Goal: Task Accomplishment & Management: Manage account settings

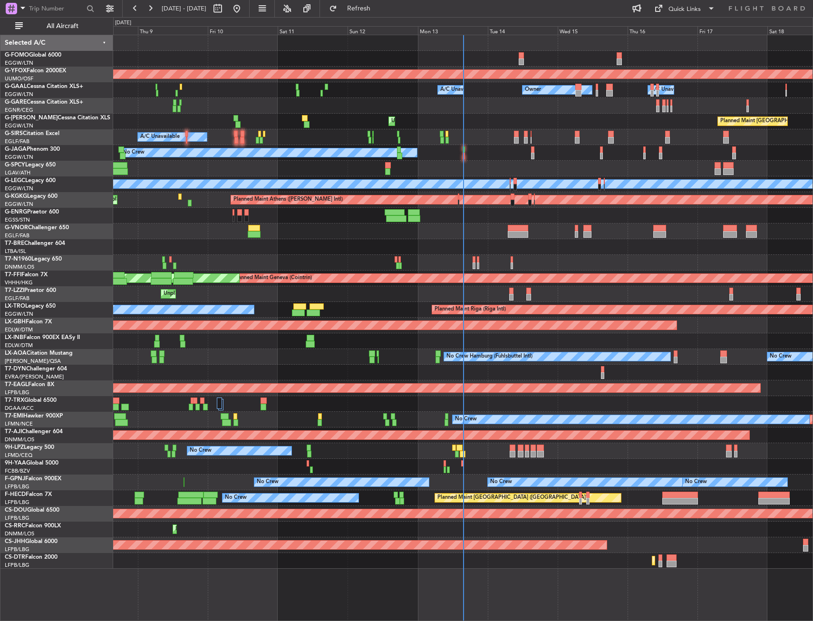
drag, startPoint x: 88, startPoint y: 26, endPoint x: 228, endPoint y: 91, distance: 154.4
click at [88, 26] on span "All Aircraft" at bounding box center [63, 26] width 76 height 7
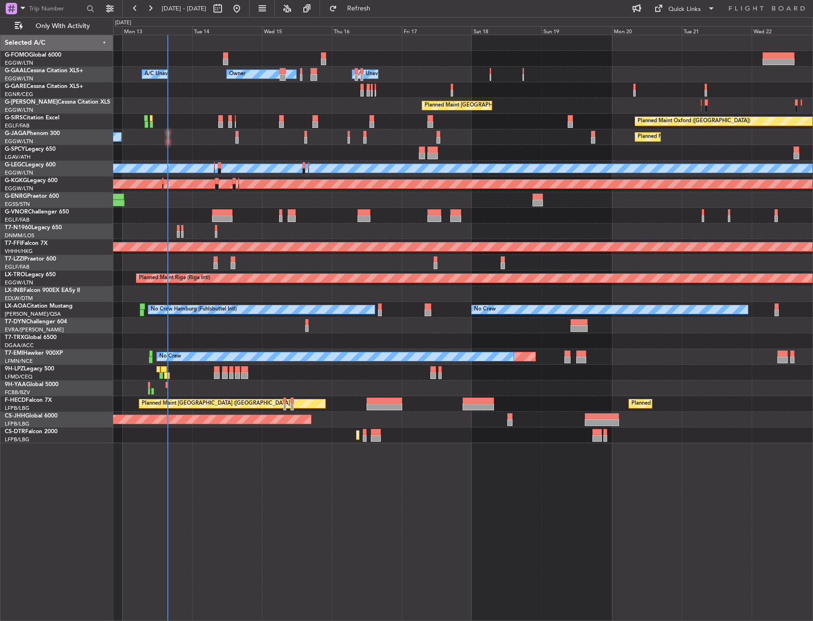
click at [305, 207] on div "Owner Owner A/C Unavailable A/C Unavailable Owner Planned Maint London (Luton) …" at bounding box center [462, 239] width 699 height 408
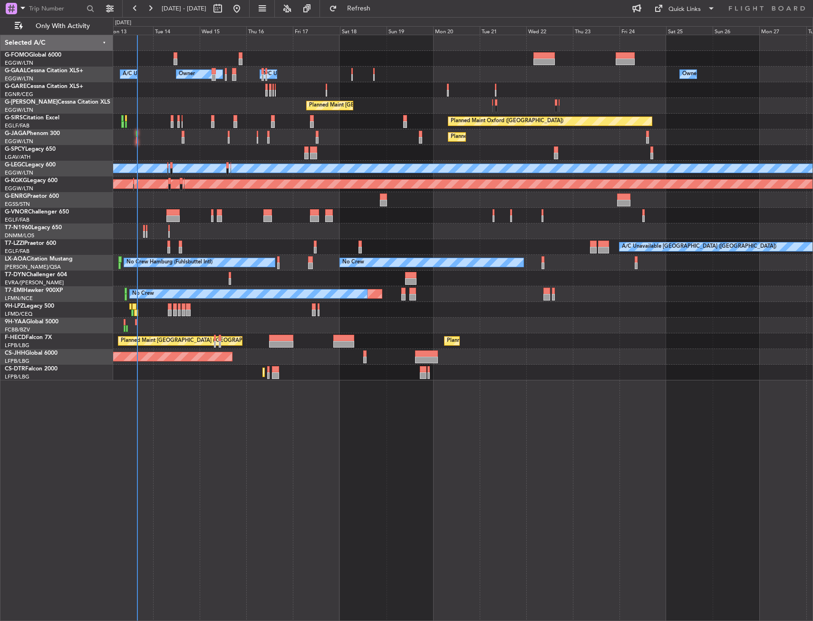
click at [308, 208] on div "Owner Owner A/C Unavailable A/C Unavailable Owner Planned Maint London (Luton) …" at bounding box center [462, 207] width 699 height 345
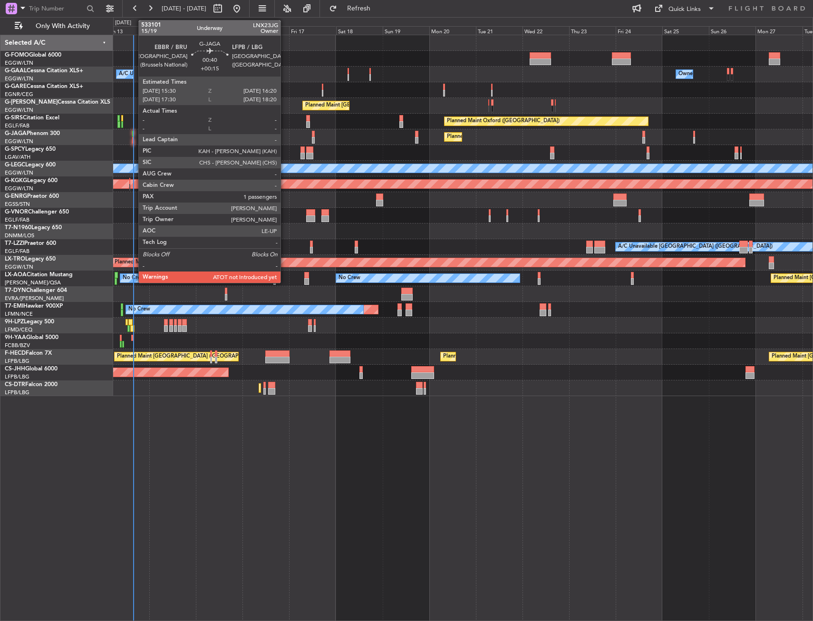
click at [134, 132] on div at bounding box center [133, 134] width 2 height 7
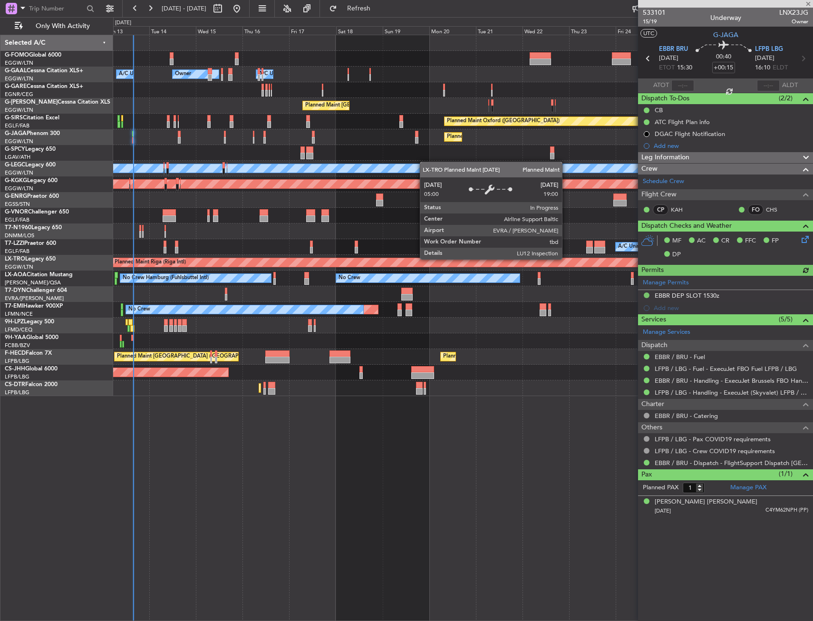
click at [683, 81] on div at bounding box center [682, 85] width 23 height 11
click at [685, 85] on mat-tooltip-component "Estimated Take-Off Time" at bounding box center [675, 75] width 76 height 25
click at [688, 84] on input "text" at bounding box center [682, 85] width 23 height 11
click at [699, 32] on section "UTC G-JAGA" at bounding box center [725, 34] width 175 height 14
type input "15:39"
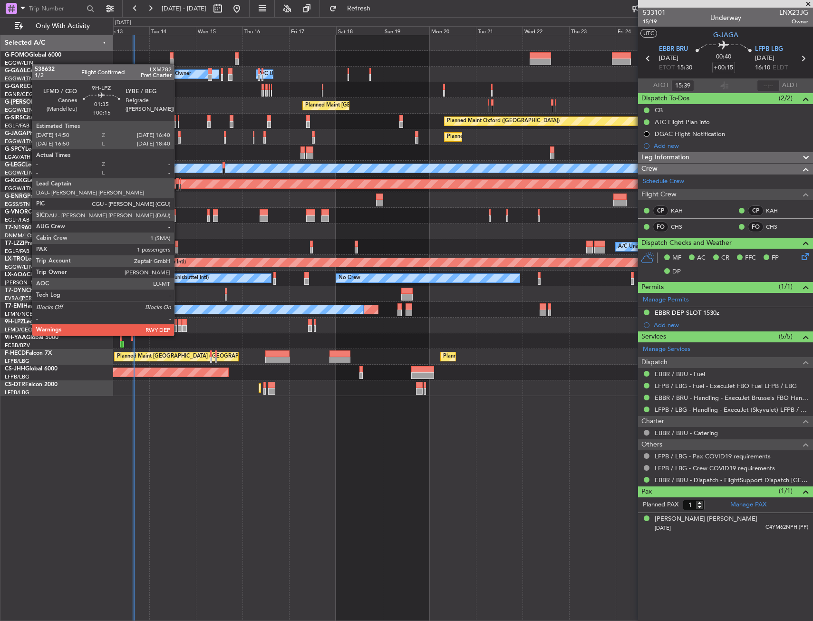
click at [178, 326] on div at bounding box center [180, 328] width 4 height 7
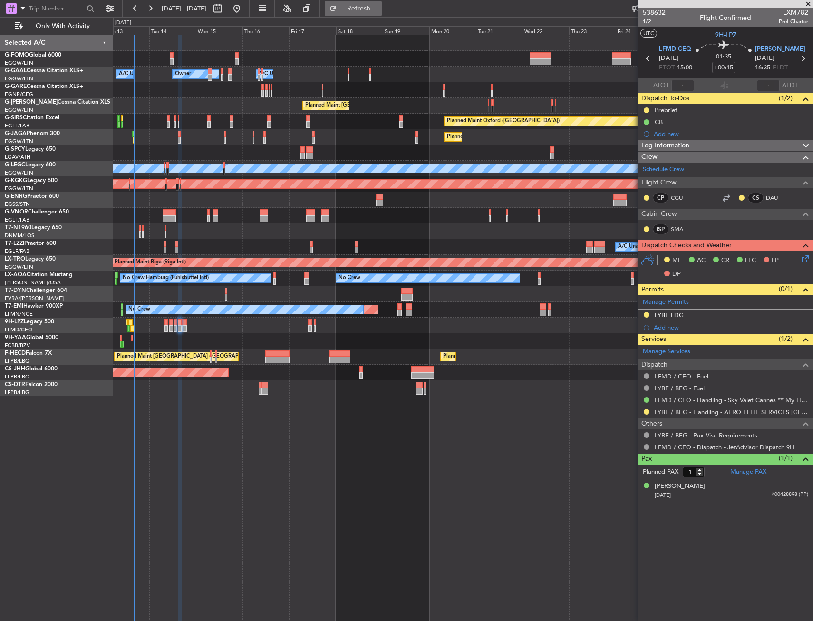
click at [368, 10] on button "Refresh" at bounding box center [353, 8] width 57 height 15
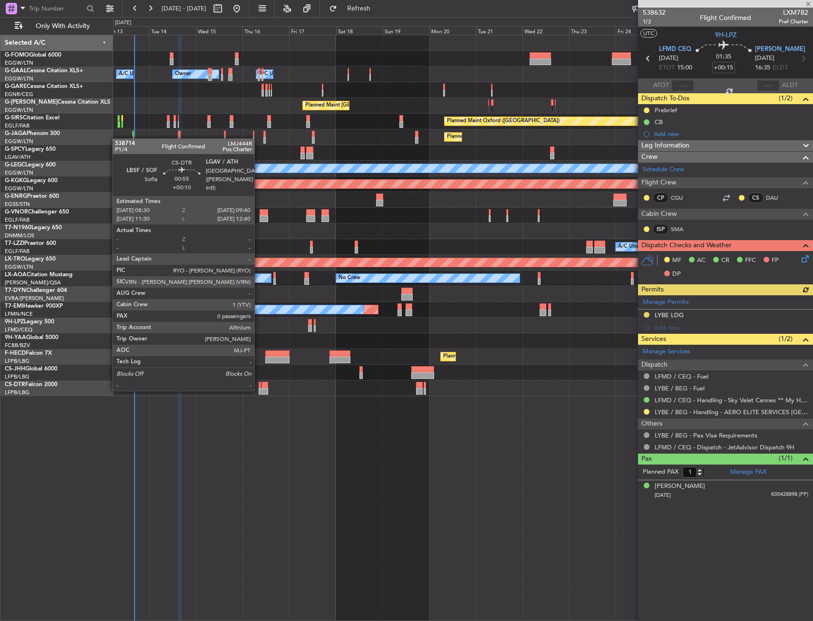
click at [259, 390] on div at bounding box center [260, 391] width 2 height 7
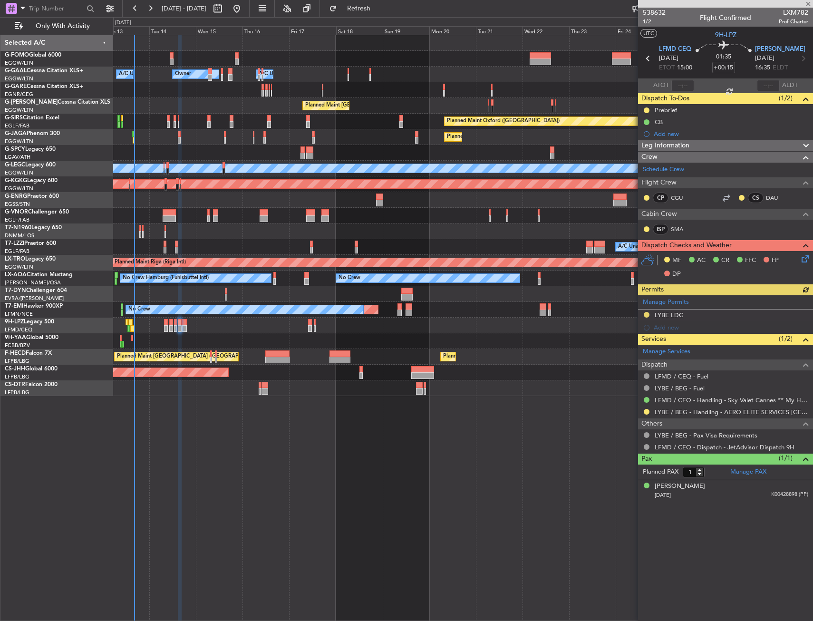
type input "+00:10"
type input "0"
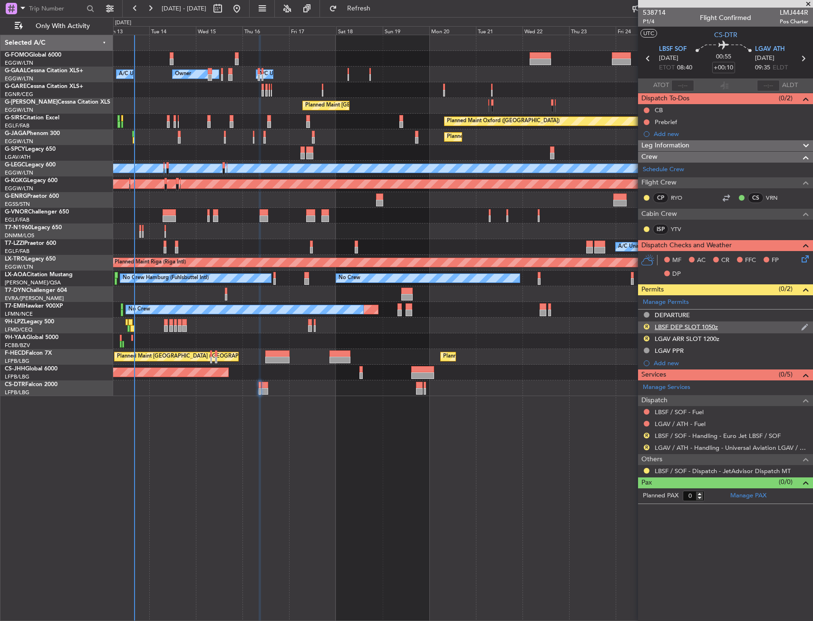
click at [746, 325] on div "R LBSF DEP SLOT 1050z" at bounding box center [725, 327] width 175 height 12
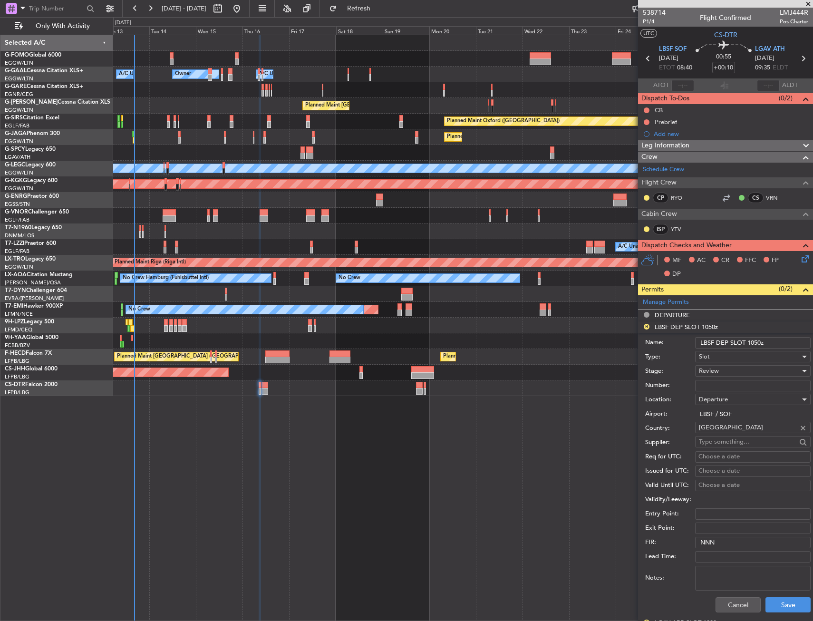
click at [762, 345] on input "LBSF DEP SLOT 1050z" at bounding box center [753, 342] width 116 height 11
click at [760, 343] on input "LBSF DEP SLOT 1050z" at bounding box center [753, 342] width 116 height 11
drag, startPoint x: 760, startPoint y: 343, endPoint x: 748, endPoint y: 343, distance: 11.9
click at [748, 343] on input "LBSF DEP SLOT 1050z" at bounding box center [753, 342] width 116 height 11
type input "LBSF DEP SLOT 0830Z"
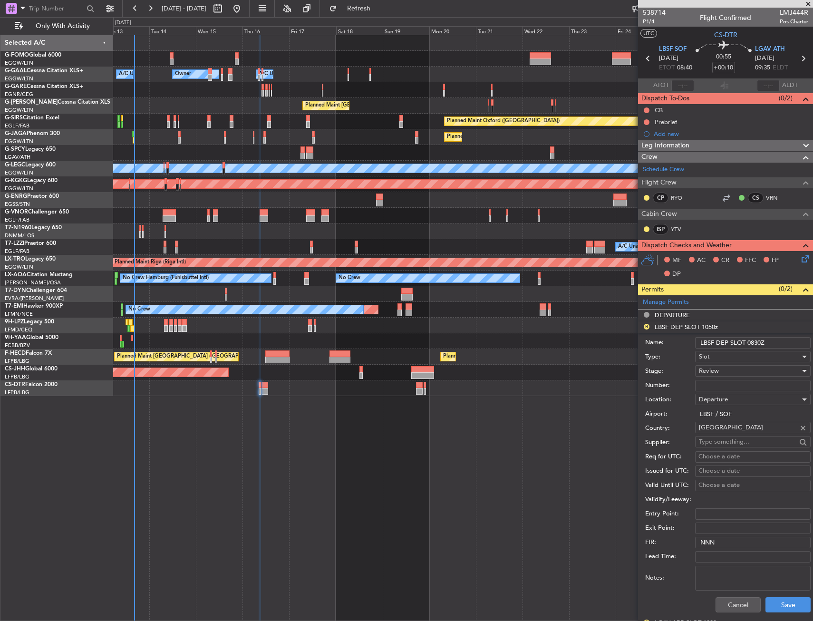
click at [731, 367] on div "Review" at bounding box center [749, 371] width 101 height 14
click at [716, 430] on span "Requested" at bounding box center [749, 433] width 100 height 14
click at [774, 604] on button "Save" at bounding box center [787, 604] width 45 height 15
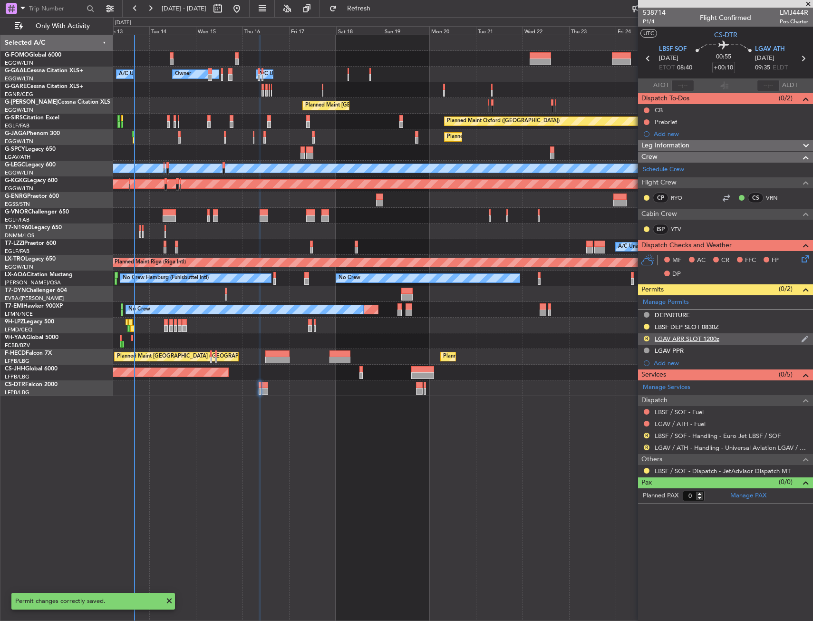
click at [734, 338] on div "R LGAV ARR SLOT 1200z" at bounding box center [725, 339] width 175 height 12
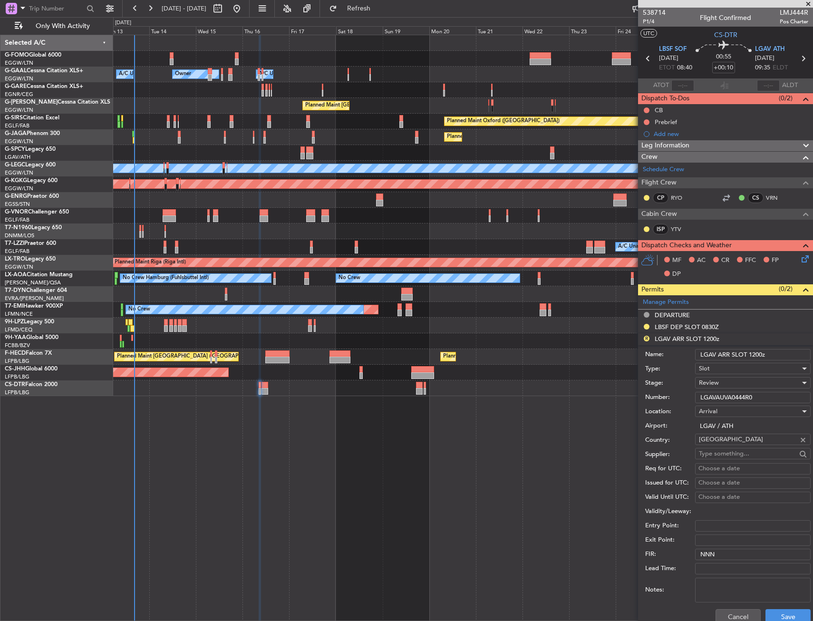
drag, startPoint x: 762, startPoint y: 355, endPoint x: 749, endPoint y: 356, distance: 12.8
click at [749, 356] on input "LGAV ARR SLOT 1200z" at bounding box center [753, 354] width 116 height 11
type input "LGAV ARR SLOT 0940z"
click at [717, 381] on span "Review" at bounding box center [709, 382] width 20 height 9
click at [713, 450] on span "Requested" at bounding box center [749, 445] width 100 height 14
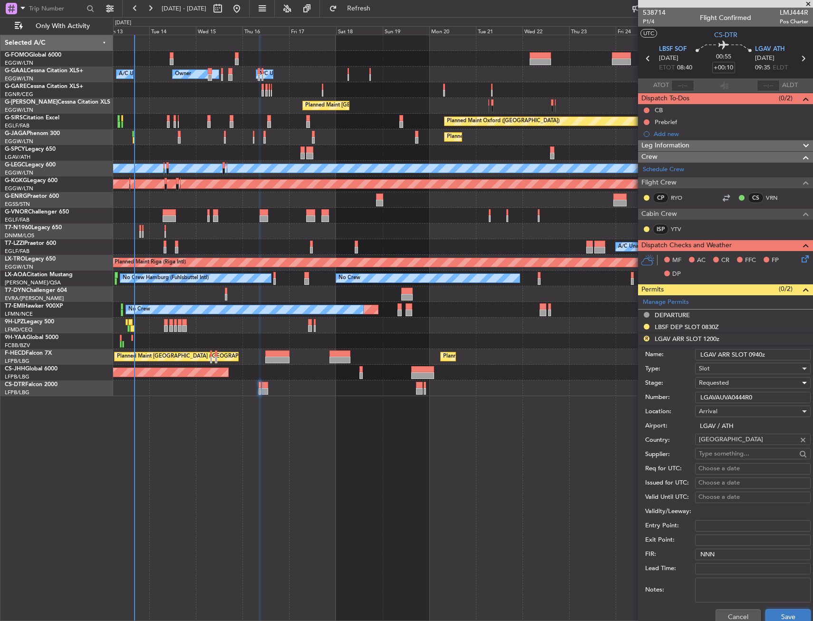
click at [770, 614] on button "Save" at bounding box center [787, 616] width 45 height 15
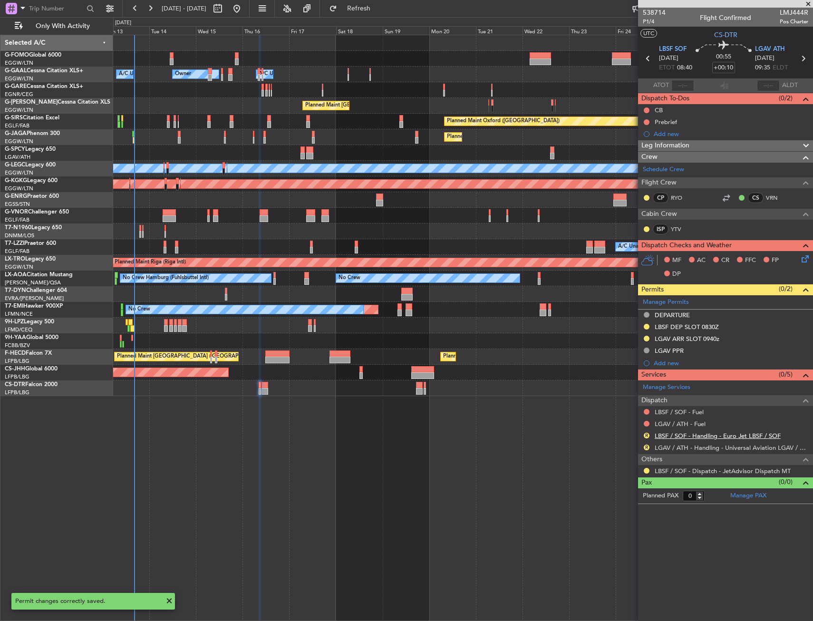
click at [682, 434] on link "LBSF / SOF - Handling - Euro Jet LBSF / SOF" at bounding box center [718, 436] width 126 height 8
click at [670, 437] on mat-tooltip-component "LBSF / SOF - Fuel" at bounding box center [679, 427] width 58 height 25
click at [669, 436] on link "LBSF / SOF - Handling - Euro Jet LBSF / SOF" at bounding box center [718, 436] width 126 height 8
click at [686, 449] on link "LGAV / ATH - Handling - Universal Aviation LGAV / ATH" at bounding box center [732, 448] width 154 height 8
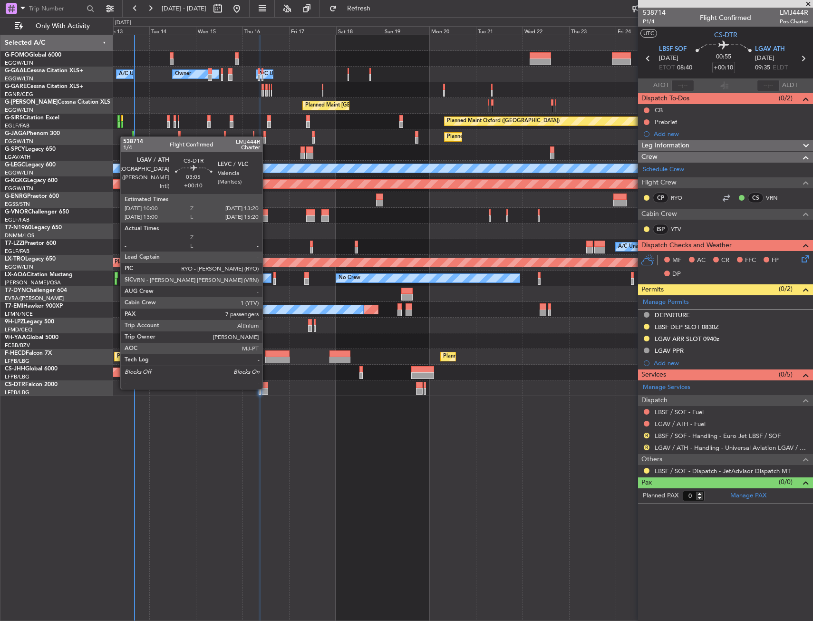
click at [267, 388] on div at bounding box center [264, 391] width 7 height 7
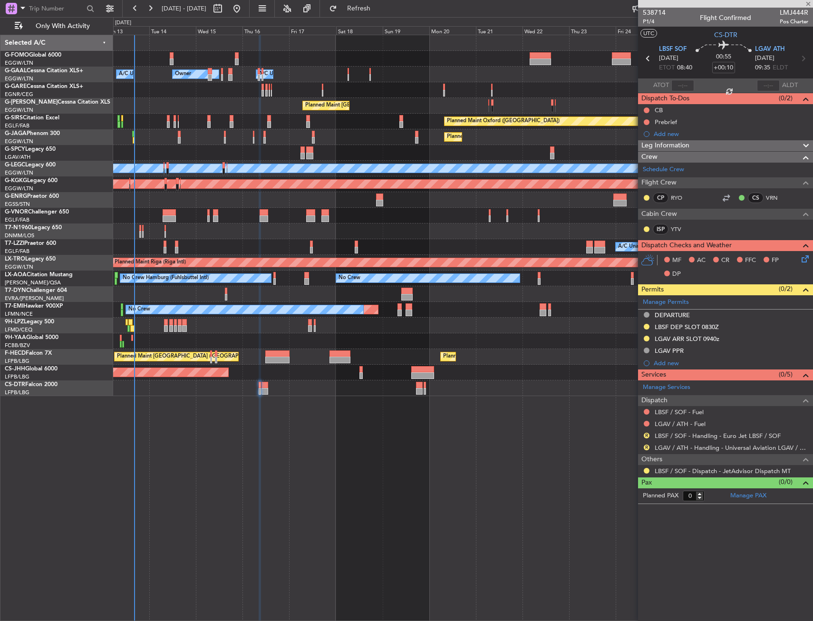
type input "7"
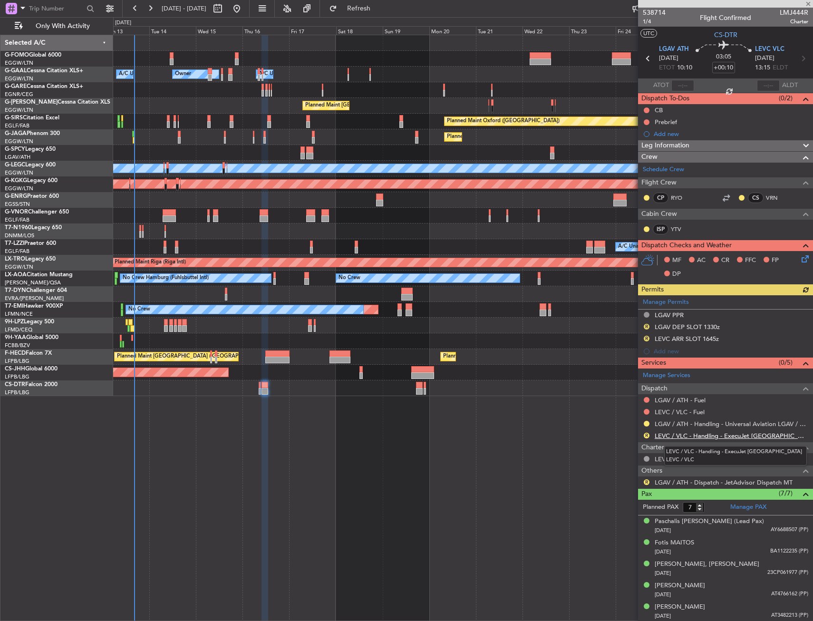
click at [667, 436] on link "LEVC / VLC - Handling - ExecuJet [GEOGRAPHIC_DATA] LEVC / VLC" at bounding box center [732, 436] width 154 height 8
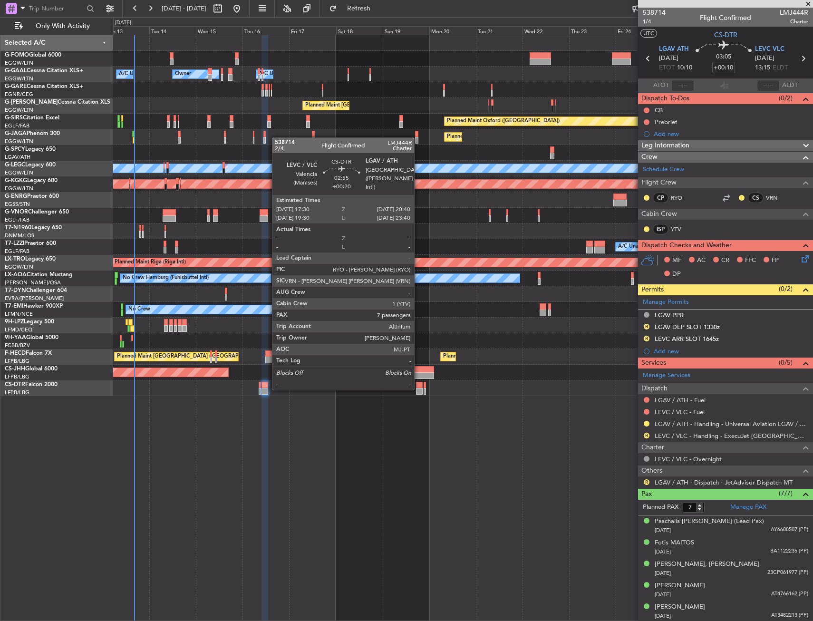
click at [418, 389] on div at bounding box center [419, 391] width 6 height 7
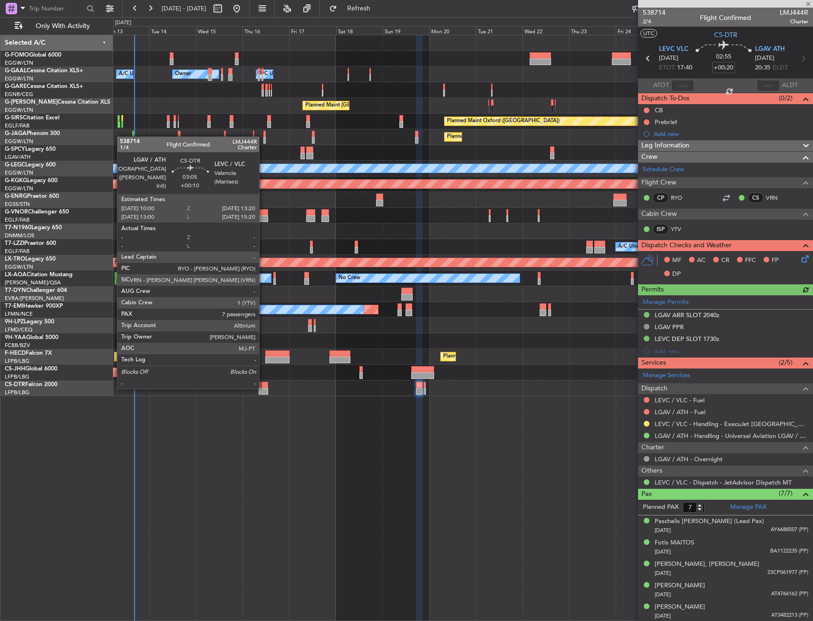
click at [263, 387] on div at bounding box center [264, 385] width 7 height 7
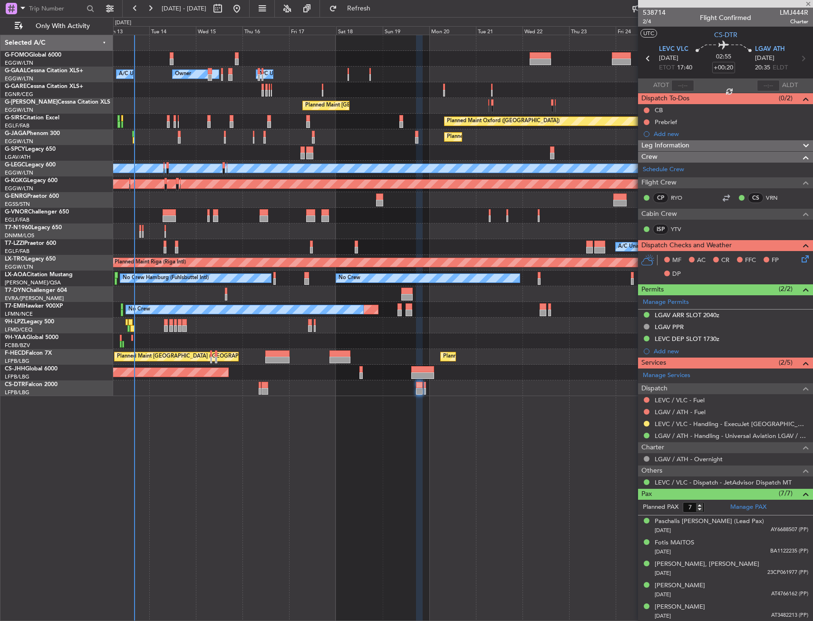
type input "+00:10"
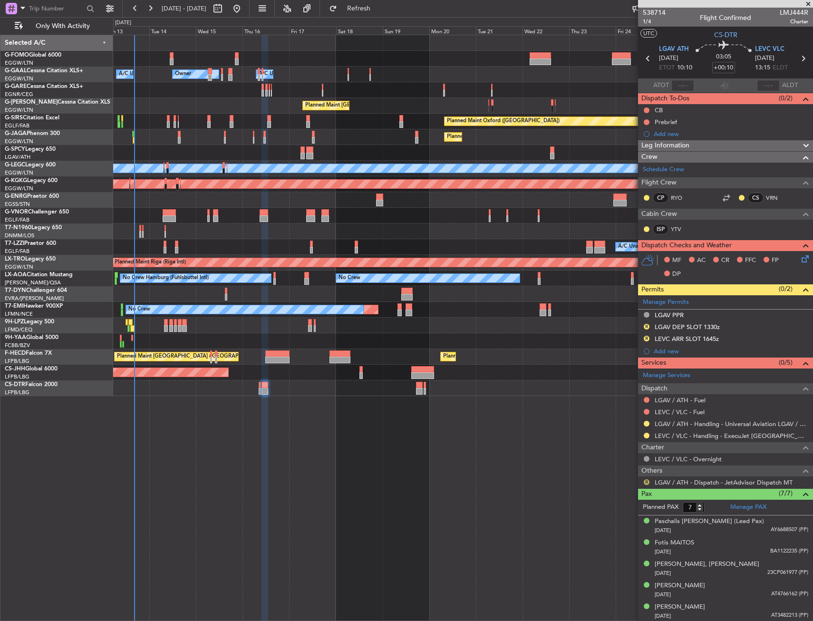
click at [647, 478] on div "R" at bounding box center [647, 482] width 8 height 8
click at [647, 480] on button "R" at bounding box center [647, 482] width 6 height 6
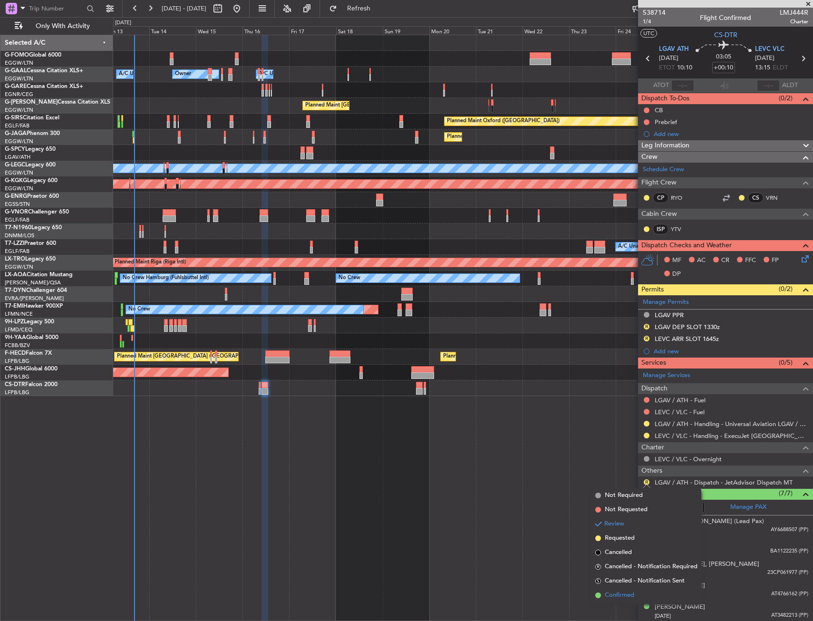
click at [619, 592] on span "Confirmed" at bounding box center [619, 595] width 29 height 10
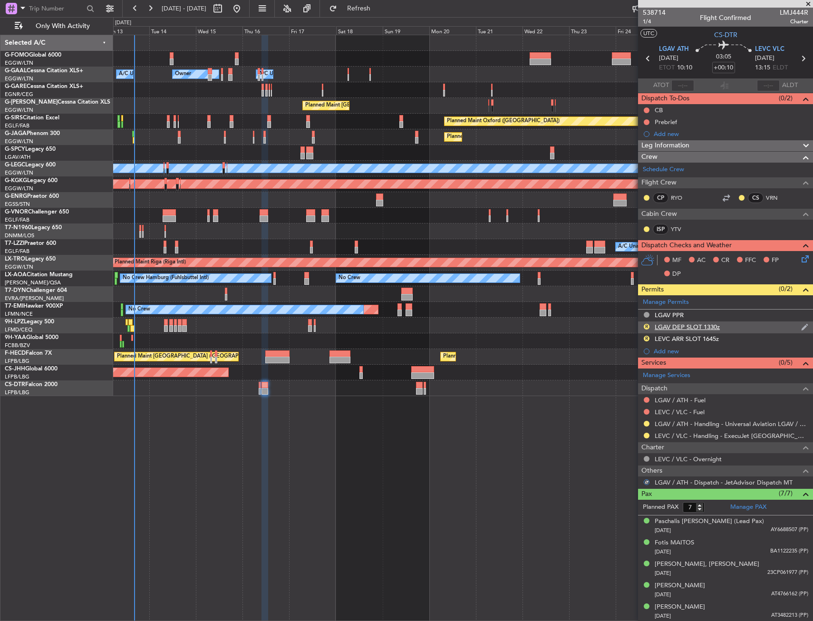
click at [735, 323] on div "R LGAV DEP SLOT 1330z" at bounding box center [725, 327] width 175 height 12
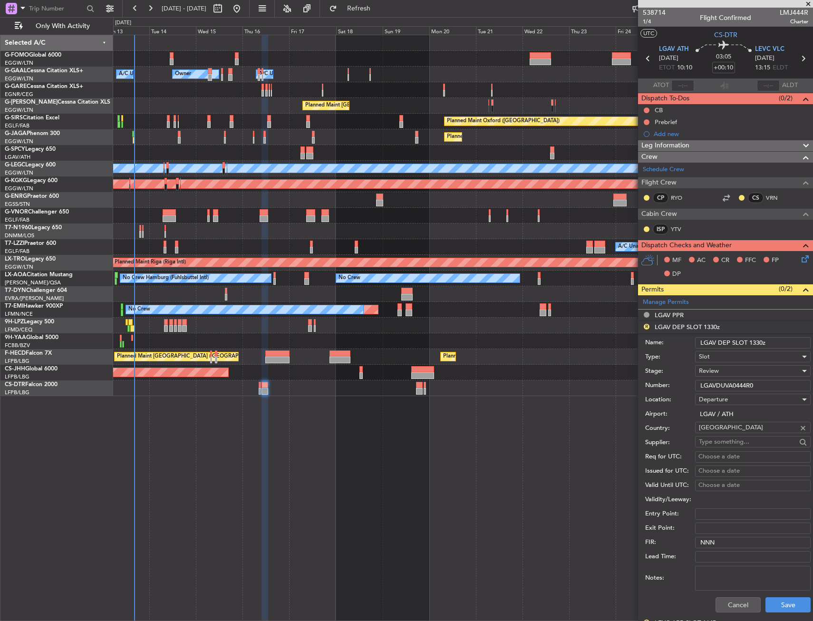
drag, startPoint x: 763, startPoint y: 340, endPoint x: 753, endPoint y: 342, distance: 9.6
click at [753, 342] on input "LGAV DEP SLOT 1330z" at bounding box center [753, 342] width 116 height 11
type input "LGAV DEP SLOT 1000z"
click at [737, 369] on div "Review" at bounding box center [749, 371] width 101 height 14
click at [715, 432] on span "Requested" at bounding box center [749, 433] width 100 height 14
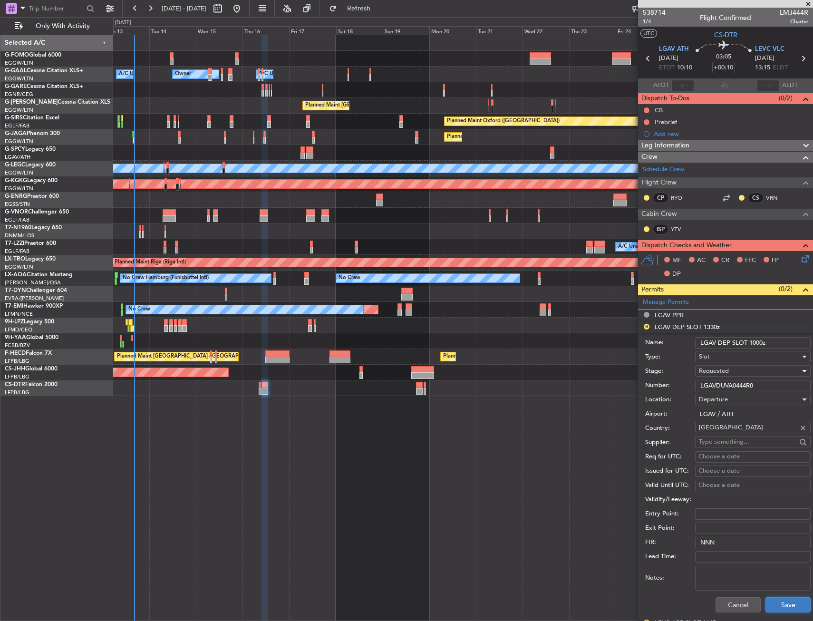
click at [775, 608] on button "Save" at bounding box center [787, 604] width 45 height 15
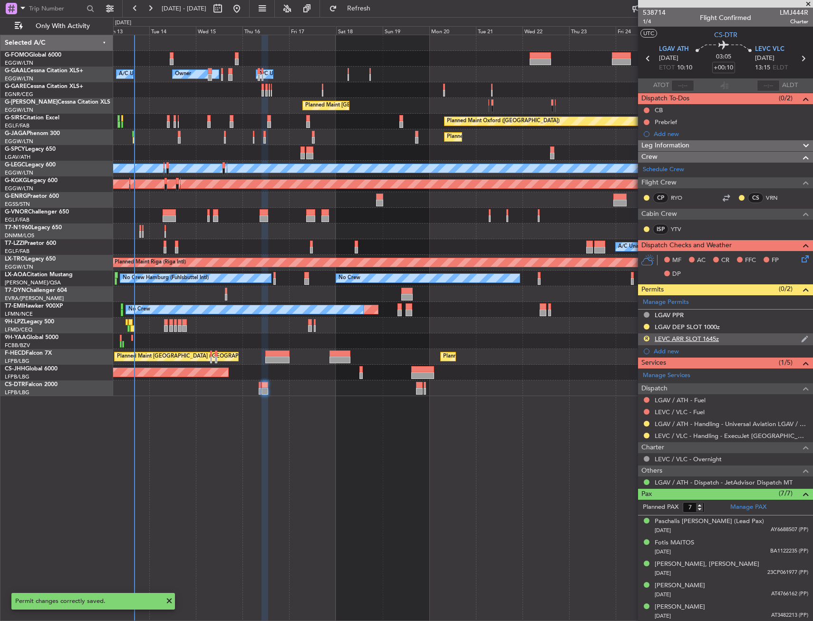
click at [725, 339] on div "R LEVC ARR SLOT 1645z" at bounding box center [725, 339] width 175 height 12
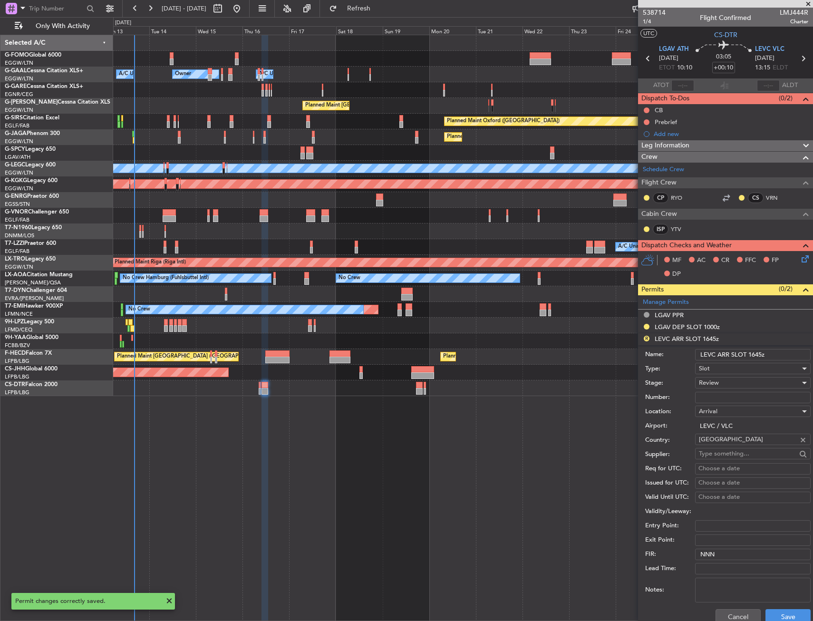
drag, startPoint x: 762, startPoint y: 351, endPoint x: 751, endPoint y: 357, distance: 12.1
click at [751, 357] on input "LEVC ARR SLOT 1645z" at bounding box center [753, 354] width 116 height 11
type input "LEVC ARR SLOT 1320z"
click at [740, 381] on div "Review" at bounding box center [749, 383] width 101 height 14
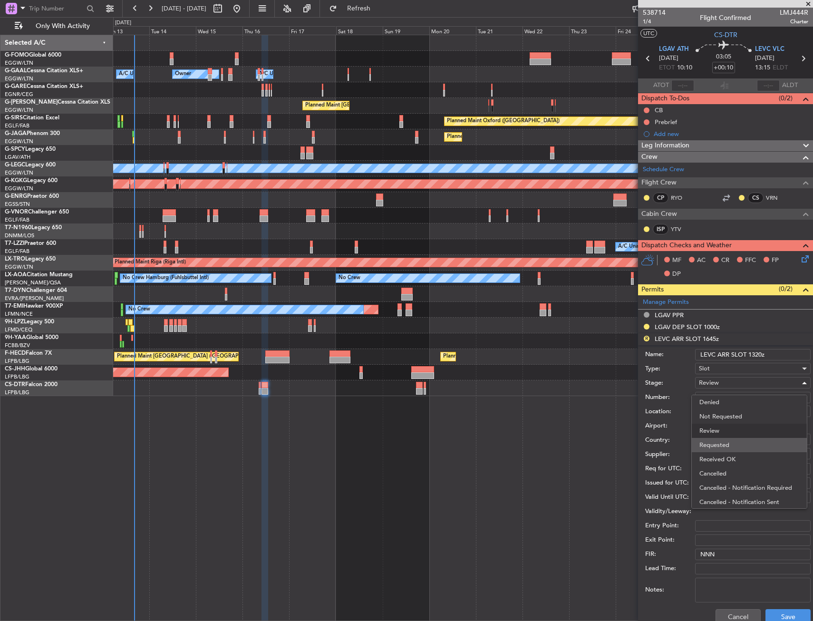
click at [734, 442] on span "Requested" at bounding box center [749, 445] width 100 height 14
click at [778, 608] on div "Cancel Save" at bounding box center [727, 616] width 165 height 25
click at [778, 611] on button "Save" at bounding box center [787, 616] width 45 height 15
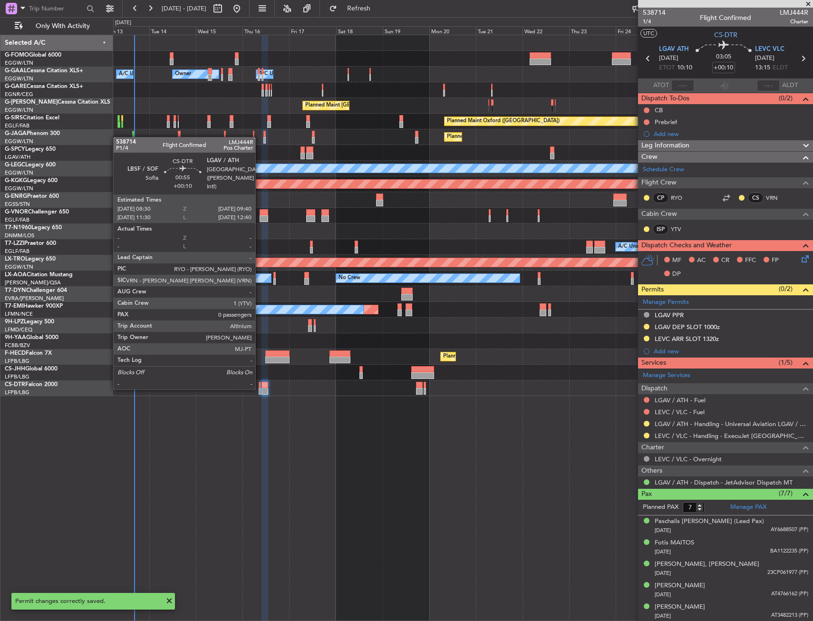
click at [260, 388] on div at bounding box center [260, 391] width 2 height 7
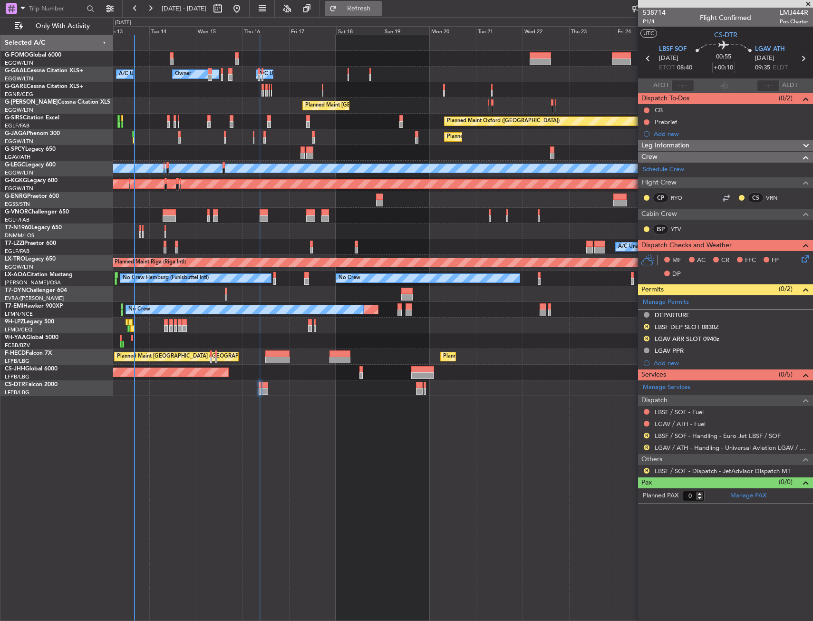
click at [368, 13] on button "Refresh" at bounding box center [353, 8] width 57 height 15
click at [379, 9] on span "Refresh" at bounding box center [359, 8] width 40 height 7
click at [647, 326] on div "Manage Permits DEPARTURE R LBSF DEP SLOT 0830Z R LGAV ARR SLOT 0940z LGAV PPR A…" at bounding box center [725, 332] width 175 height 74
click at [647, 436] on button "R" at bounding box center [647, 436] width 6 height 6
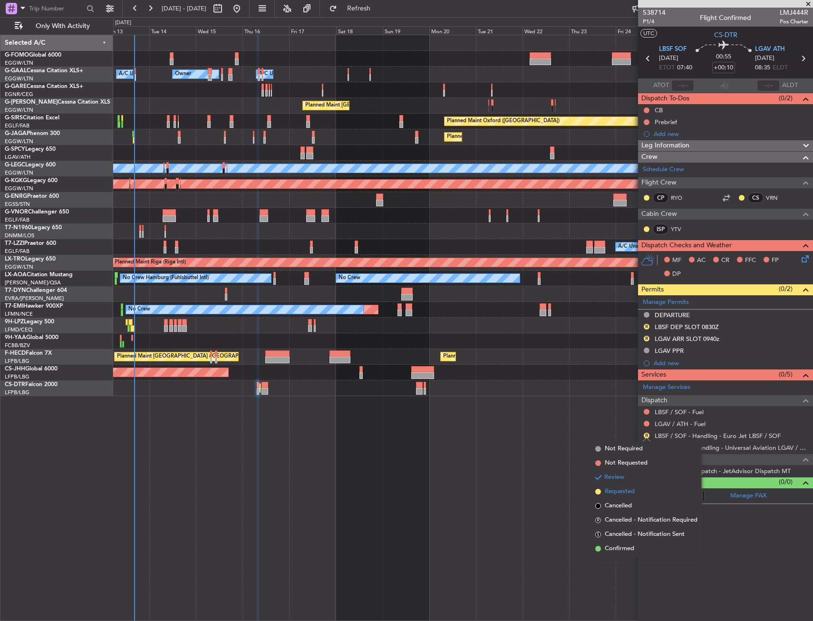
click at [618, 491] on span "Requested" at bounding box center [620, 492] width 30 height 10
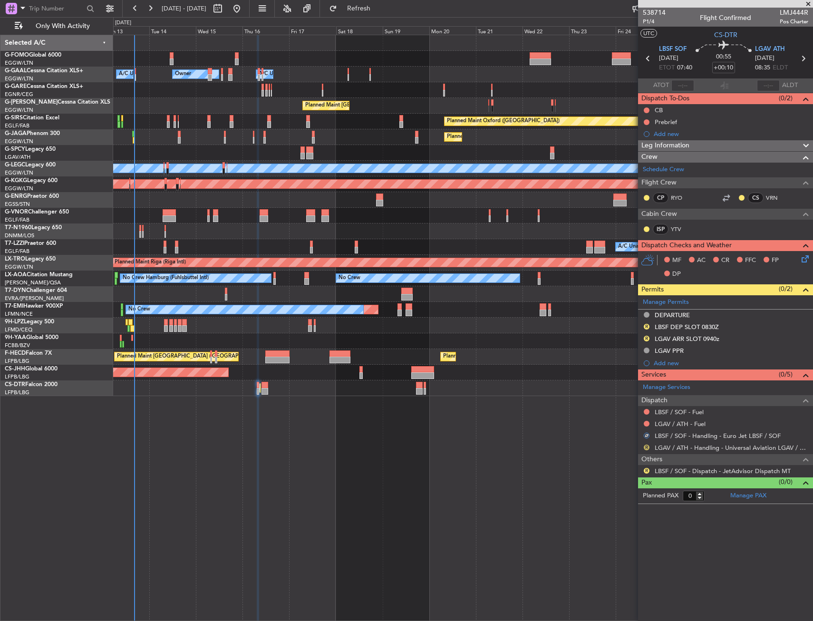
click at [646, 448] on button "R" at bounding box center [647, 447] width 6 height 6
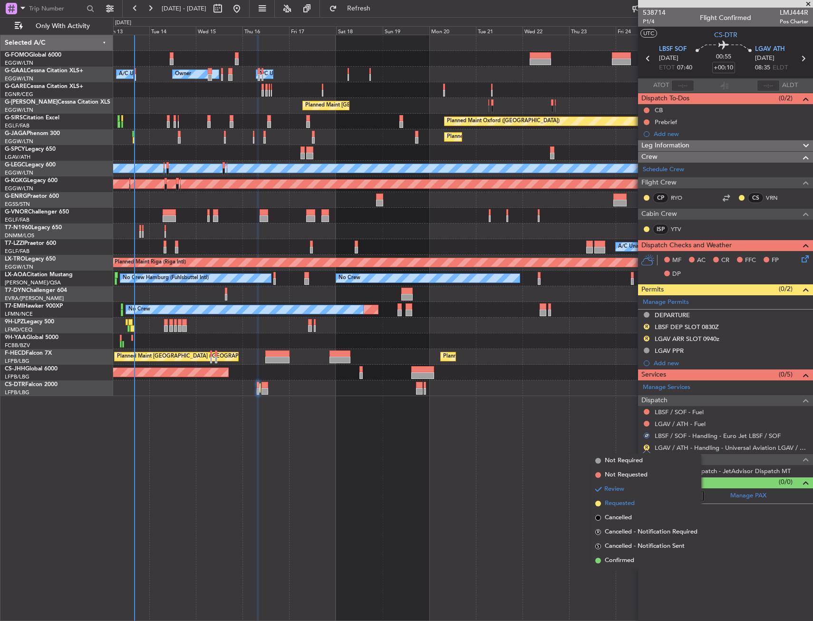
click at [610, 505] on span "Requested" at bounding box center [620, 504] width 30 height 10
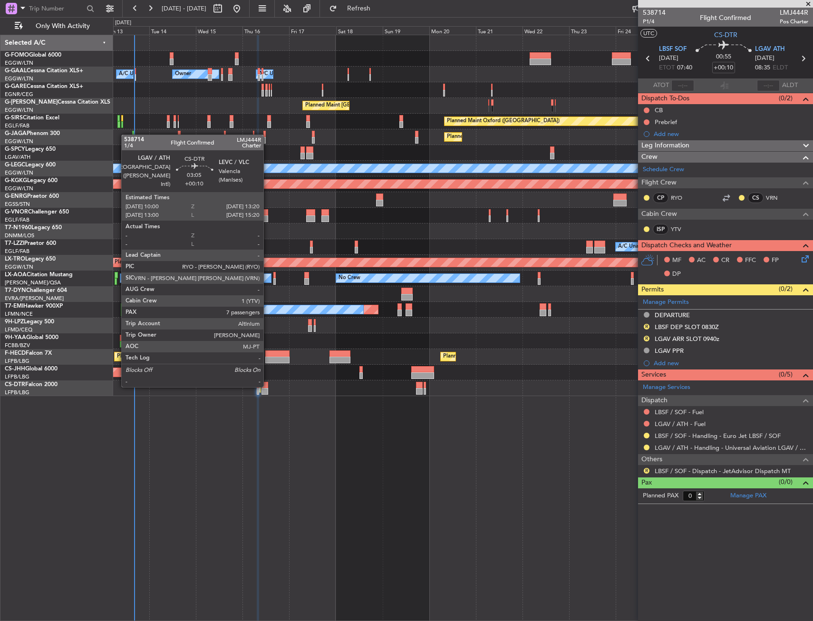
click at [268, 386] on div at bounding box center [264, 385] width 7 height 7
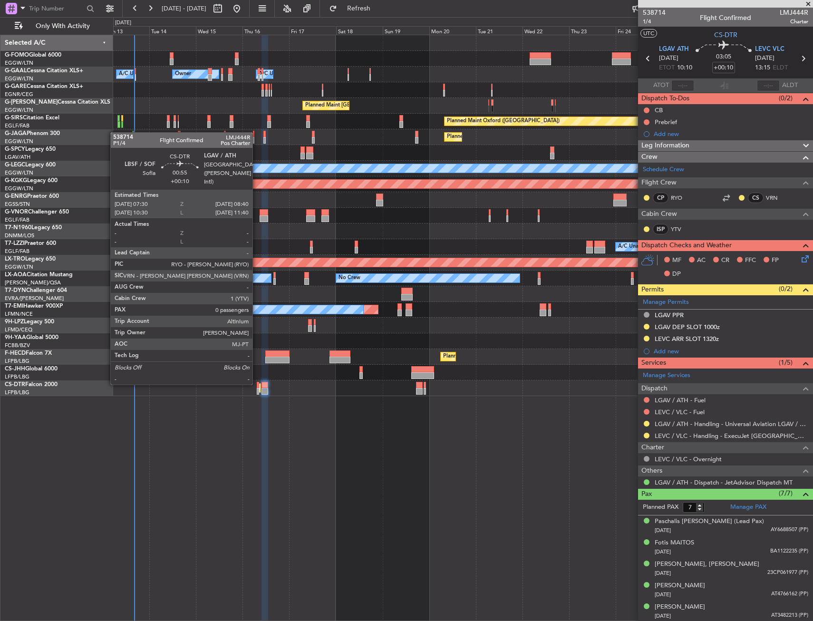
click at [257, 384] on div at bounding box center [258, 385] width 2 height 7
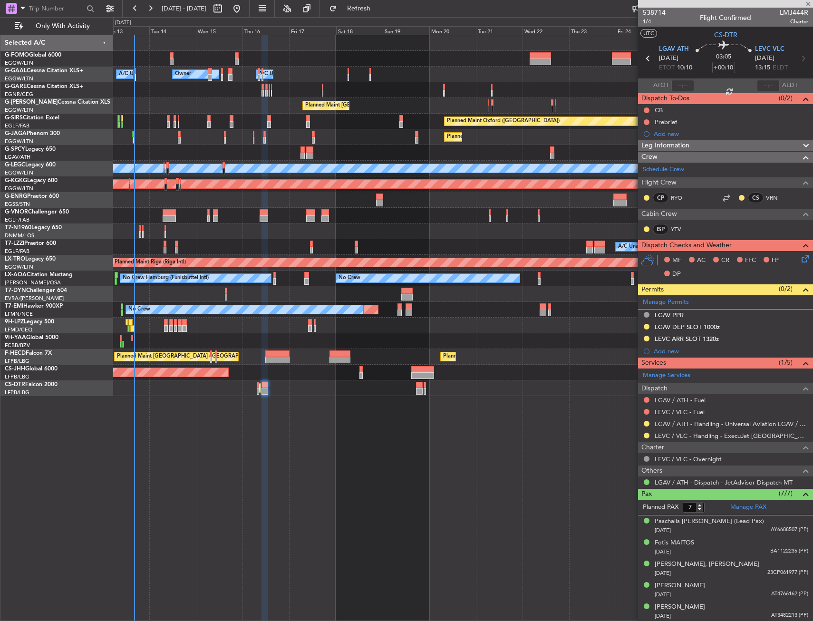
type input "0"
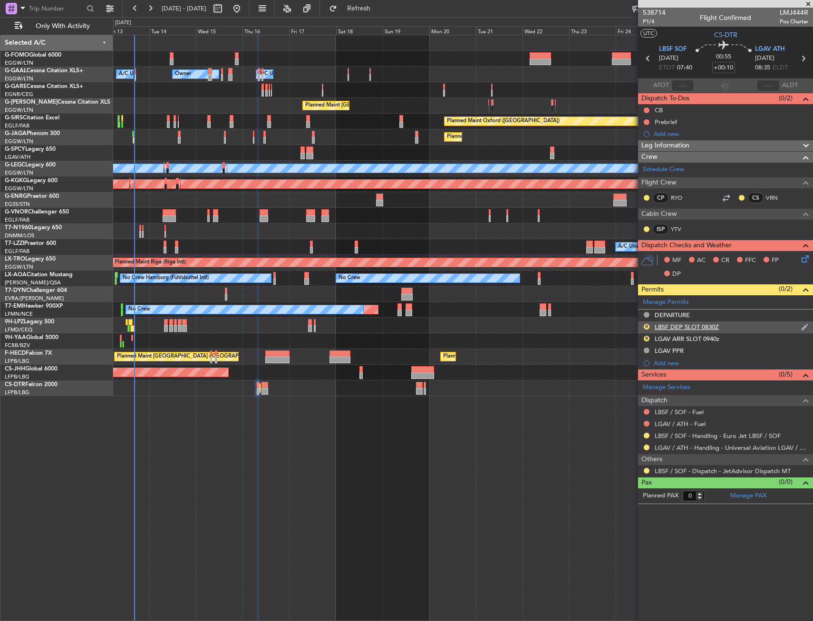
click at [739, 325] on div "R LBSF DEP SLOT 0830Z" at bounding box center [725, 327] width 175 height 12
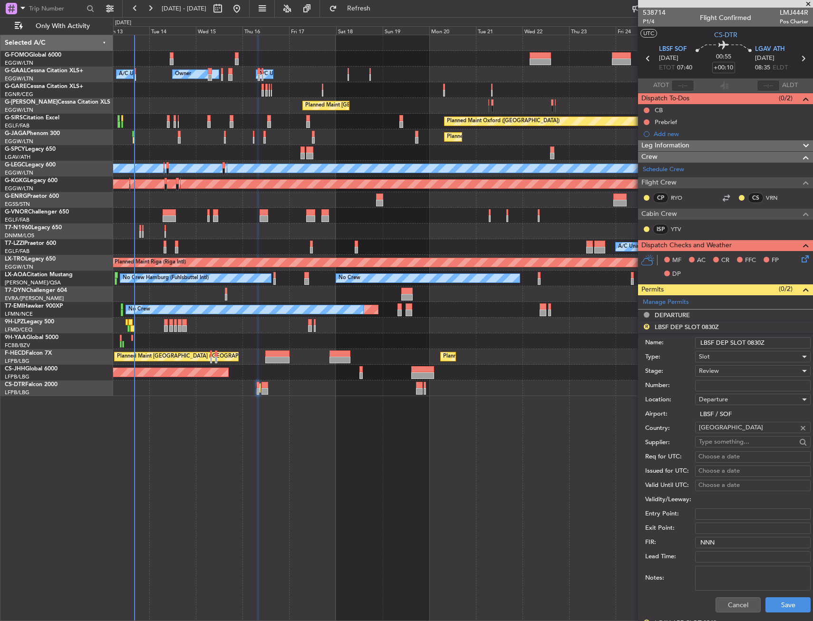
click at [753, 345] on input "LBSF DEP SLOT 0830Z" at bounding box center [753, 342] width 116 height 11
type input "LBSF DEP SLOT 0730Z"
click at [744, 372] on div "Review" at bounding box center [749, 371] width 101 height 14
click at [727, 439] on span "Requested" at bounding box center [749, 433] width 100 height 14
click at [784, 603] on button "Save" at bounding box center [787, 604] width 45 height 15
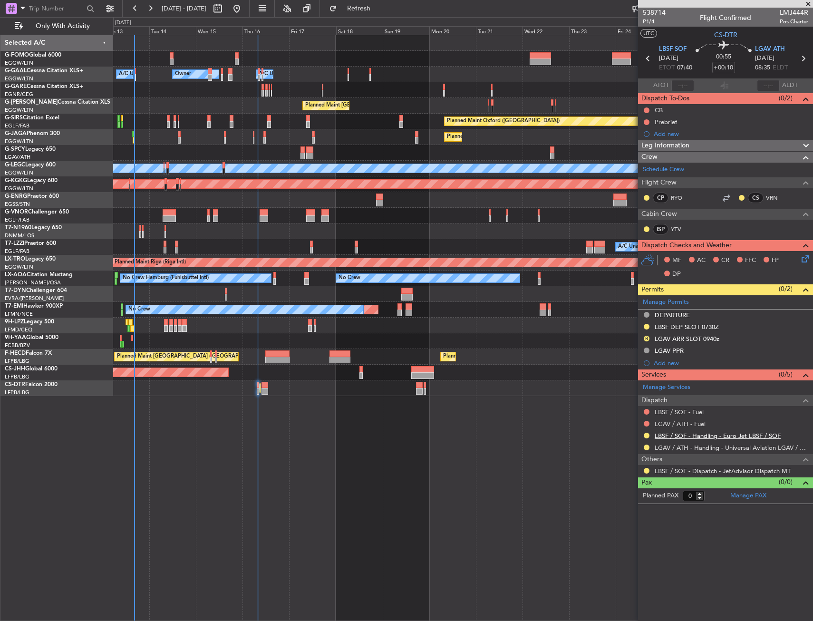
click at [664, 435] on link "LBSF / SOF - Handling - Euro Jet LBSF / SOF" at bounding box center [718, 436] width 126 height 8
click at [673, 445] on link "LGAV / ATH - Handling - Universal Aviation LGAV / ATH" at bounding box center [732, 448] width 154 height 8
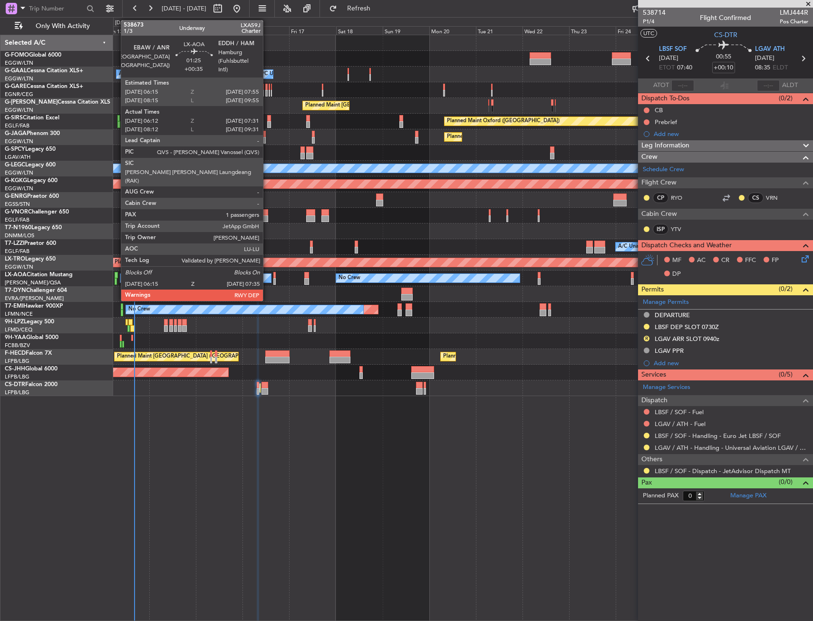
click at [116, 274] on div at bounding box center [116, 275] width 3 height 7
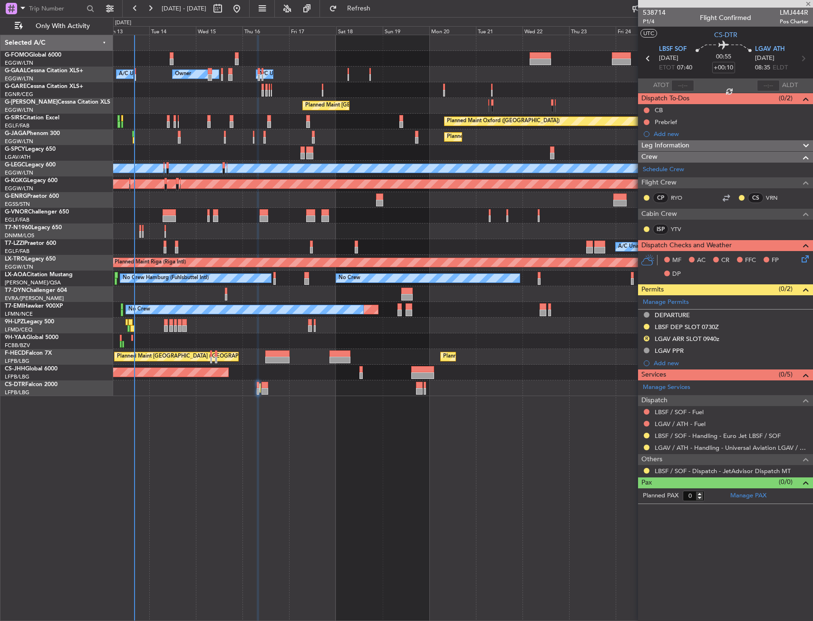
type input "+00:35"
type input "06:22"
type input "07:26"
type input "1"
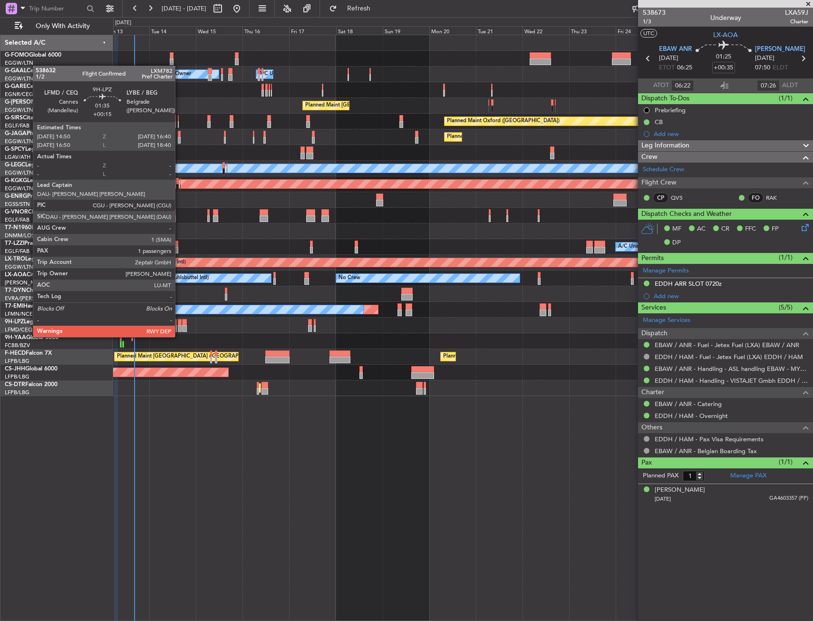
click at [179, 328] on div at bounding box center [180, 328] width 4 height 7
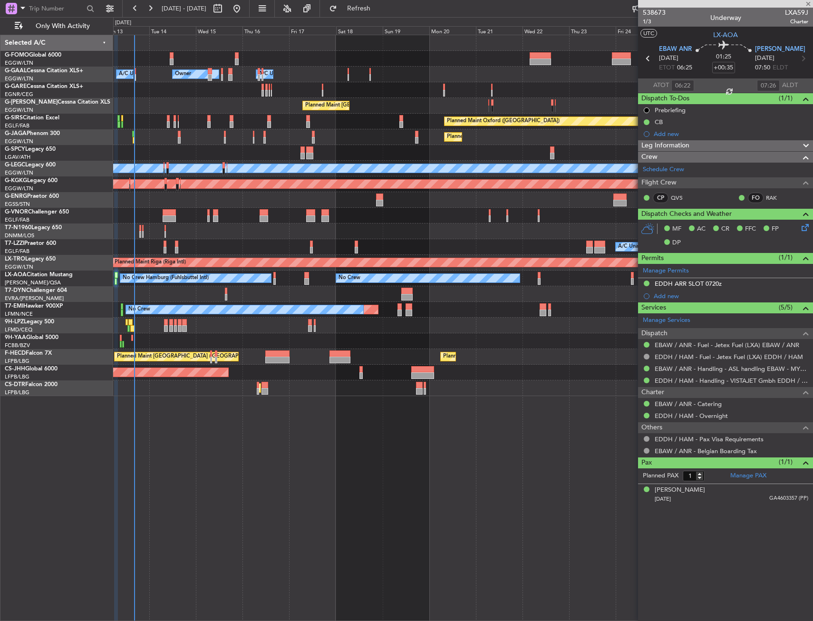
type input "+00:15"
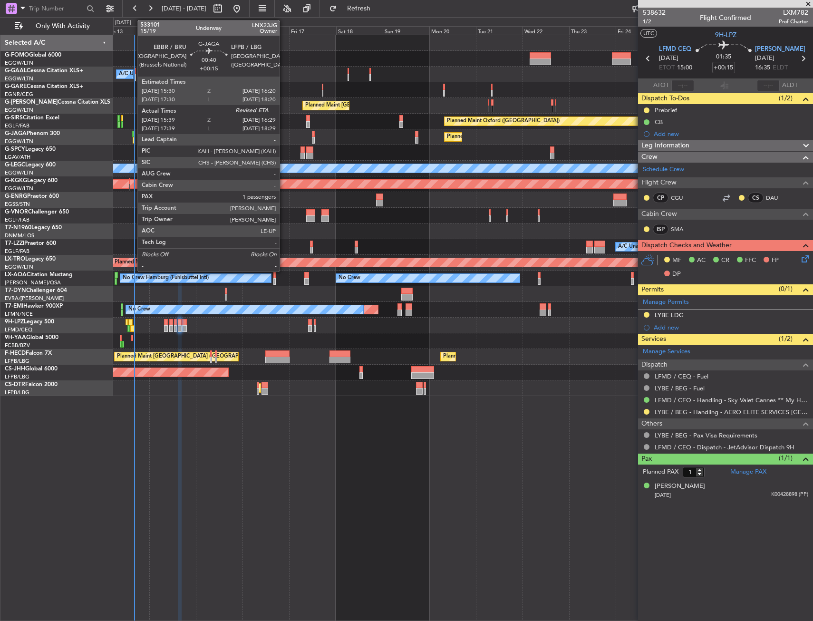
click at [133, 137] on div at bounding box center [134, 140] width 2 height 7
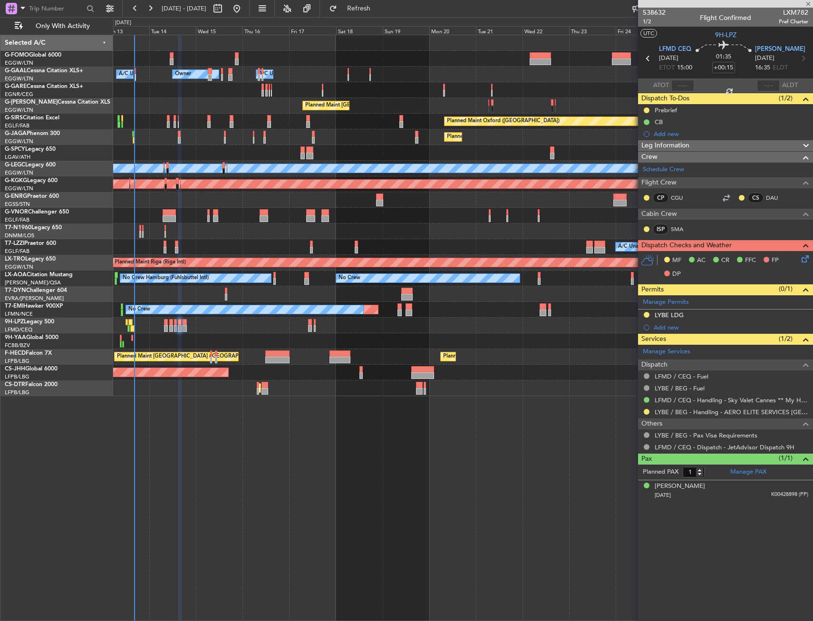
type input "15:39"
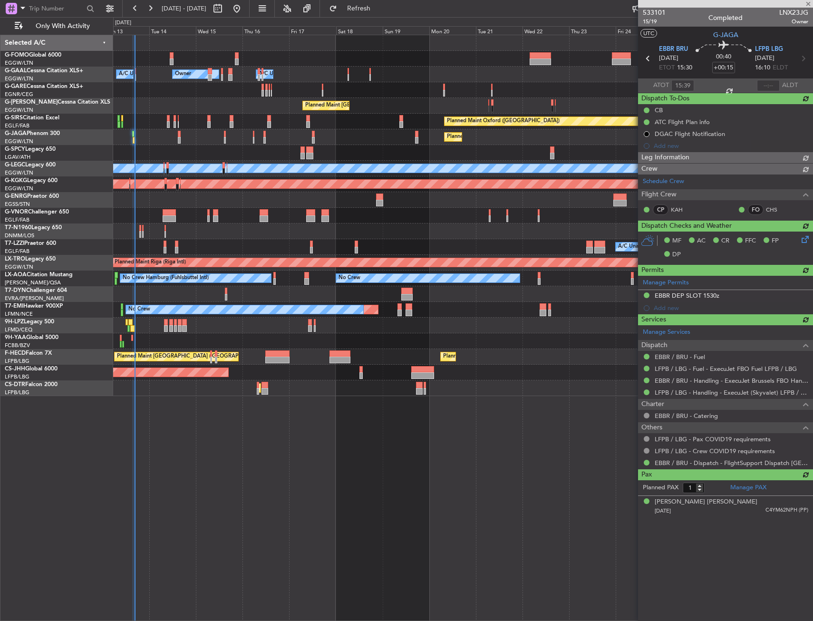
type input "16:22"
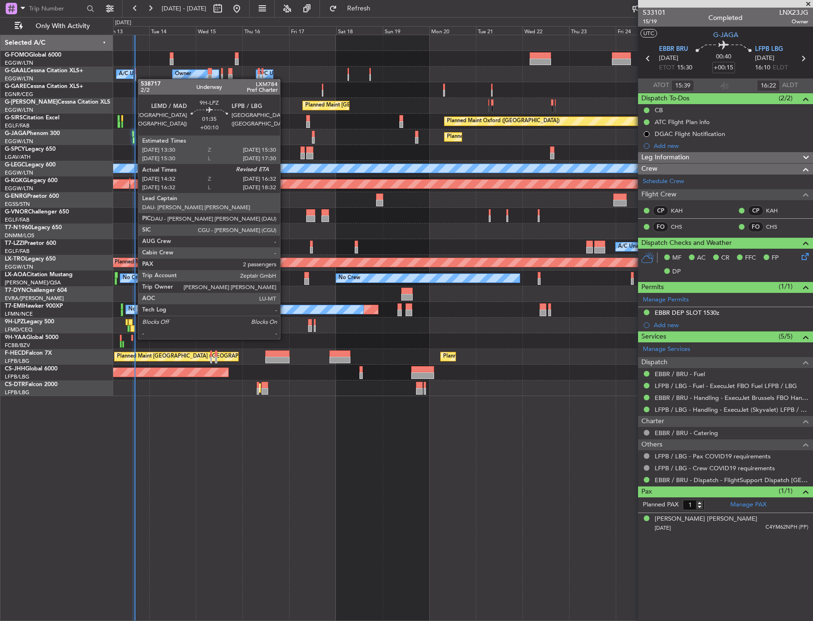
click at [133, 329] on div at bounding box center [132, 328] width 4 height 7
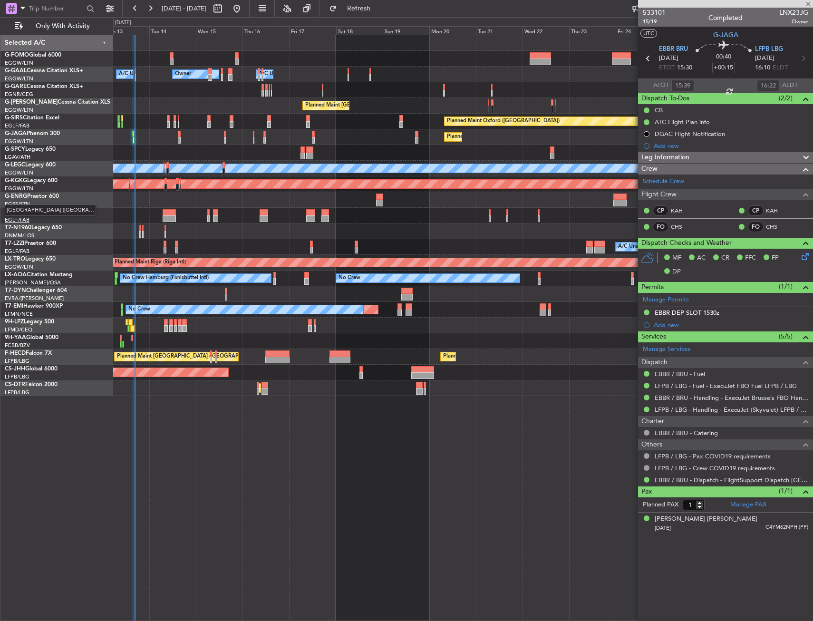
type input "+00:10"
type input "14:52"
type input "2"
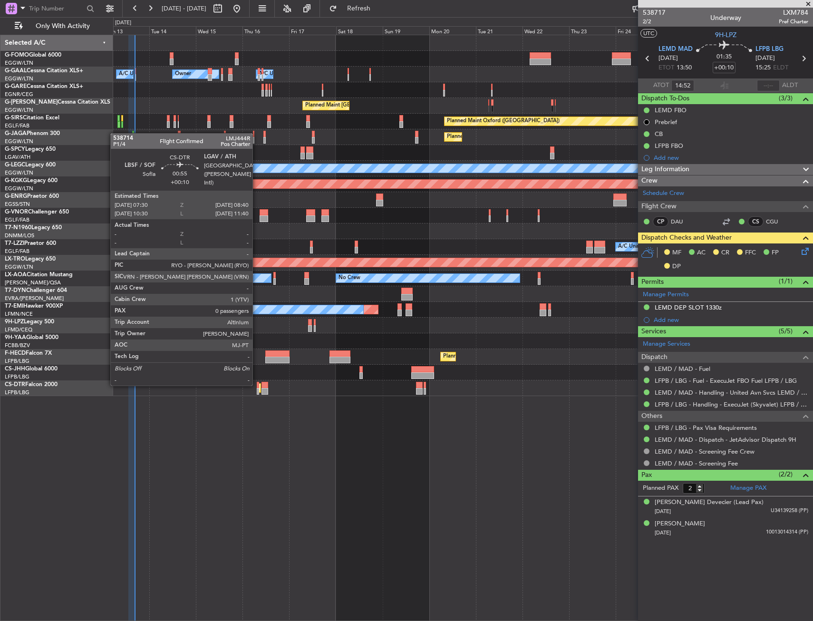
click at [257, 385] on div at bounding box center [258, 385] width 2 height 7
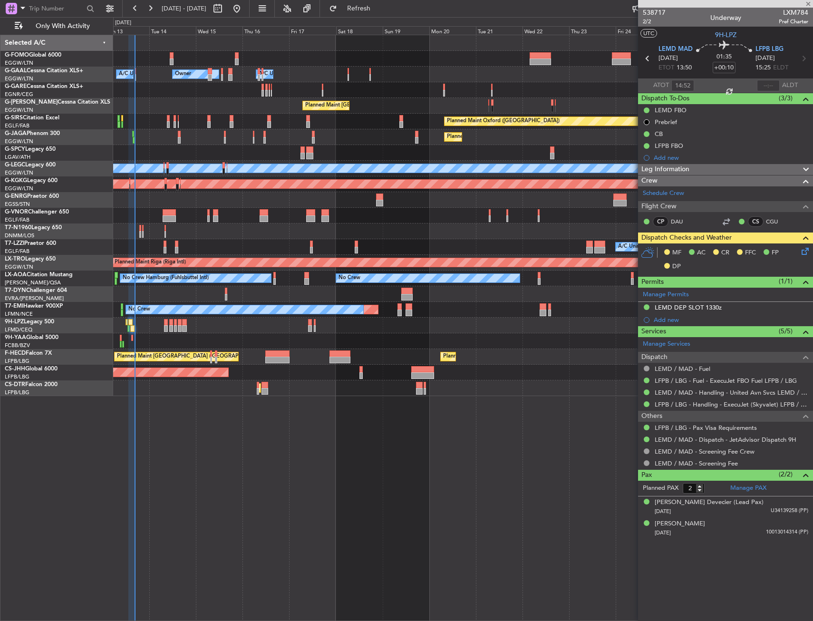
type input "0"
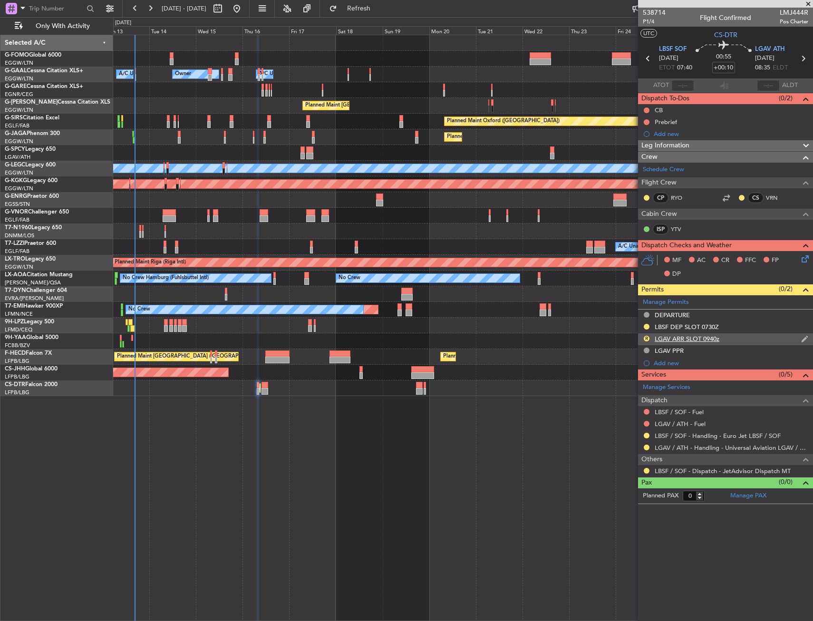
click at [734, 339] on div "R LGAV ARR SLOT 0940z" at bounding box center [725, 339] width 175 height 12
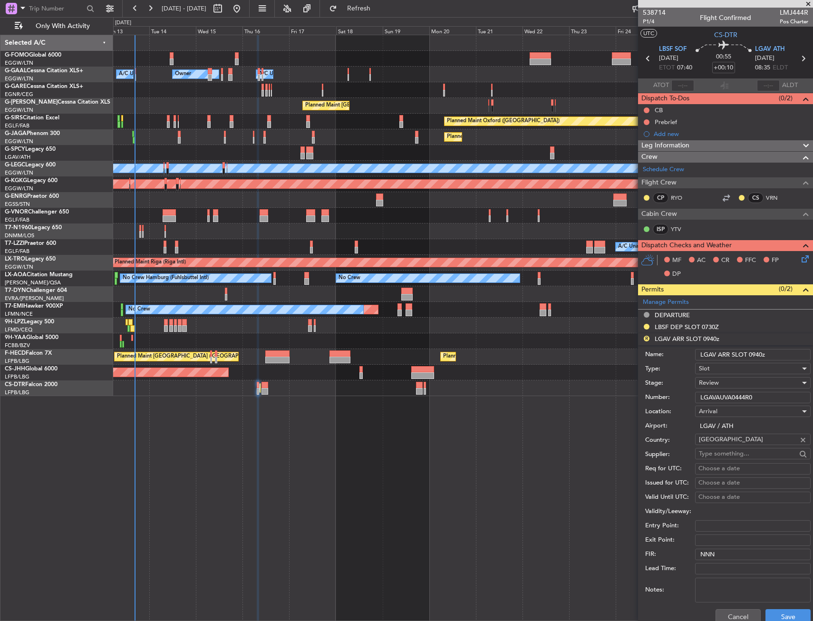
click at [757, 351] on input "LGAV ARR SLOT 0940z" at bounding box center [753, 354] width 116 height 11
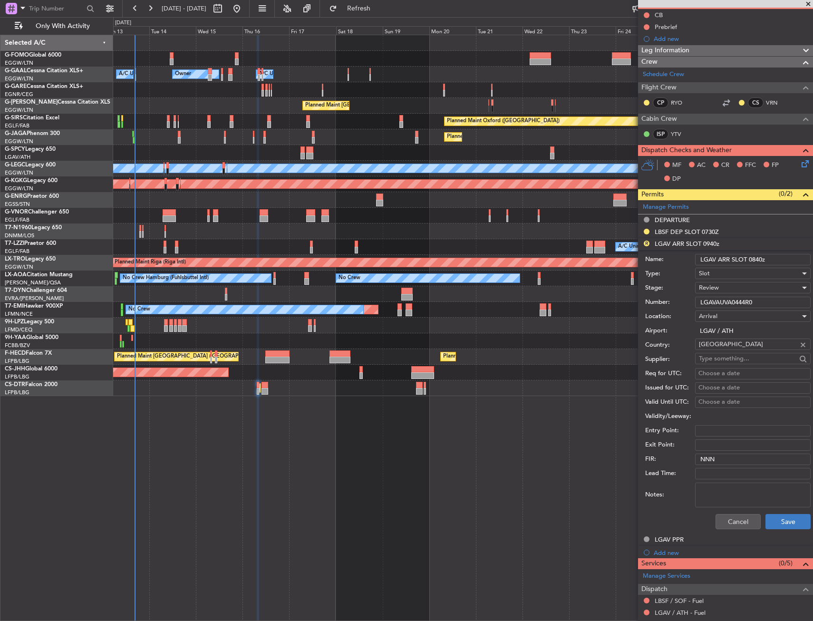
type input "LGAV ARR SLOT 0840z"
click at [774, 517] on button "Save" at bounding box center [787, 521] width 45 height 15
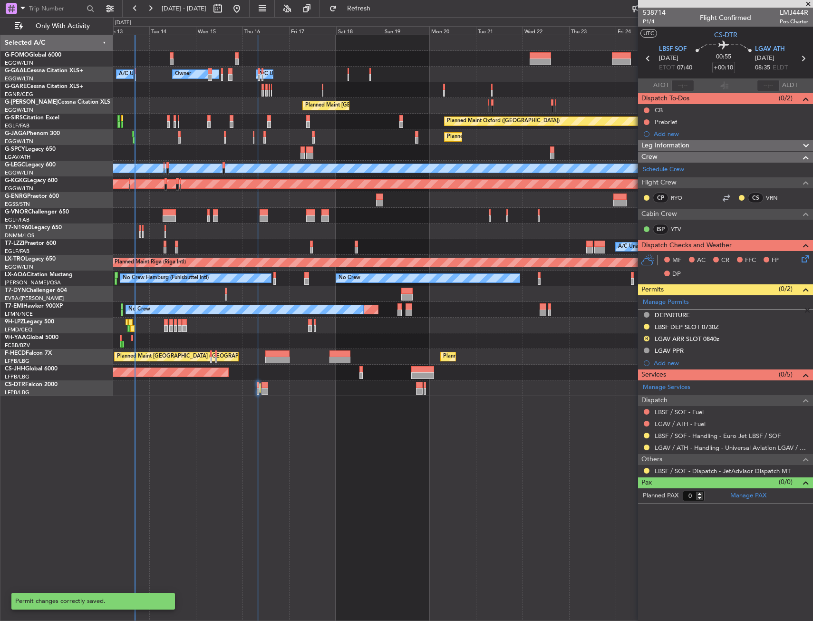
scroll to position [0, 0]
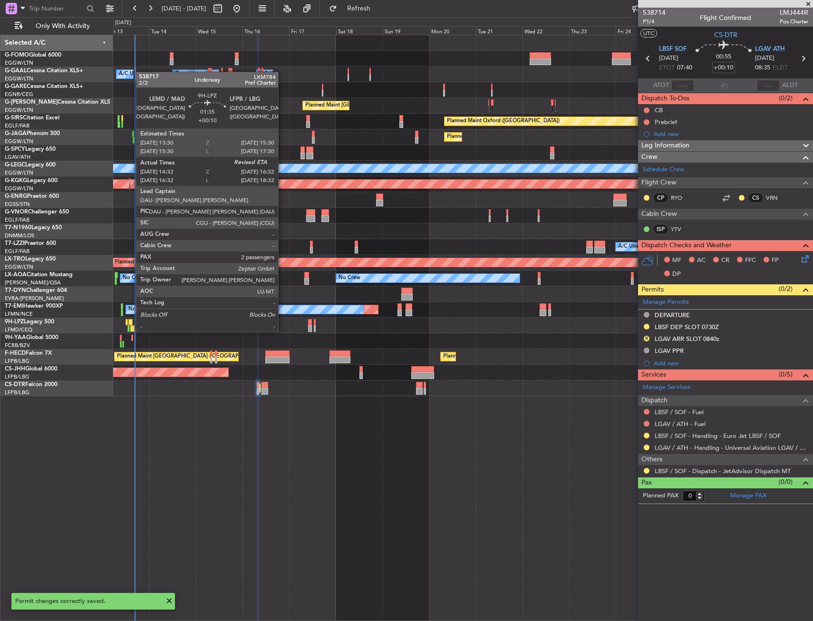
click at [131, 322] on div at bounding box center [130, 322] width 4 height 7
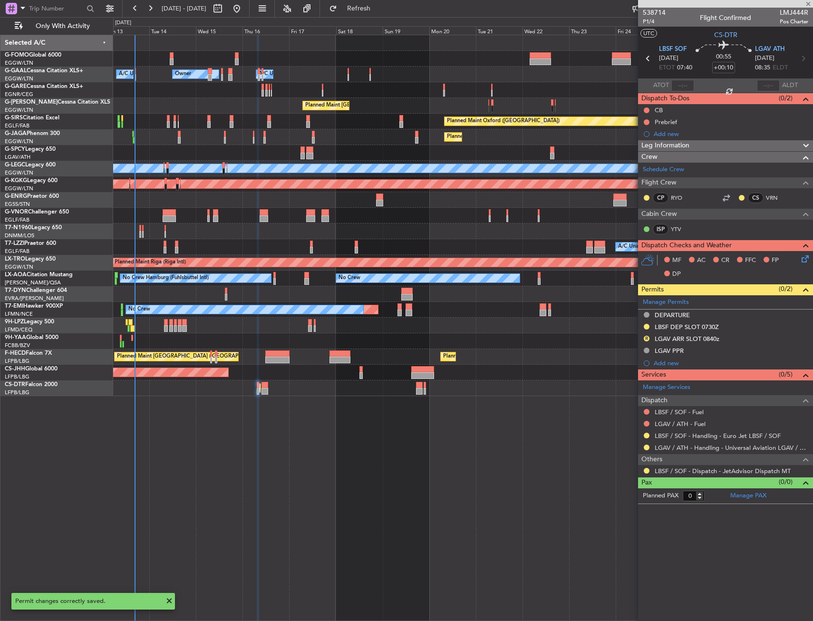
type input "14:52"
type input "2"
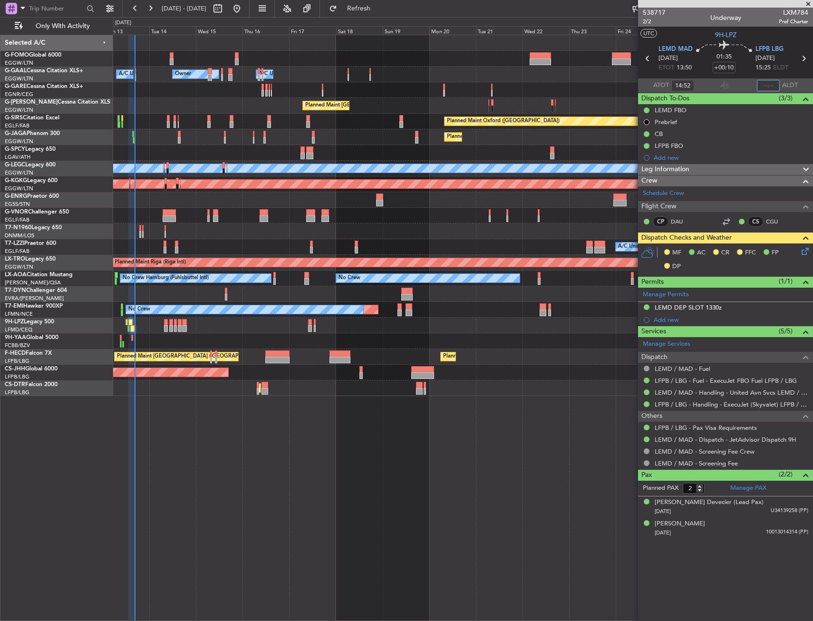
click at [771, 85] on input "text" at bounding box center [768, 85] width 23 height 11
drag, startPoint x: 743, startPoint y: 28, endPoint x: 741, endPoint y: 40, distance: 12.0
click at [744, 28] on mat-tooltip-component "Trip Stage" at bounding box center [725, 35] width 41 height 25
type input "16:25"
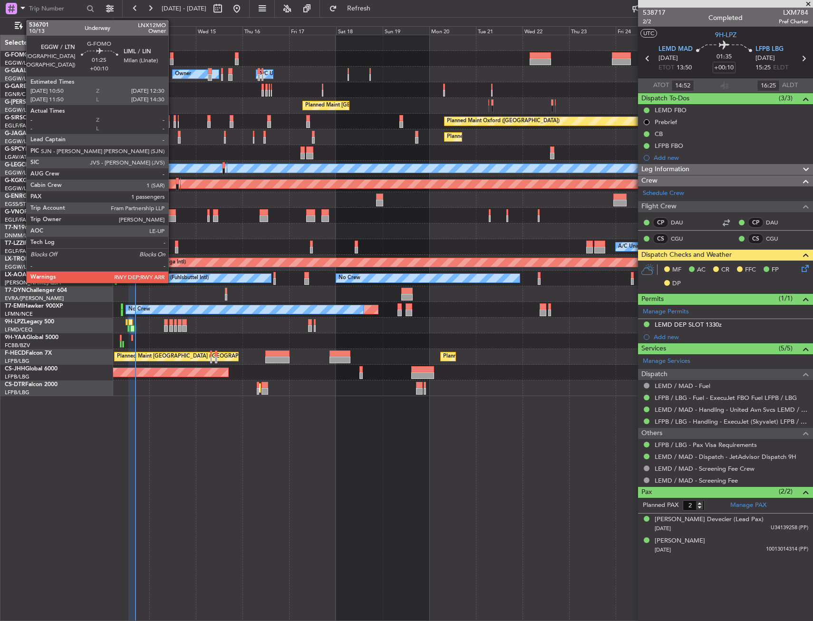
click at [173, 56] on div at bounding box center [171, 55] width 3 height 7
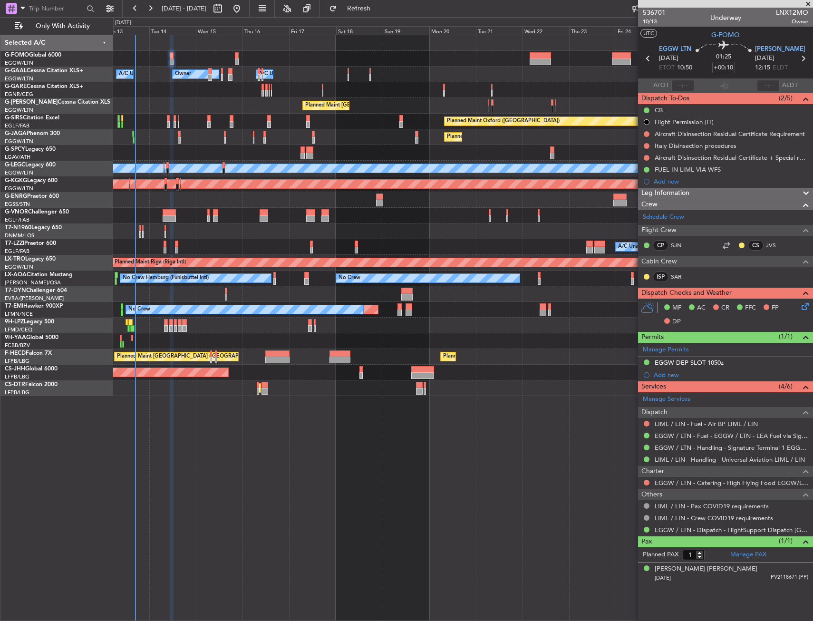
click at [648, 22] on span "10/13" at bounding box center [654, 22] width 23 height 8
click at [806, 305] on icon at bounding box center [804, 305] width 8 height 8
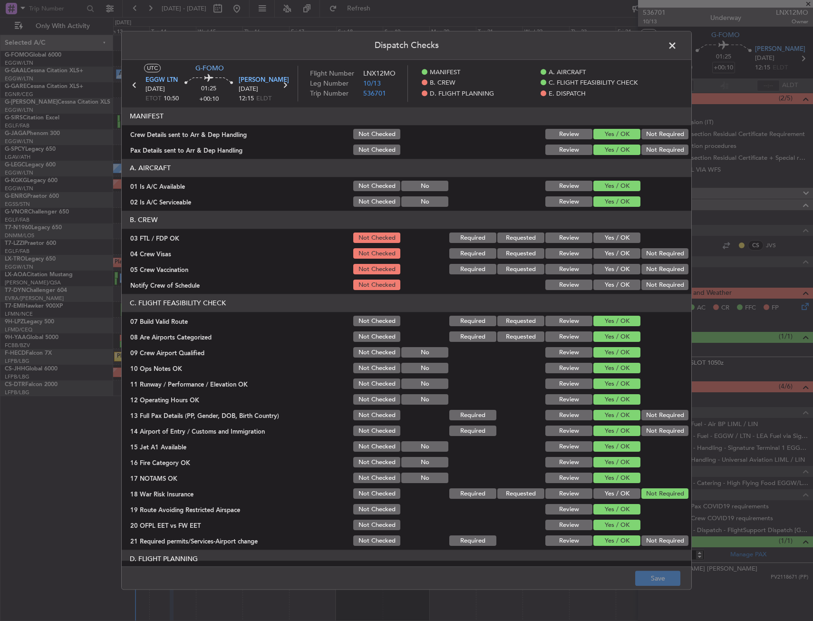
click at [677, 47] on span at bounding box center [677, 48] width 0 height 19
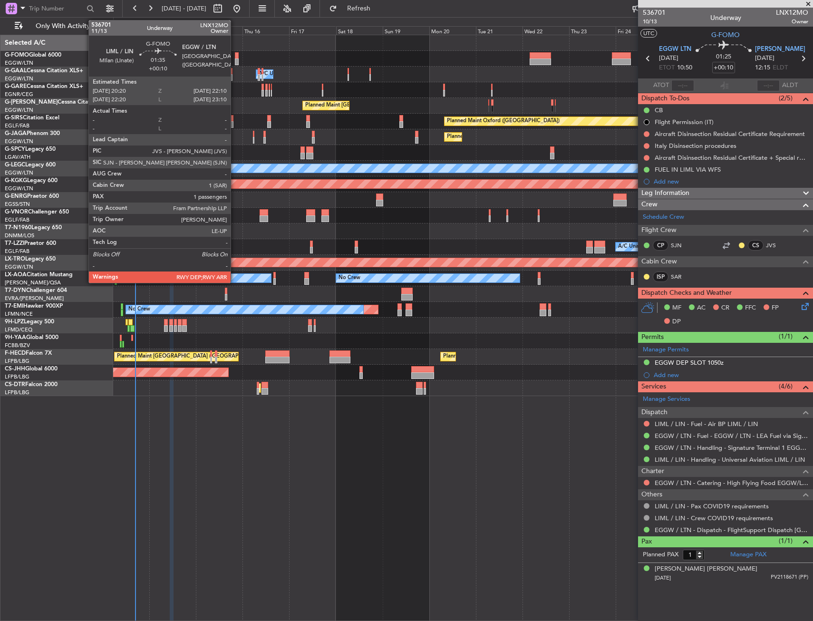
click at [235, 55] on div at bounding box center [237, 55] width 4 height 7
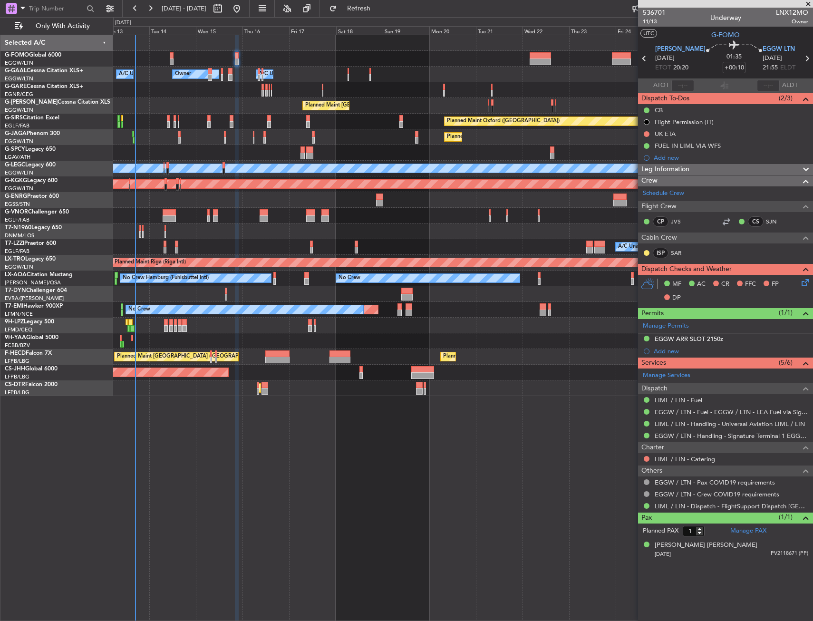
click at [655, 22] on span "11/13" at bounding box center [654, 22] width 23 height 8
click at [654, 20] on span "11/13" at bounding box center [654, 22] width 23 height 8
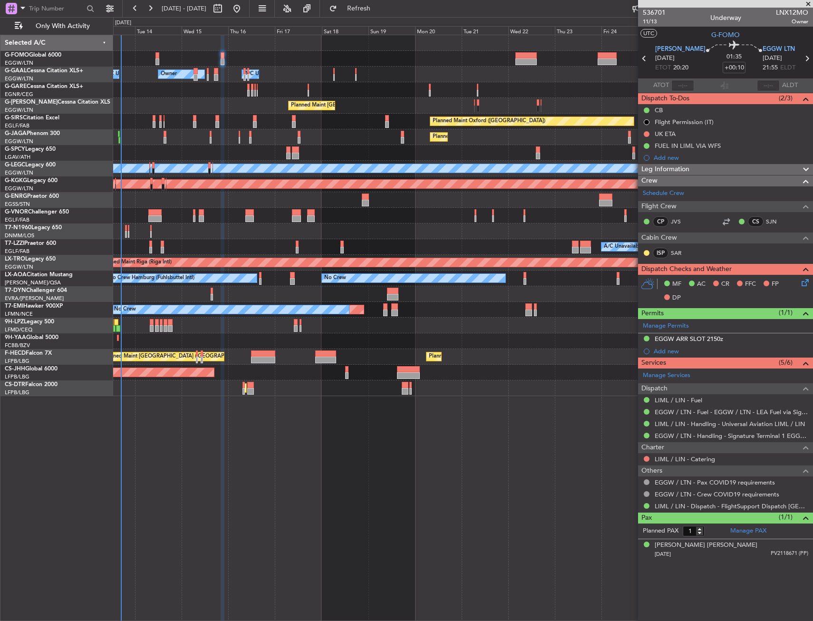
click at [386, 558] on div "Owner Owner A/C Unavailable A/C Unavailable Owner Planned Maint London (Luton) …" at bounding box center [463, 328] width 700 height 586
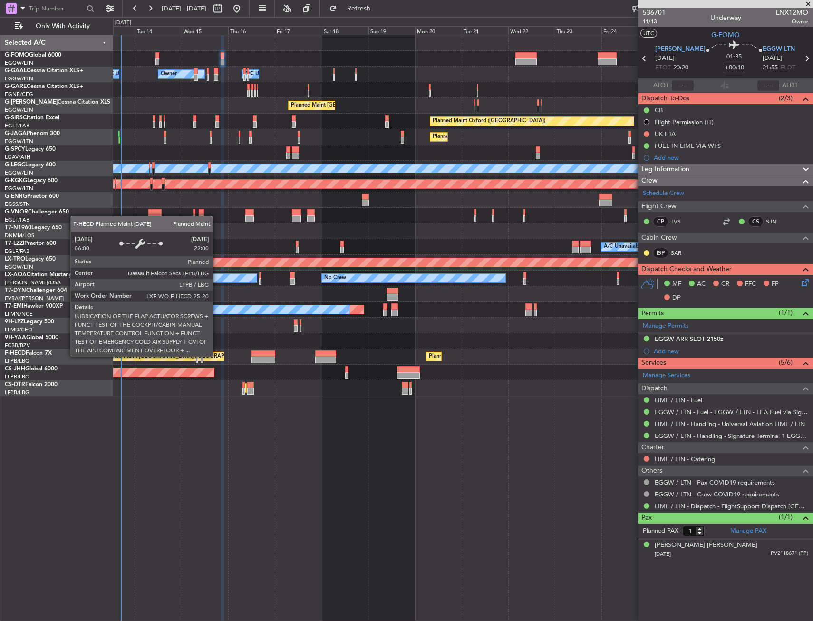
click at [222, 356] on div "Planned Maint [GEOGRAPHIC_DATA] ([GEOGRAPHIC_DATA])" at bounding box center [162, 356] width 124 height 9
click at [216, 356] on div "Planned Maint [GEOGRAPHIC_DATA] ([GEOGRAPHIC_DATA])" at bounding box center [162, 356] width 124 height 9
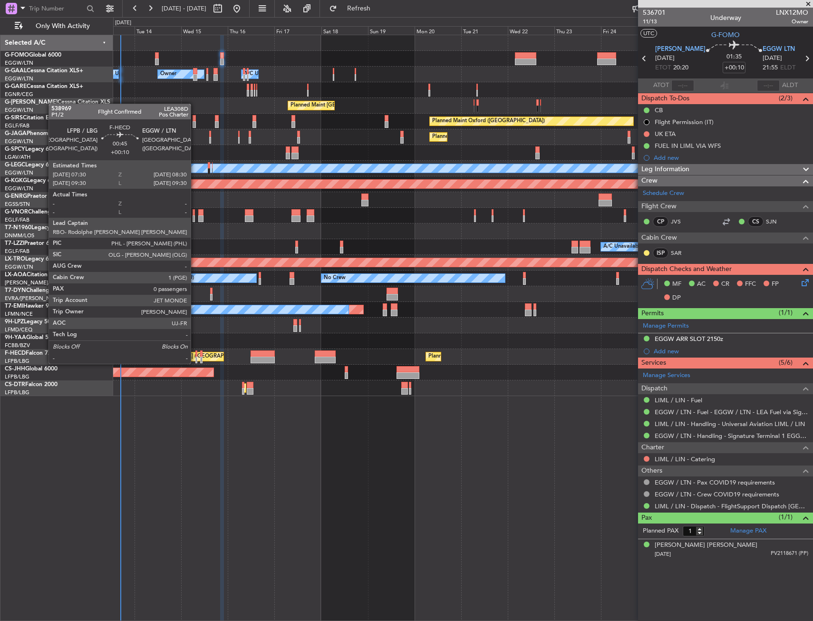
click at [195, 354] on div at bounding box center [196, 353] width 2 height 7
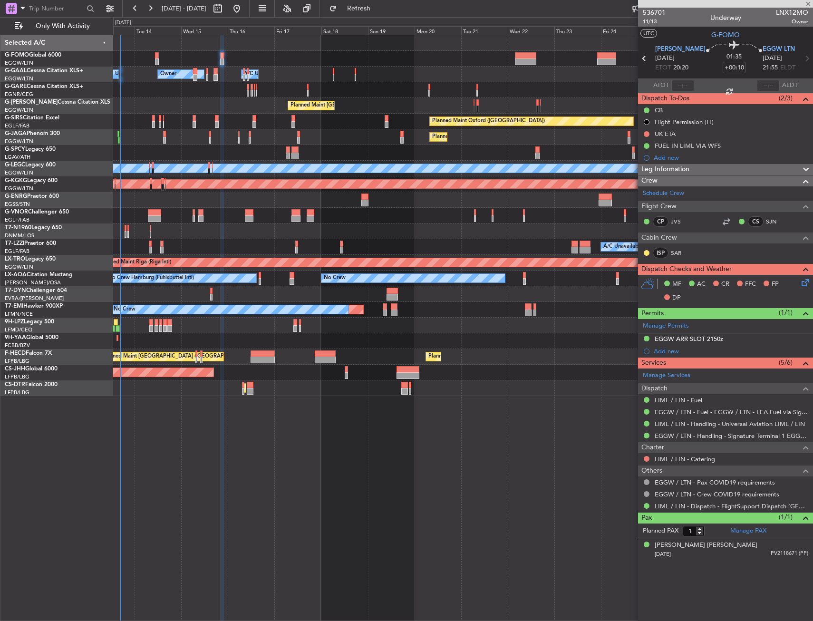
type input "0"
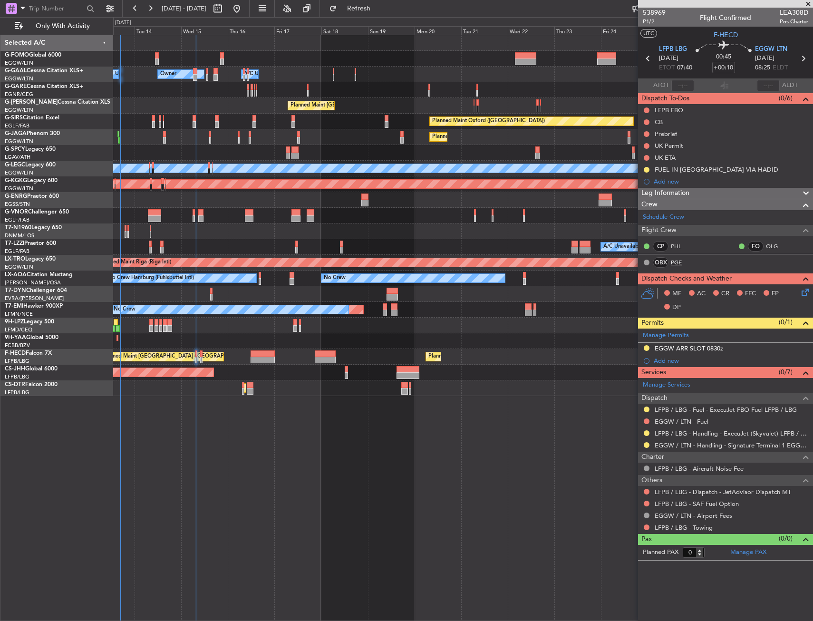
click at [679, 262] on link "PGE" at bounding box center [681, 262] width 21 height 9
click at [647, 25] on span "P1/2" at bounding box center [654, 22] width 23 height 8
click at [719, 71] on input "+00:10" at bounding box center [723, 67] width 23 height 11
click at [700, 32] on section "UTC F-HECD" at bounding box center [725, 34] width 175 height 14
click at [646, 23] on span "P1/2" at bounding box center [654, 22] width 23 height 8
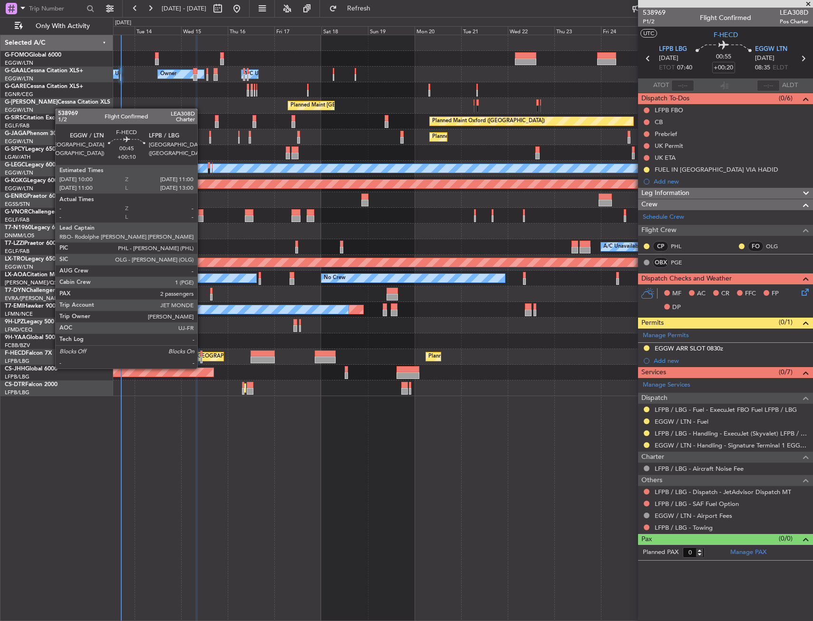
click at [202, 359] on div at bounding box center [201, 360] width 2 height 7
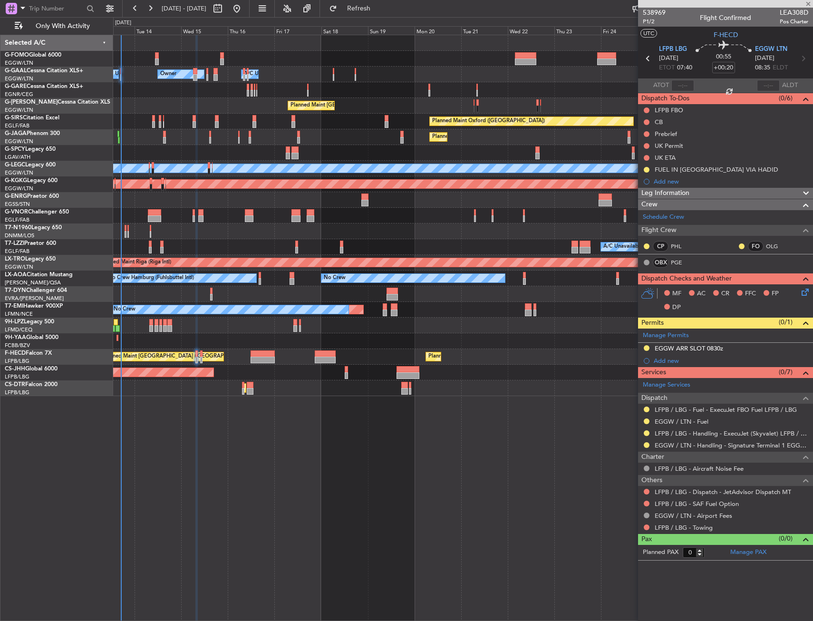
type input "+00:10"
type input "2"
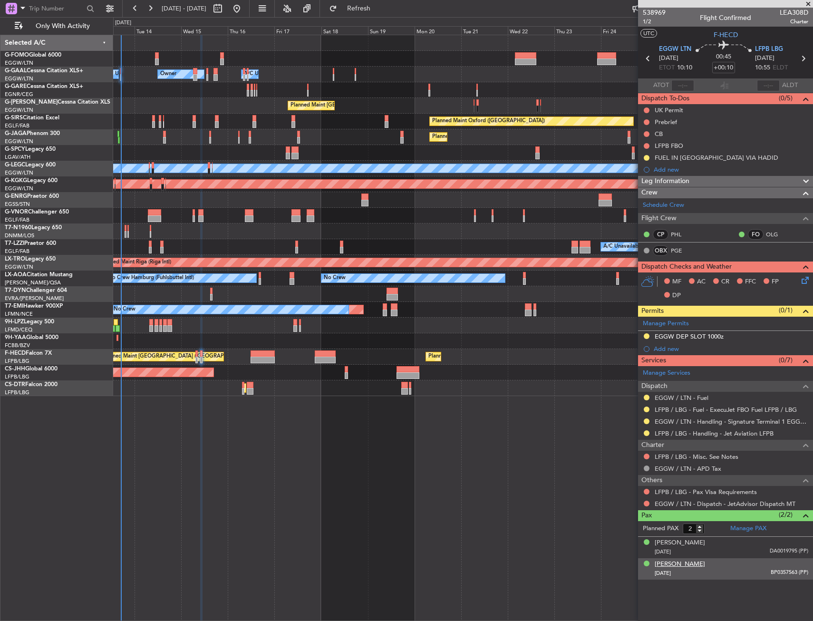
click at [688, 567] on div "[PERSON_NAME]" at bounding box center [680, 565] width 50 height 10
click at [649, 21] on span "1/2" at bounding box center [654, 22] width 23 height 8
click at [379, 6] on span "Refresh" at bounding box center [359, 8] width 40 height 7
click at [651, 19] on span "1/2" at bounding box center [654, 22] width 23 height 8
click at [647, 125] on mat-tooltip-component "Not Started" at bounding box center [647, 137] width 46 height 25
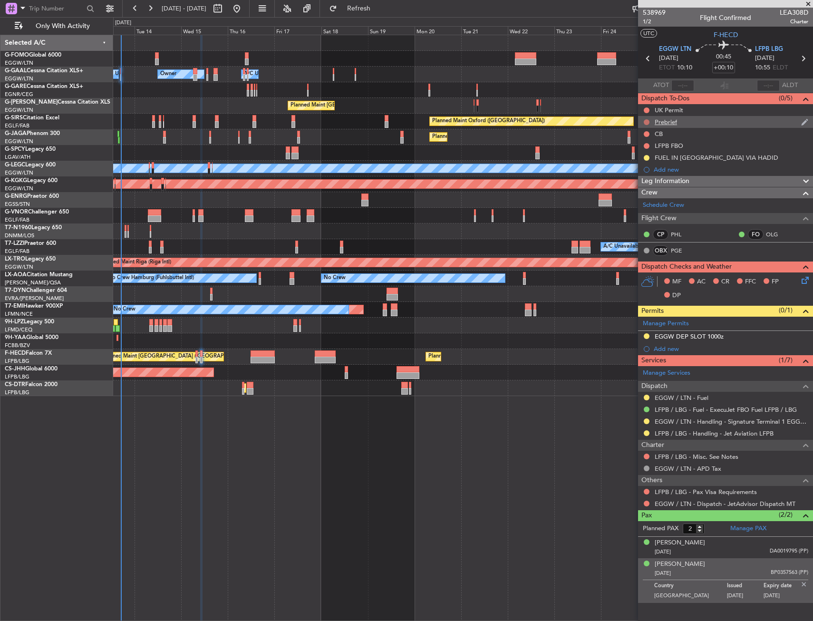
click at [646, 120] on button at bounding box center [647, 122] width 6 height 6
click at [638, 153] on span "In Progress" at bounding box center [651, 150] width 32 height 10
click at [646, 133] on button at bounding box center [647, 134] width 6 height 6
click at [642, 174] on span "Completed" at bounding box center [650, 176] width 31 height 10
click at [805, 280] on icon at bounding box center [804, 279] width 8 height 8
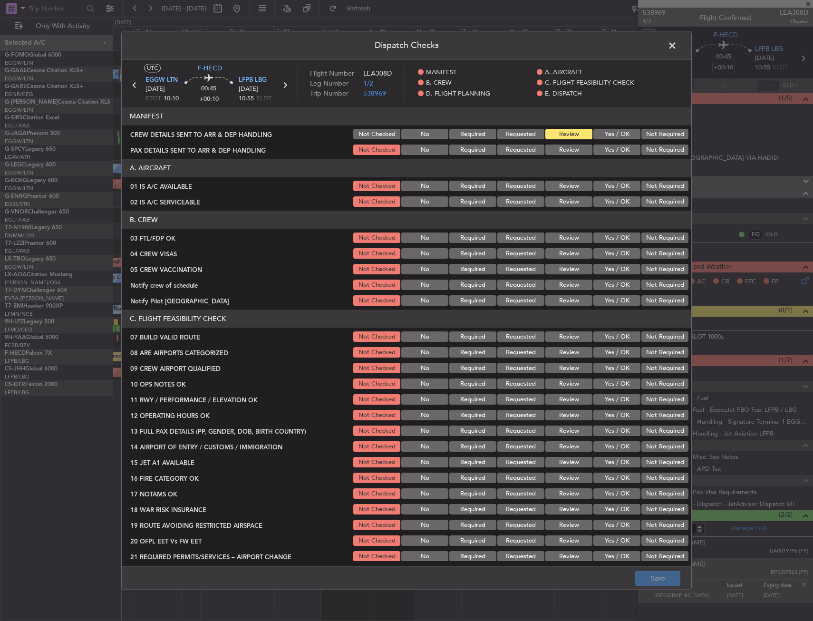
click at [611, 188] on button "Yes / OK" at bounding box center [616, 186] width 47 height 10
click at [608, 203] on button "Yes / OK" at bounding box center [616, 202] width 47 height 10
drag, startPoint x: 613, startPoint y: 241, endPoint x: 645, endPoint y: 259, distance: 36.2
click at [613, 242] on button "Yes / OK" at bounding box center [616, 238] width 47 height 10
click at [648, 257] on button "Not Required" at bounding box center [664, 254] width 47 height 10
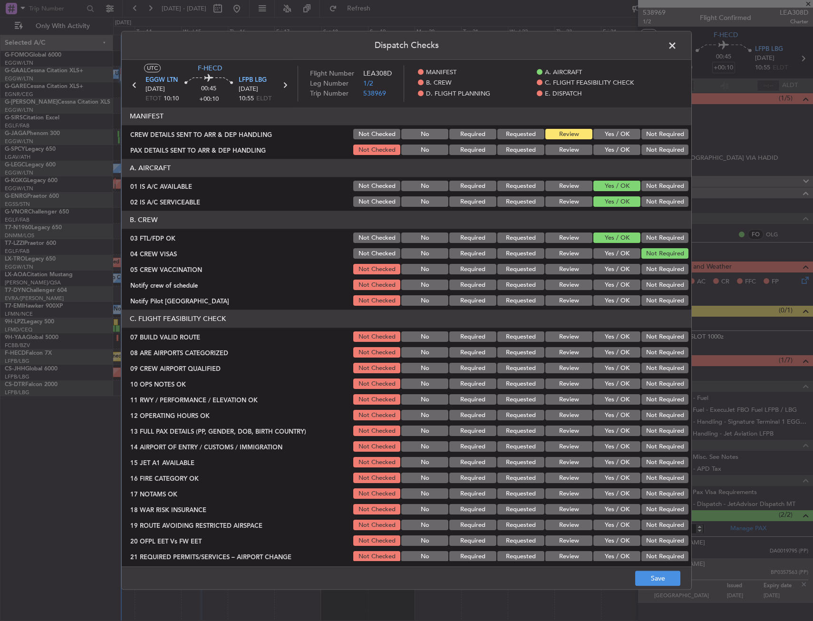
click at [647, 268] on button "Not Required" at bounding box center [664, 269] width 47 height 10
drag, startPoint x: 647, startPoint y: 283, endPoint x: 619, endPoint y: 292, distance: 29.6
click at [647, 283] on button "Not Required" at bounding box center [664, 285] width 47 height 10
click at [610, 303] on button "Yes / OK" at bounding box center [616, 301] width 47 height 10
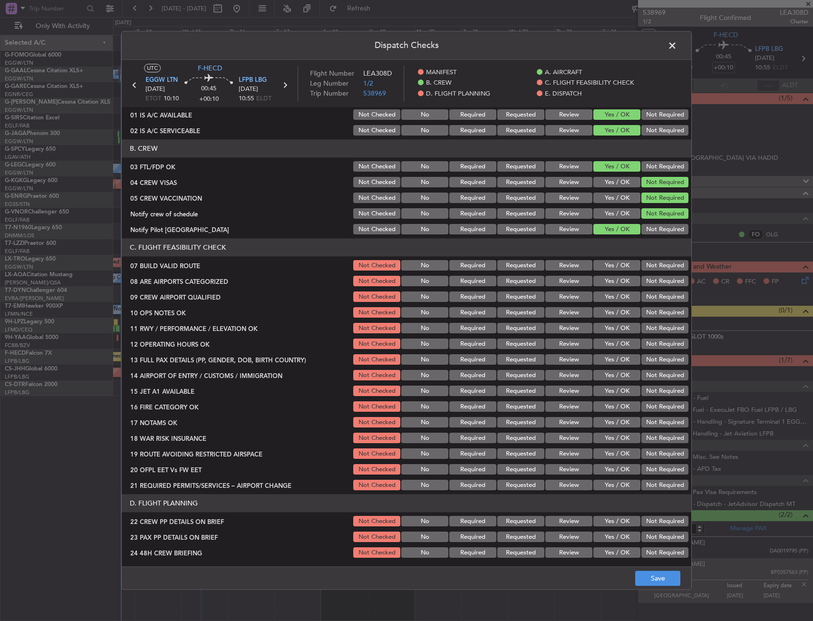
scroll to position [143, 0]
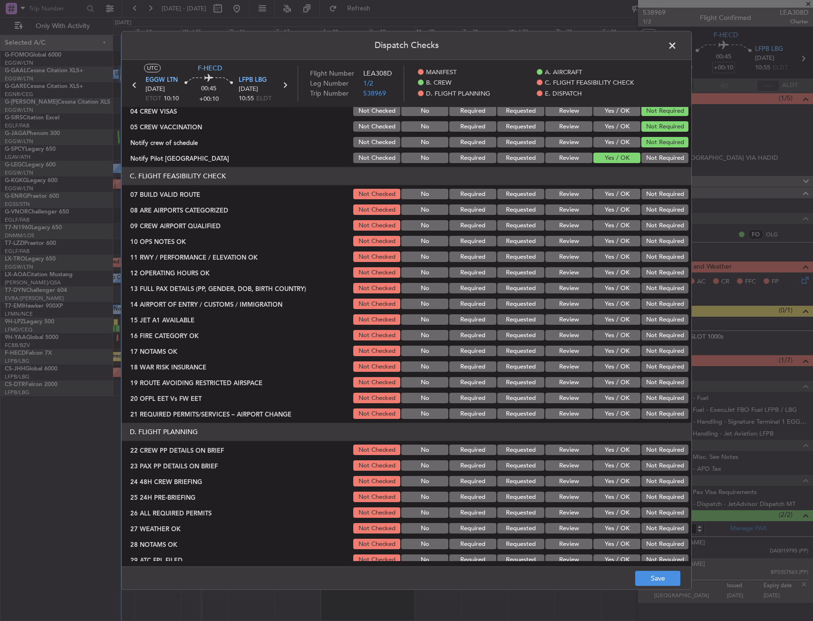
click at [609, 193] on button "Yes / OK" at bounding box center [616, 194] width 47 height 10
click at [609, 201] on div "Yes / OK" at bounding box center [616, 194] width 48 height 13
click at [610, 208] on button "Yes / OK" at bounding box center [616, 210] width 47 height 10
click at [612, 225] on button "Yes / OK" at bounding box center [616, 226] width 47 height 10
click at [652, 243] on button "Not Required" at bounding box center [664, 241] width 47 height 10
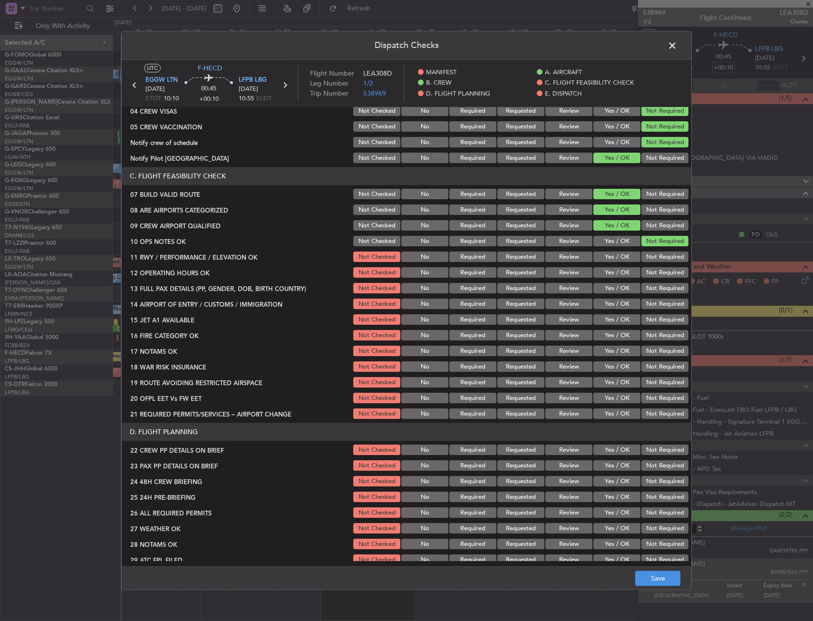
click at [617, 257] on button "Yes / OK" at bounding box center [616, 257] width 47 height 10
click at [615, 275] on button "Yes / OK" at bounding box center [616, 273] width 47 height 10
click at [617, 285] on button "Yes / OK" at bounding box center [616, 288] width 47 height 10
click at [618, 301] on button "Yes / OK" at bounding box center [616, 304] width 47 height 10
click at [617, 319] on button "Yes / OK" at bounding box center [616, 320] width 47 height 10
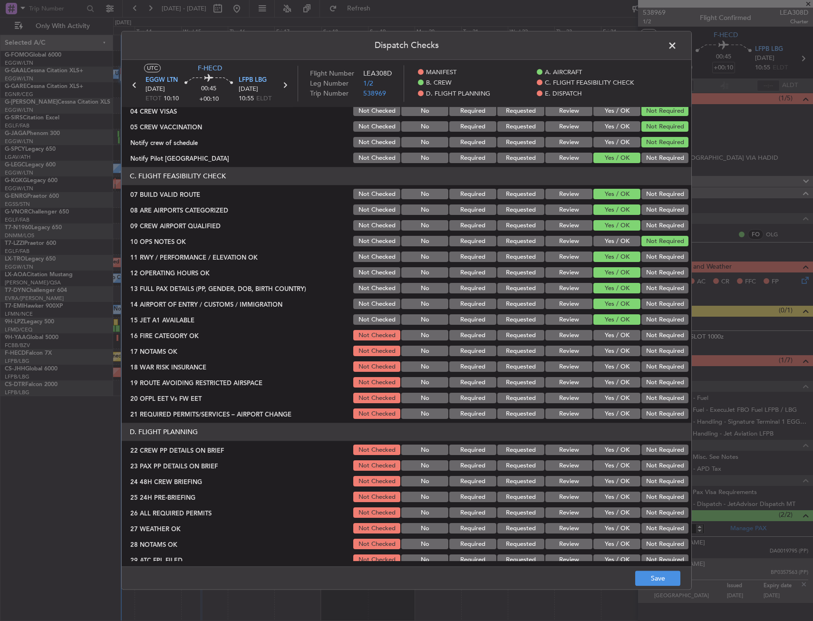
click at [616, 332] on button "Yes / OK" at bounding box center [616, 335] width 47 height 10
click at [616, 348] on button "Yes / OK" at bounding box center [616, 351] width 47 height 10
click at [616, 372] on button "Yes / OK" at bounding box center [616, 367] width 47 height 10
click at [618, 383] on button "Yes / OK" at bounding box center [616, 382] width 47 height 10
drag, startPoint x: 616, startPoint y: 396, endPoint x: 615, endPoint y: 408, distance: 11.9
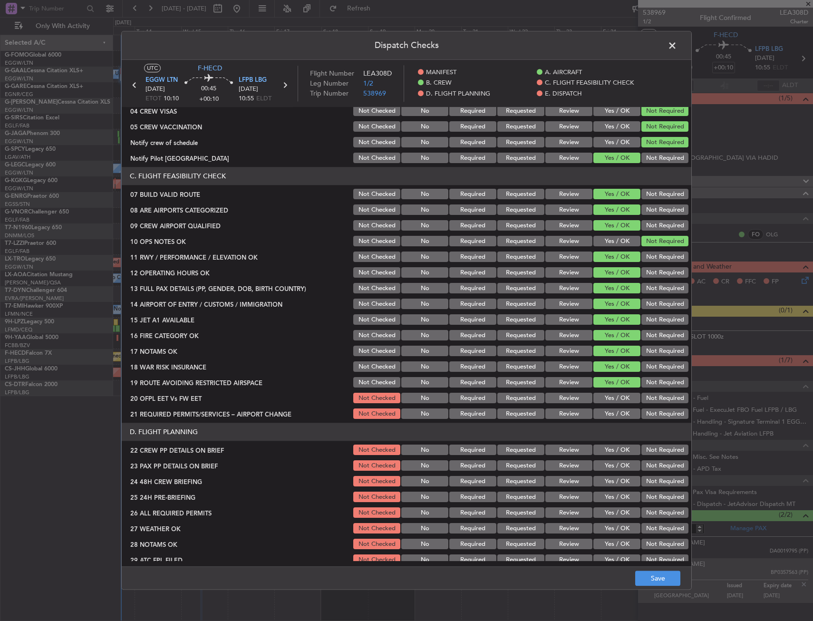
click at [616, 397] on button "Yes / OK" at bounding box center [616, 398] width 47 height 10
click at [616, 413] on button "Yes / OK" at bounding box center [616, 414] width 47 height 10
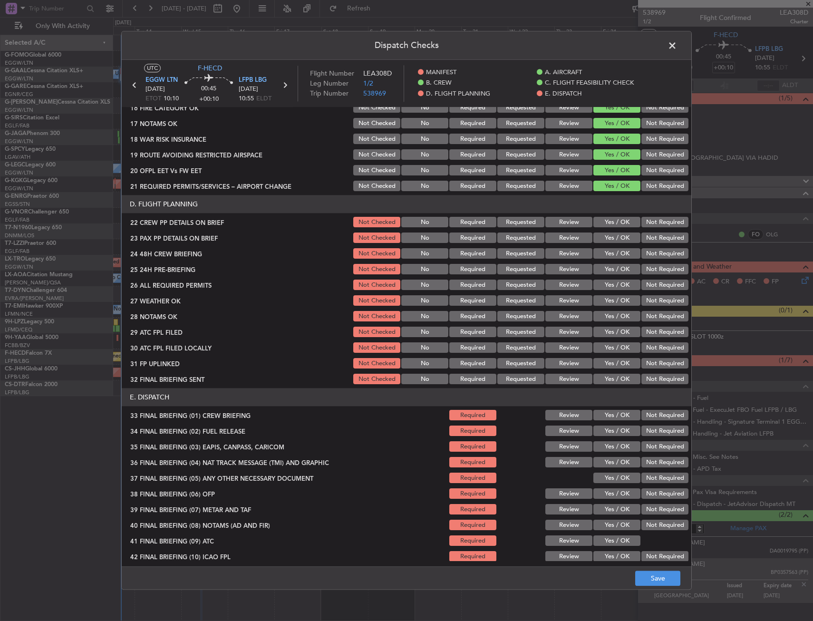
scroll to position [380, 0]
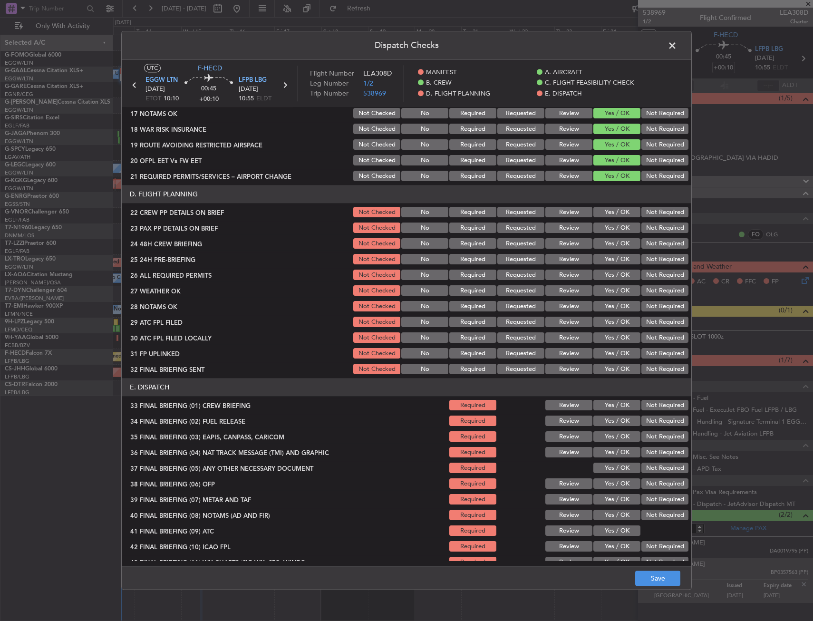
click at [599, 213] on button "Yes / OK" at bounding box center [616, 212] width 47 height 10
click at [605, 224] on button "Yes / OK" at bounding box center [616, 228] width 47 height 10
click at [608, 239] on button "Yes / OK" at bounding box center [616, 244] width 47 height 10
click at [660, 576] on button "Save" at bounding box center [657, 578] width 45 height 15
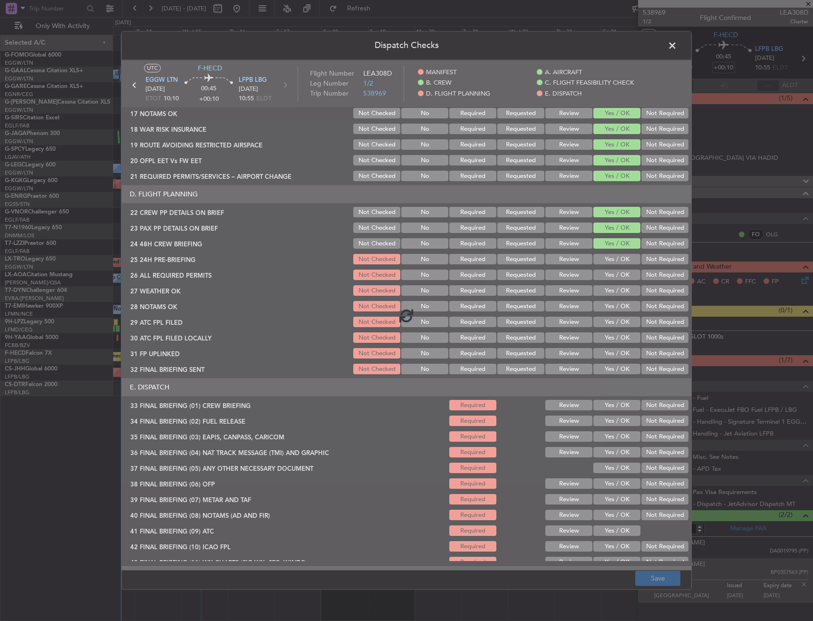
click at [637, 262] on div at bounding box center [407, 315] width 570 height 510
click at [642, 262] on div at bounding box center [407, 315] width 570 height 510
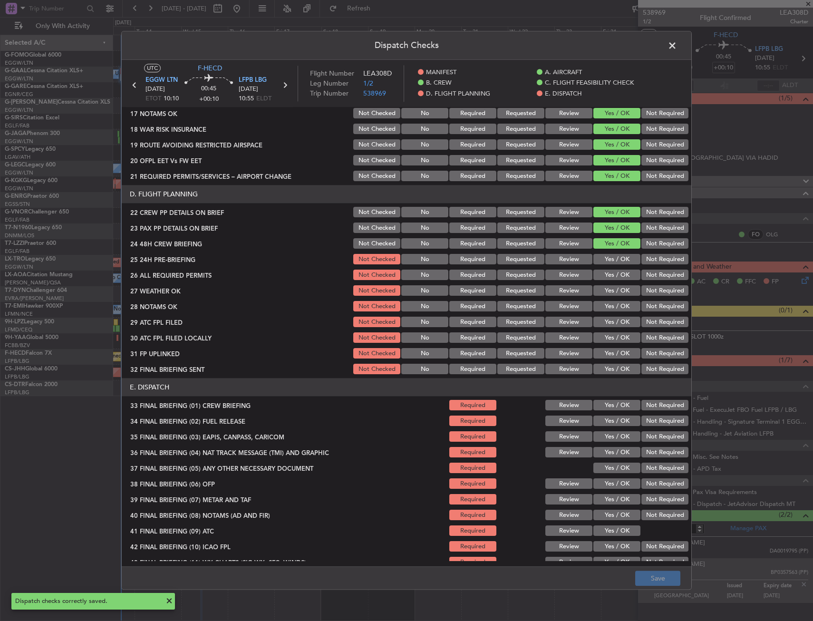
drag, startPoint x: 643, startPoint y: 264, endPoint x: 616, endPoint y: 271, distance: 28.0
click at [643, 263] on button "Not Required" at bounding box center [664, 259] width 47 height 10
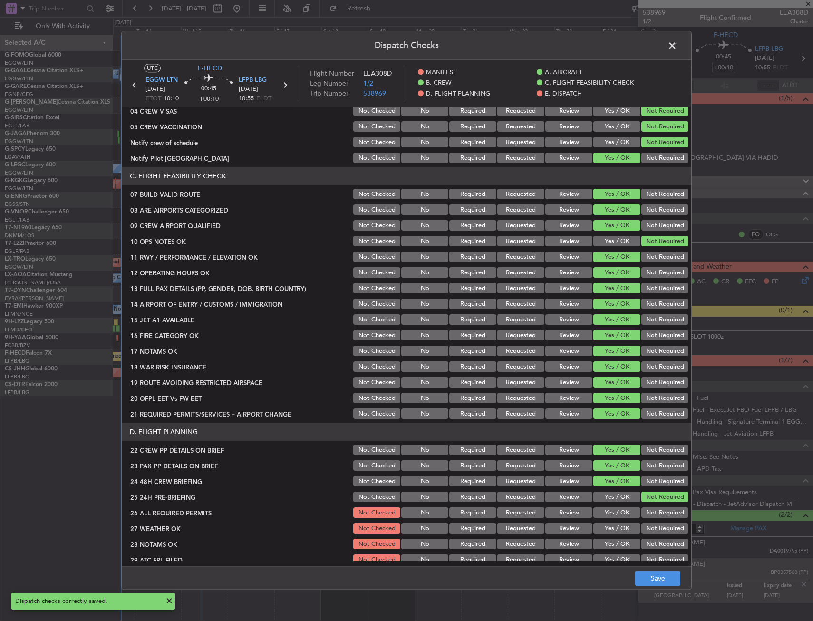
click at [610, 245] on button "Yes / OK" at bounding box center [616, 241] width 47 height 10
click at [668, 576] on button "Save" at bounding box center [657, 578] width 45 height 15
click at [677, 46] on span at bounding box center [677, 48] width 0 height 19
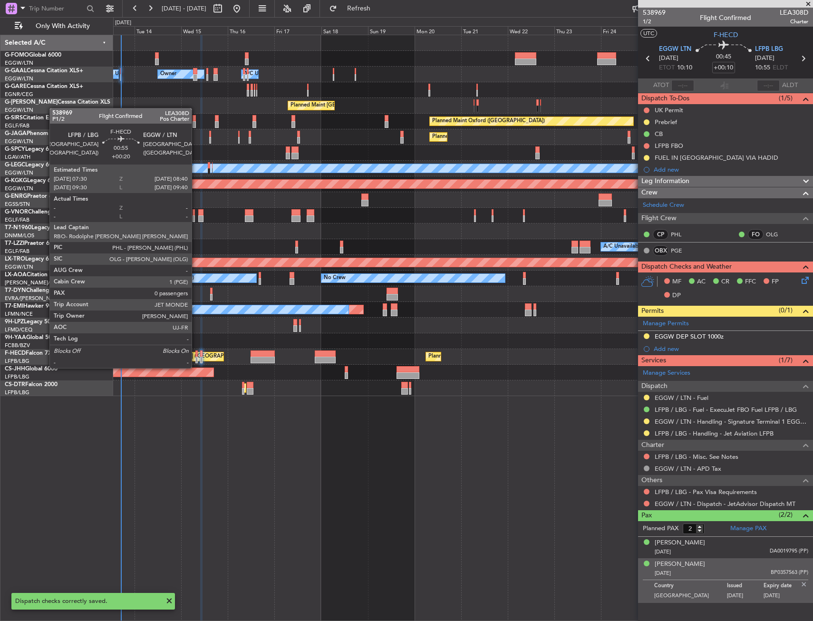
click at [196, 358] on div at bounding box center [196, 360] width 2 height 7
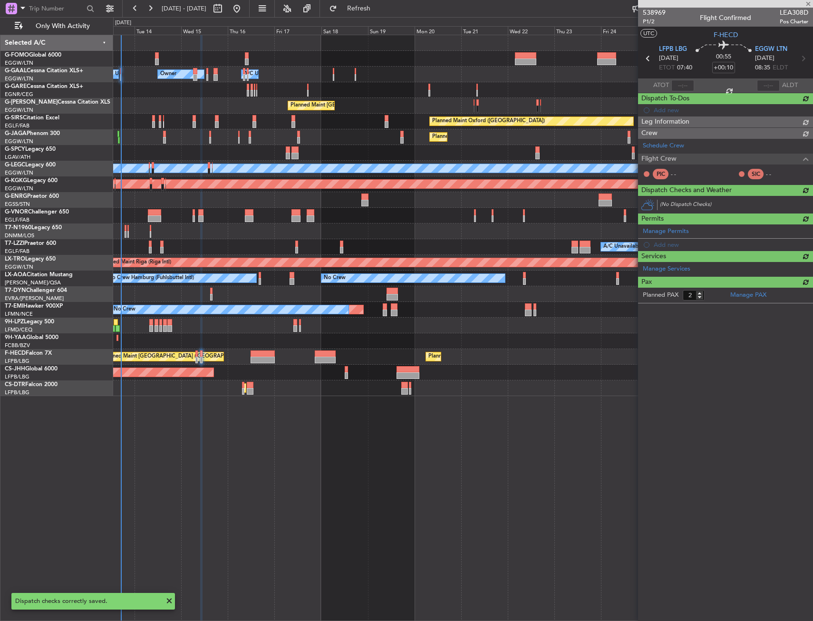
type input "+00:20"
type input "0"
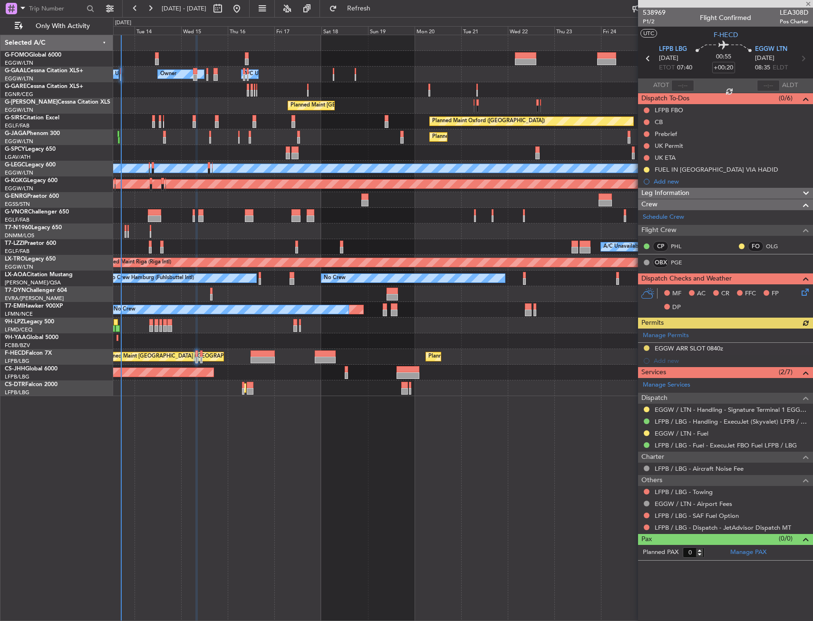
click at [805, 293] on icon at bounding box center [804, 291] width 8 height 8
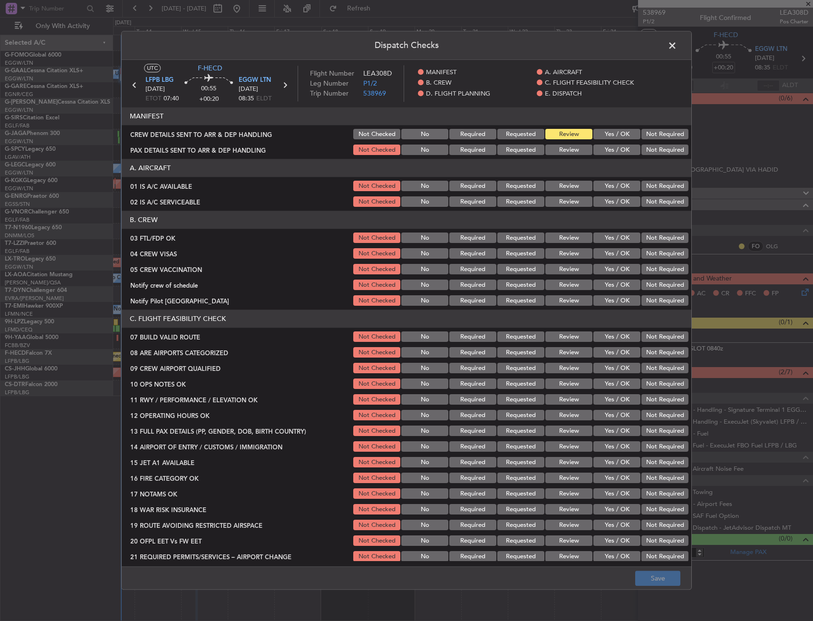
click at [615, 187] on button "Yes / OK" at bounding box center [616, 186] width 47 height 10
click at [615, 199] on button "Yes / OK" at bounding box center [616, 202] width 47 height 10
click at [614, 243] on button "Yes / OK" at bounding box center [616, 238] width 47 height 10
click at [641, 252] on button "Not Required" at bounding box center [664, 254] width 47 height 10
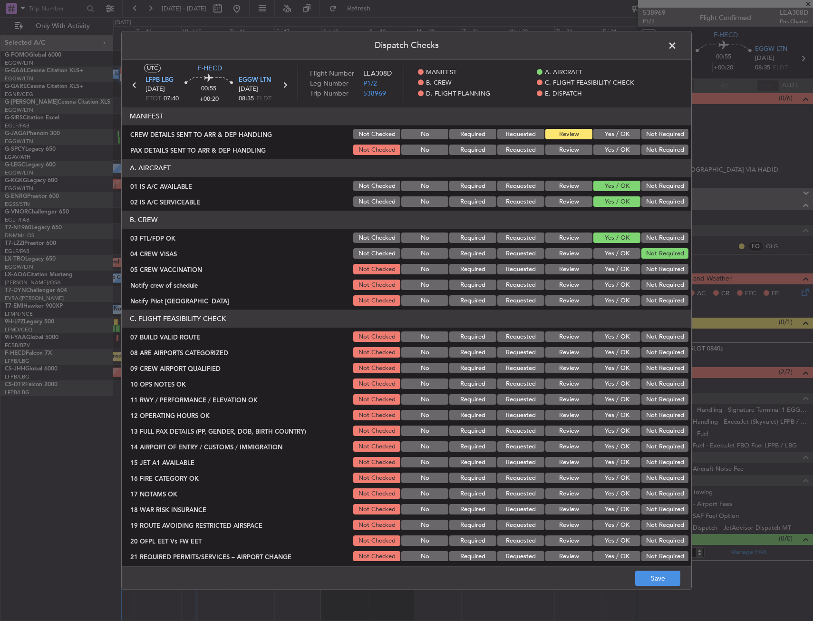
click at [642, 271] on button "Not Required" at bounding box center [664, 269] width 47 height 10
drag, startPoint x: 642, startPoint y: 283, endPoint x: 632, endPoint y: 292, distance: 13.8
click at [642, 284] on button "Not Required" at bounding box center [664, 285] width 47 height 10
click at [614, 301] on button "Yes / OK" at bounding box center [616, 301] width 47 height 10
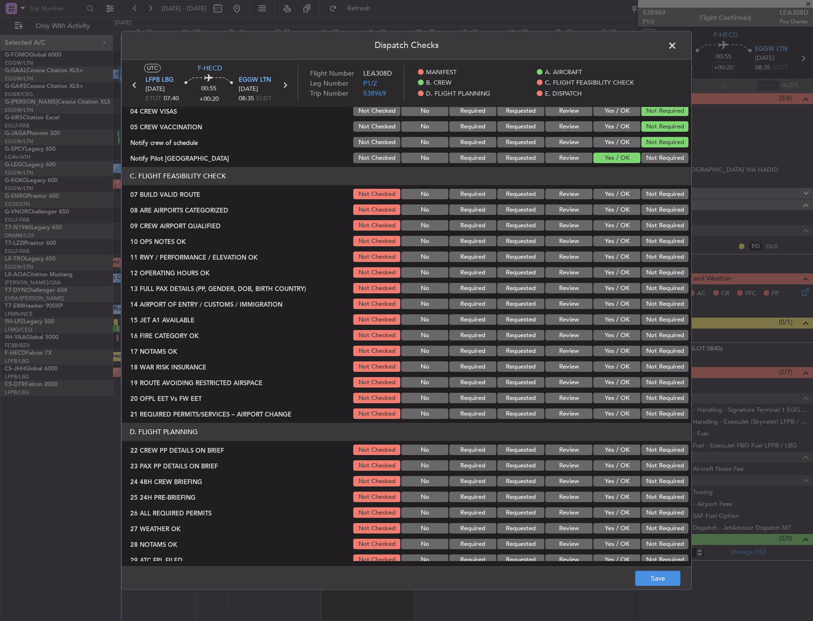
click at [600, 193] on button "Yes / OK" at bounding box center [616, 194] width 47 height 10
click at [604, 211] on button "Yes / OK" at bounding box center [616, 210] width 47 height 10
drag, startPoint x: 606, startPoint y: 225, endPoint x: 606, endPoint y: 233, distance: 8.1
click at [606, 226] on button "Yes / OK" at bounding box center [616, 226] width 47 height 10
click at [608, 240] on button "Yes / OK" at bounding box center [616, 241] width 47 height 10
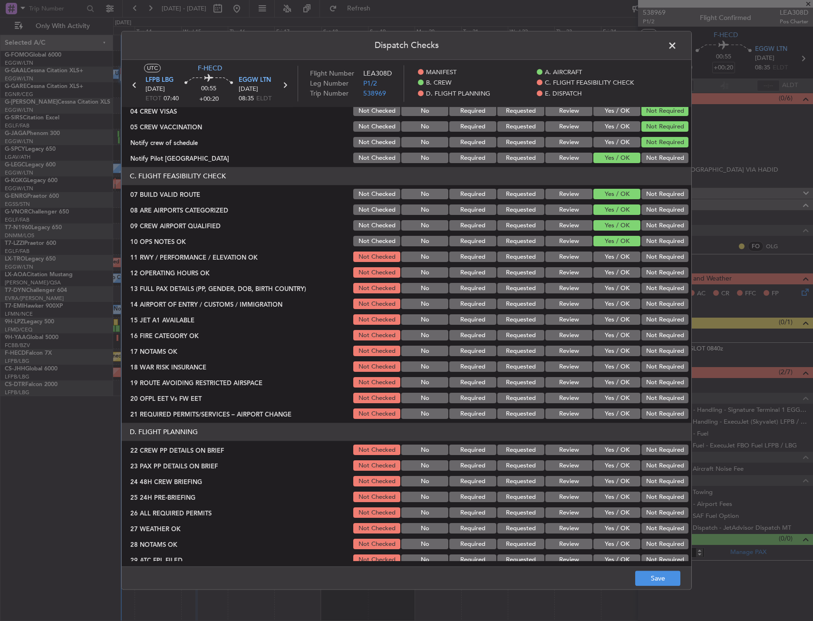
click at [609, 252] on button "Yes / OK" at bounding box center [616, 257] width 47 height 10
click at [612, 270] on button "Yes / OK" at bounding box center [616, 273] width 47 height 10
drag, startPoint x: 609, startPoint y: 282, endPoint x: 609, endPoint y: 295, distance: 13.3
click at [609, 283] on div "Yes / OK" at bounding box center [616, 288] width 48 height 13
click at [609, 296] on section "C. FLIGHT FEASIBILITY CHECK 07 BUILD VALID ROUTE Not Checked No Required Reques…" at bounding box center [407, 293] width 570 height 253
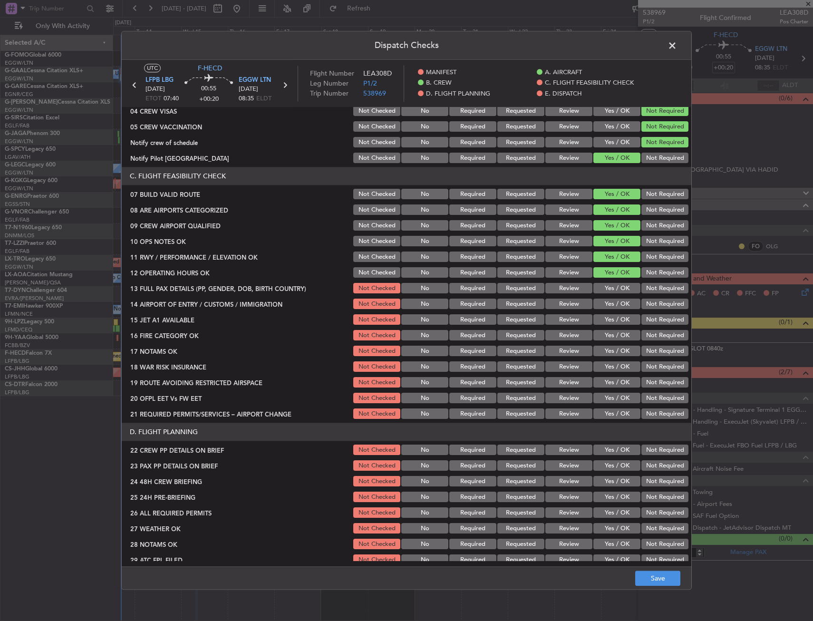
drag, startPoint x: 610, startPoint y: 290, endPoint x: 611, endPoint y: 295, distance: 5.7
click at [611, 290] on button "Yes / OK" at bounding box center [616, 288] width 47 height 10
click at [611, 300] on button "Yes / OK" at bounding box center [616, 304] width 47 height 10
click at [610, 319] on button "Yes / OK" at bounding box center [616, 320] width 47 height 10
click at [612, 334] on button "Yes / OK" at bounding box center [616, 335] width 47 height 10
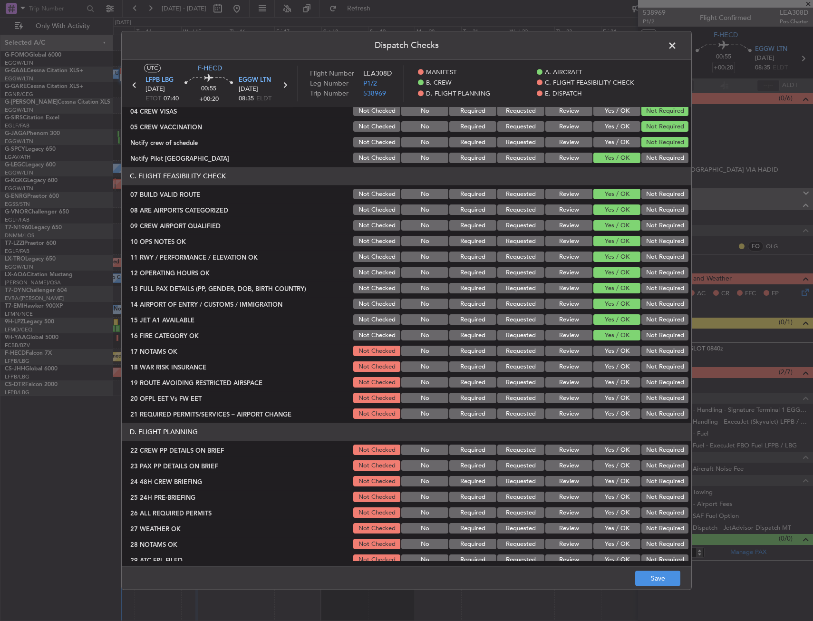
drag, startPoint x: 614, startPoint y: 348, endPoint x: 617, endPoint y: 363, distance: 14.9
click at [614, 349] on button "Yes / OK" at bounding box center [616, 351] width 47 height 10
click at [617, 366] on button "Yes / OK" at bounding box center [616, 367] width 47 height 10
drag, startPoint x: 617, startPoint y: 381, endPoint x: 616, endPoint y: 395, distance: 13.8
click at [617, 382] on button "Yes / OK" at bounding box center [616, 382] width 47 height 10
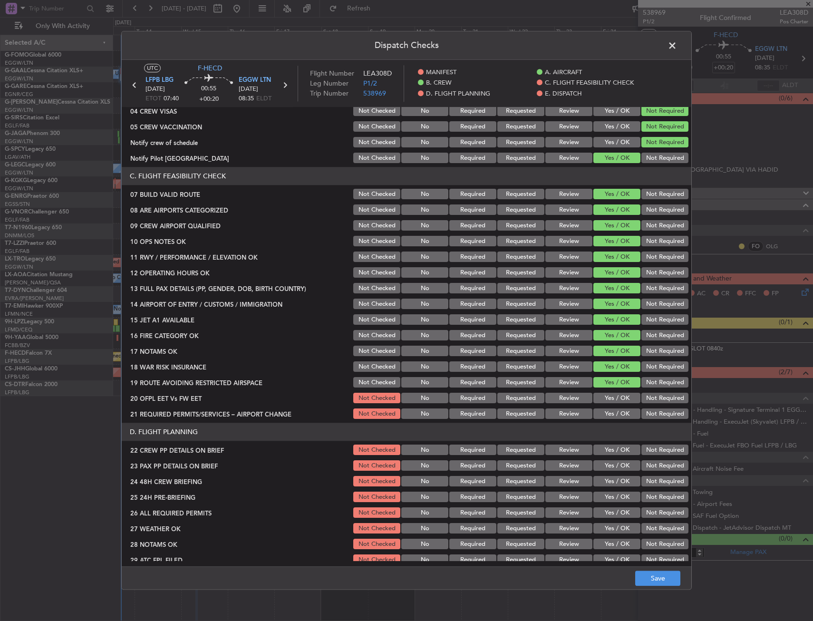
drag, startPoint x: 617, startPoint y: 397, endPoint x: 617, endPoint y: 408, distance: 11.4
click at [617, 398] on button "Yes / OK" at bounding box center [616, 398] width 47 height 10
drag, startPoint x: 618, startPoint y: 414, endPoint x: 614, endPoint y: 398, distance: 16.3
click at [618, 414] on button "Yes / OK" at bounding box center [616, 414] width 47 height 10
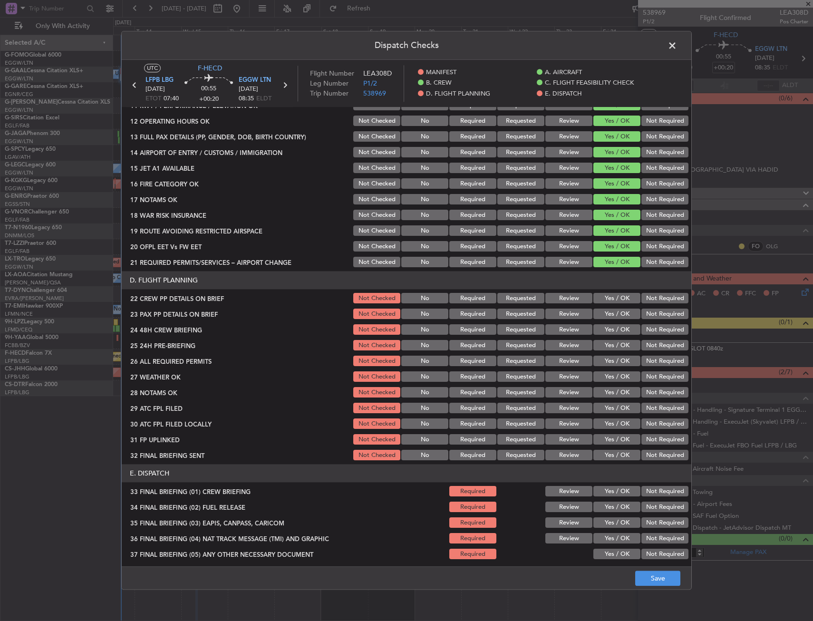
scroll to position [406, 0]
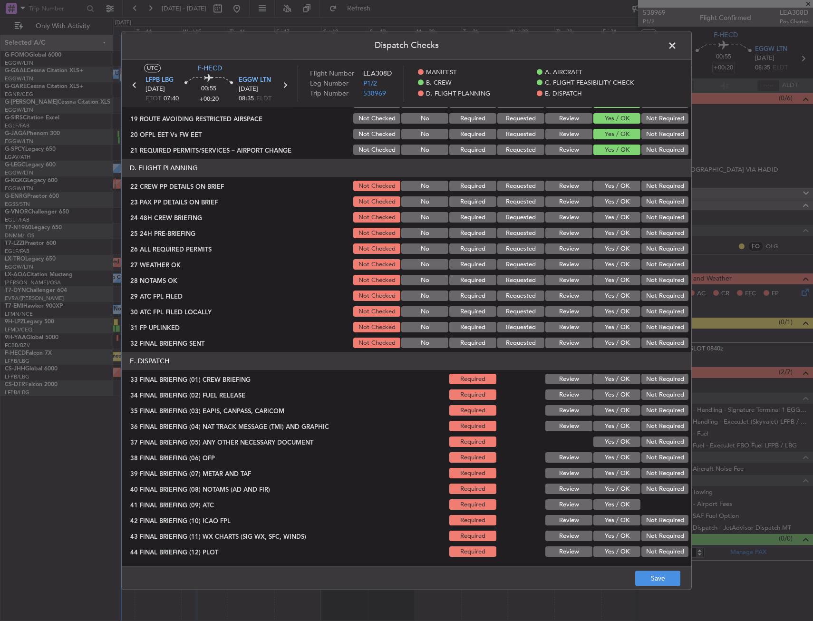
click at [600, 183] on button "Yes / OK" at bounding box center [616, 186] width 47 height 10
drag, startPoint x: 602, startPoint y: 194, endPoint x: 603, endPoint y: 203, distance: 9.6
click at [603, 197] on section "D. FLIGHT PLANNING 22 CREW PP DETAILS ON BRIEF Not Checked No Required Requeste…" at bounding box center [407, 254] width 570 height 191
click at [604, 202] on button "Yes / OK" at bounding box center [616, 202] width 47 height 10
click at [605, 217] on button "Yes / OK" at bounding box center [616, 217] width 47 height 10
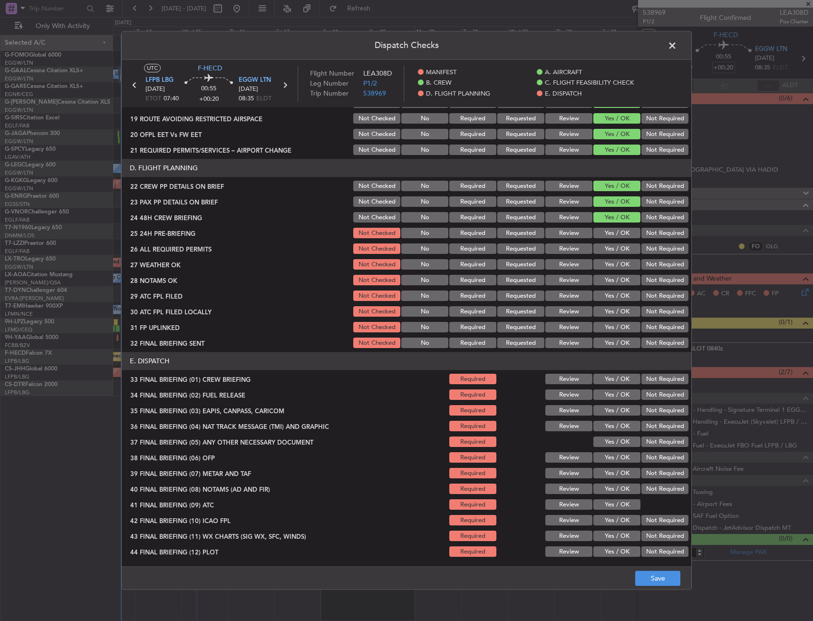
click at [608, 233] on button "Yes / OK" at bounding box center [616, 233] width 47 height 10
click at [653, 236] on button "Not Required" at bounding box center [664, 233] width 47 height 10
click at [654, 574] on button "Save" at bounding box center [657, 578] width 45 height 15
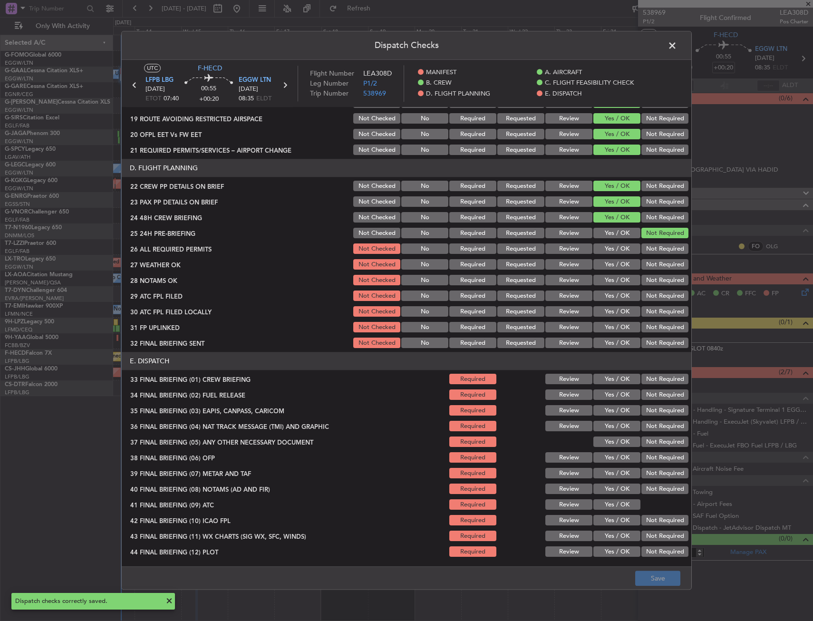
click at [677, 46] on span at bounding box center [677, 48] width 0 height 19
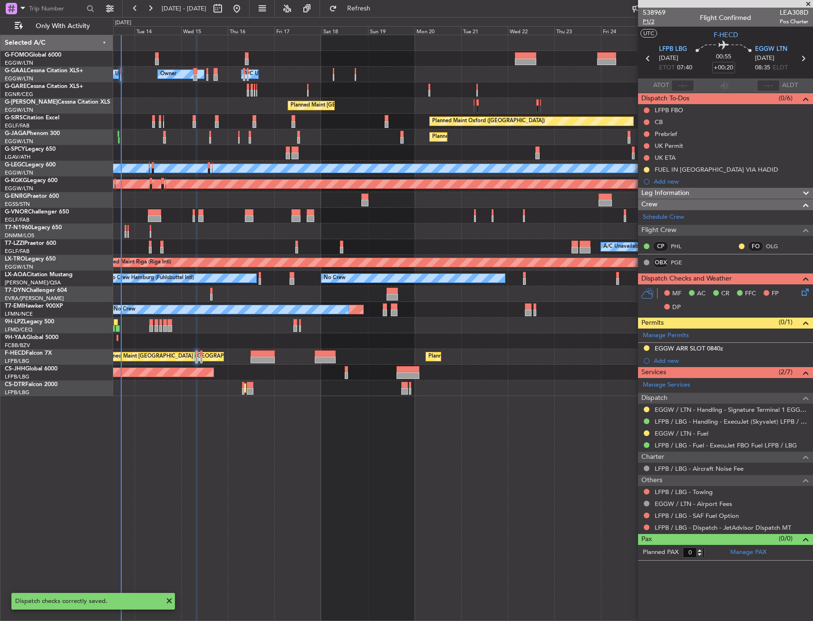
click at [646, 21] on span "P1/2" at bounding box center [654, 22] width 23 height 8
click at [645, 121] on button at bounding box center [647, 122] width 6 height 6
click at [645, 162] on span "Completed" at bounding box center [650, 164] width 31 height 10
click at [646, 134] on button at bounding box center [647, 134] width 6 height 6
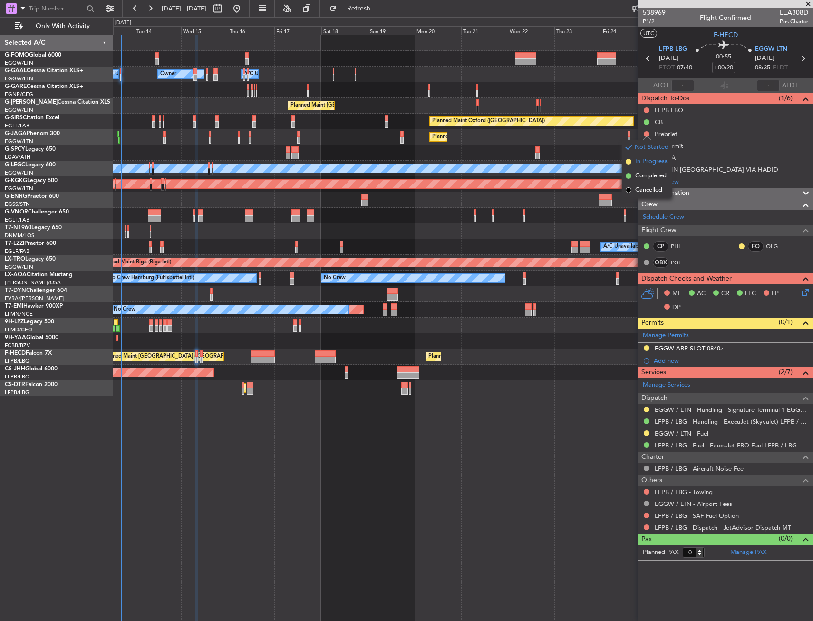
click at [644, 163] on span "In Progress" at bounding box center [651, 162] width 32 height 10
click at [645, 142] on nimbus-traffic-light at bounding box center [647, 146] width 8 height 8
click at [647, 145] on button at bounding box center [647, 146] width 6 height 6
click at [634, 197] on li "Cancelled" at bounding box center [647, 202] width 50 height 14
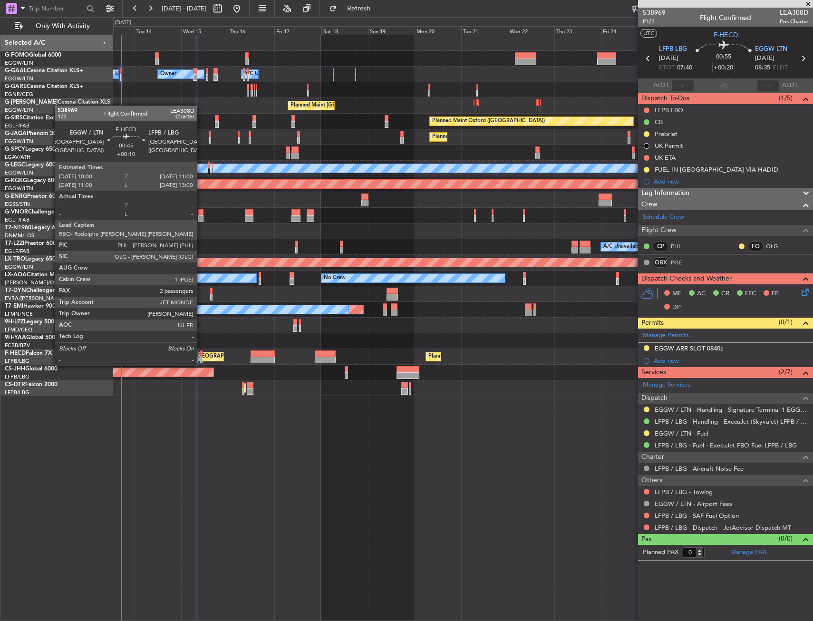
click at [201, 356] on div at bounding box center [201, 353] width 2 height 7
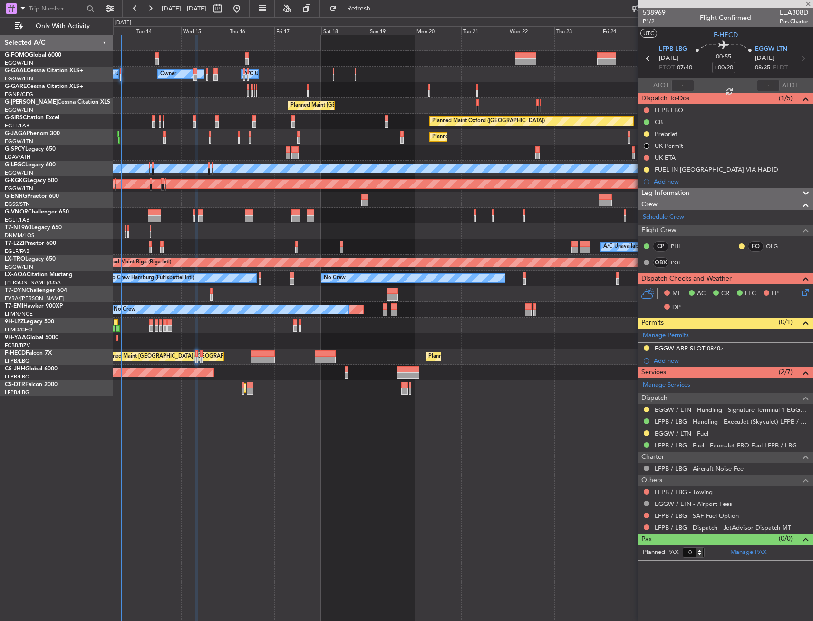
type input "+00:10"
type input "2"
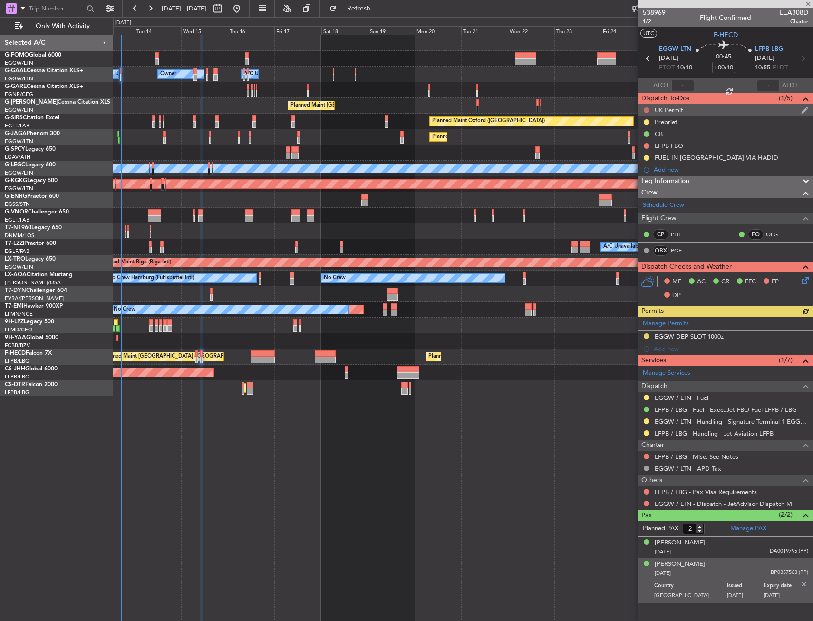
click at [647, 109] on button at bounding box center [647, 110] width 6 height 6
click at [638, 165] on span "Cancelled" at bounding box center [648, 167] width 27 height 10
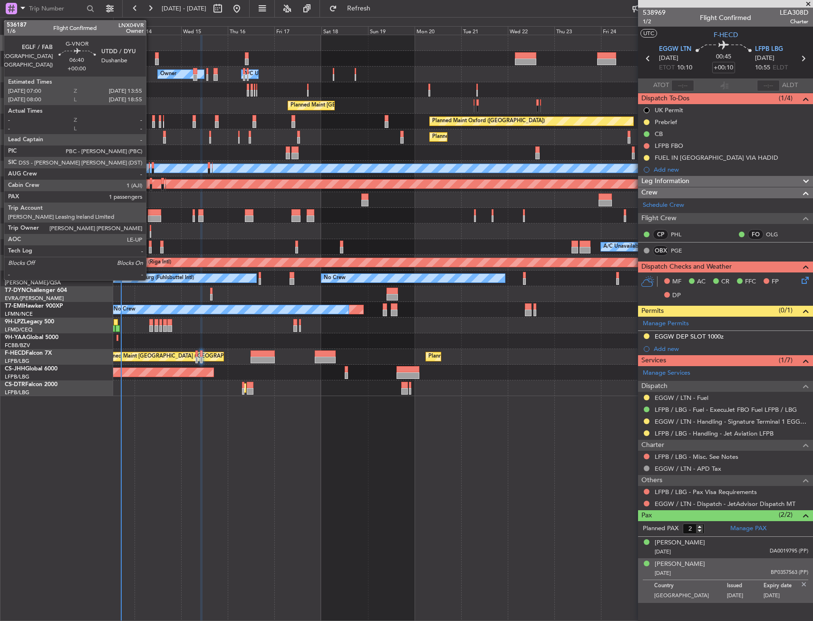
click at [150, 214] on div at bounding box center [155, 212] width 14 height 7
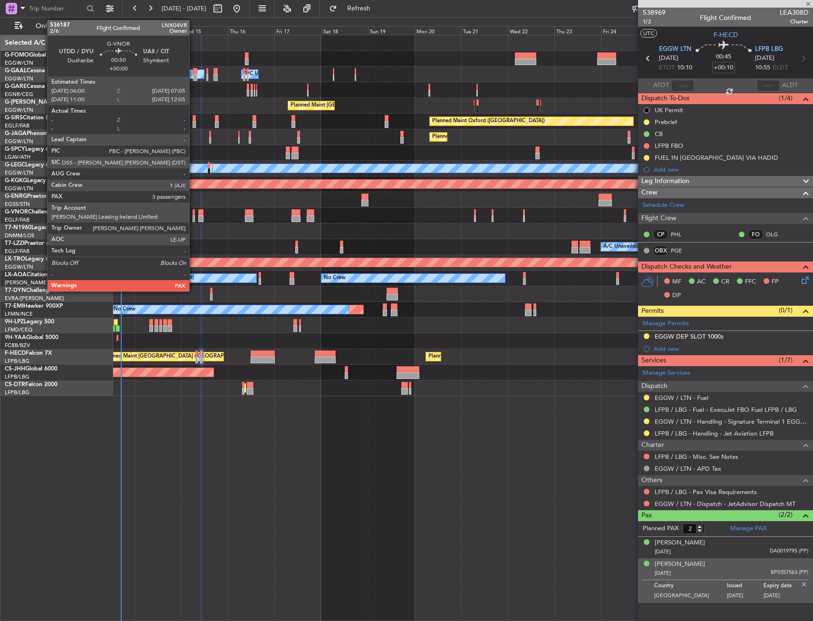
type input "1"
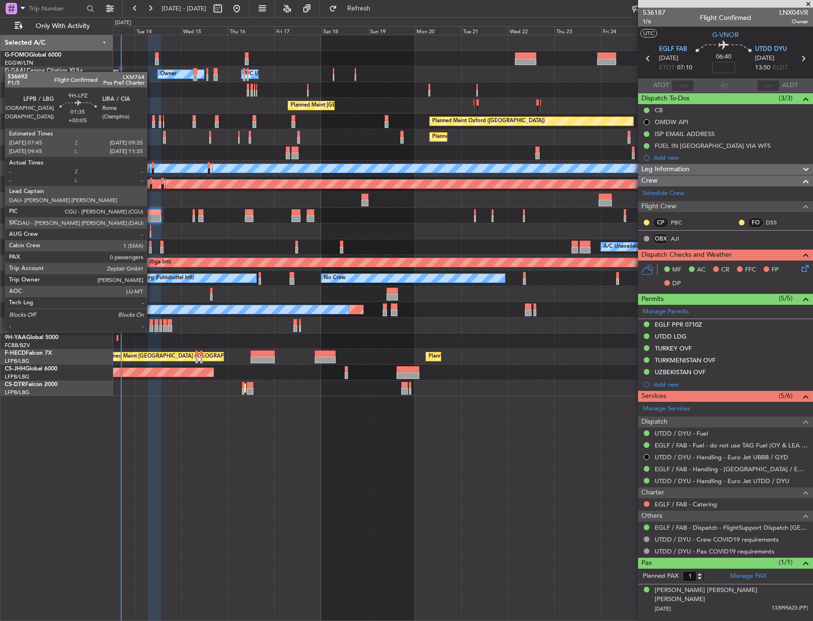
click at [151, 322] on div at bounding box center [151, 322] width 4 height 7
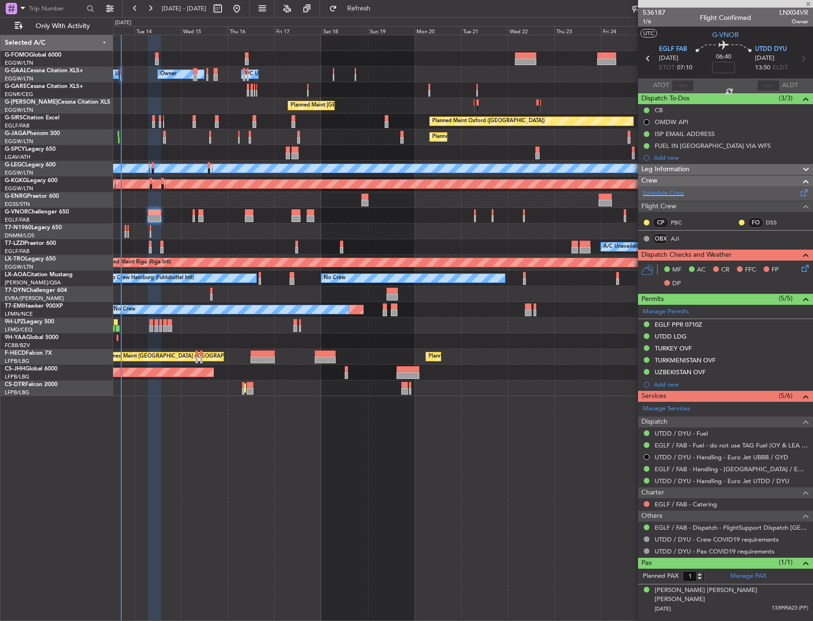
type input "+00:05"
type input "0"
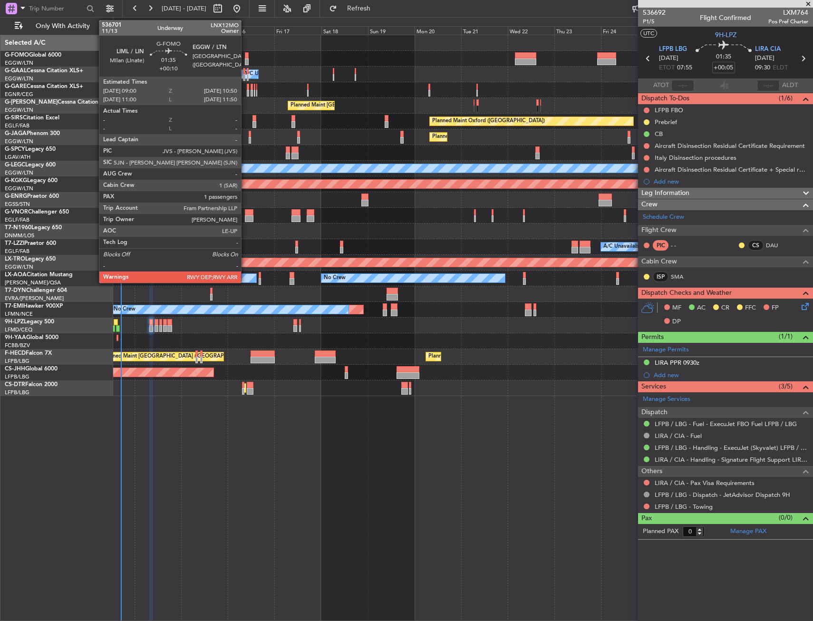
click at [245, 55] on div at bounding box center [247, 55] width 4 height 7
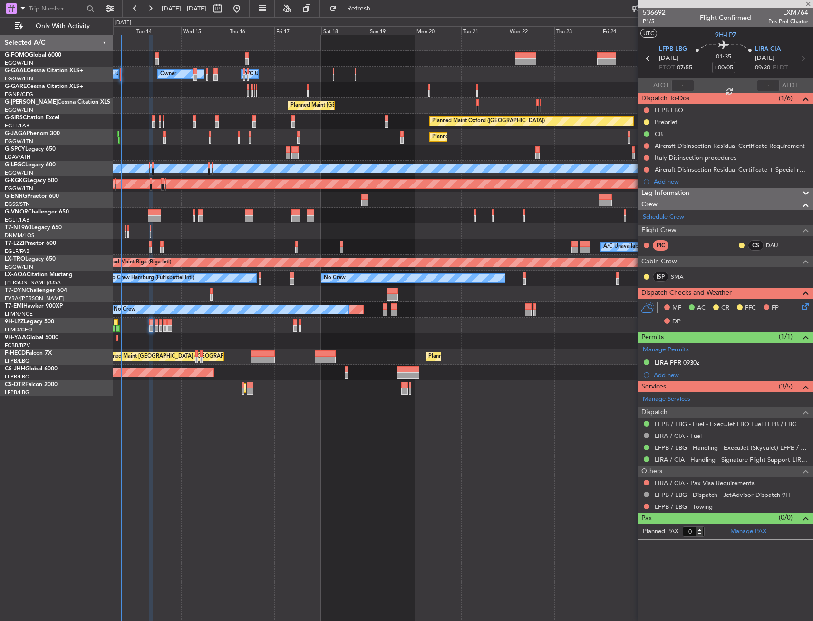
type input "+00:10"
type input "1"
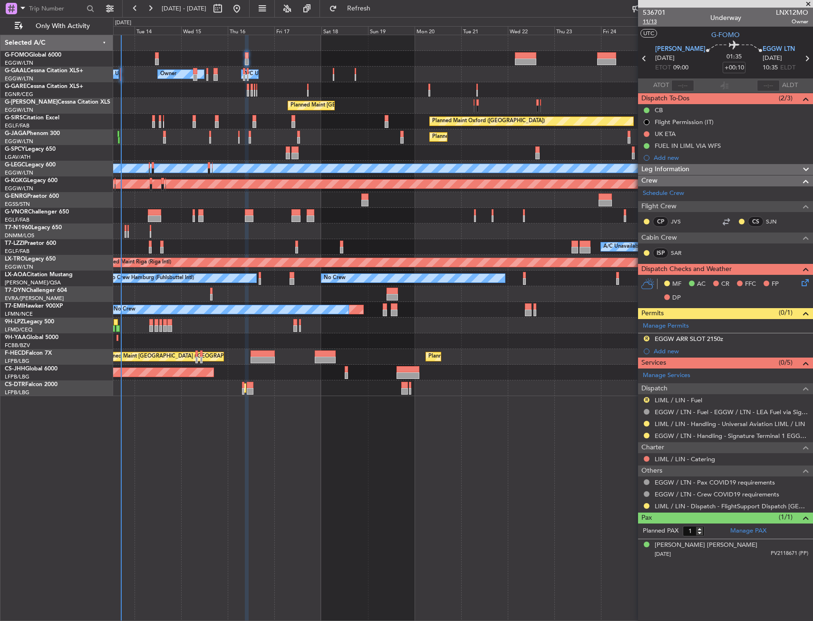
click at [648, 21] on span "11/13" at bounding box center [654, 22] width 23 height 8
click at [374, 12] on button "Refresh" at bounding box center [353, 8] width 57 height 15
click at [649, 23] on span "11/13" at bounding box center [654, 22] width 23 height 8
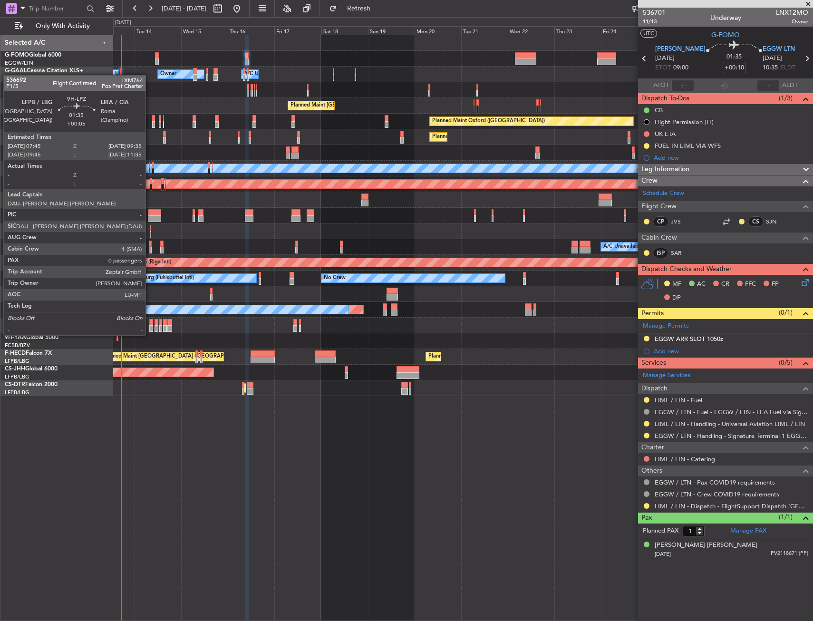
click at [150, 326] on div at bounding box center [151, 328] width 4 height 7
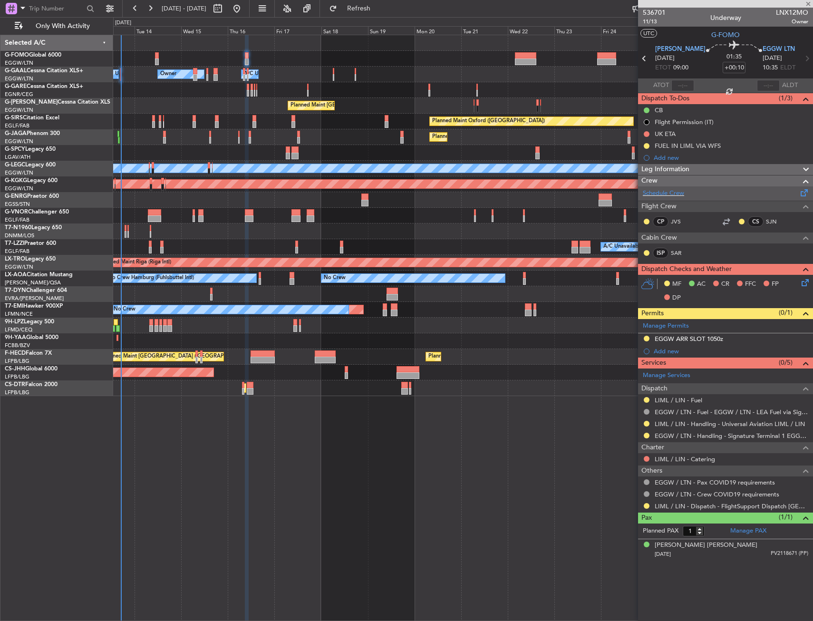
type input "+00:05"
type input "0"
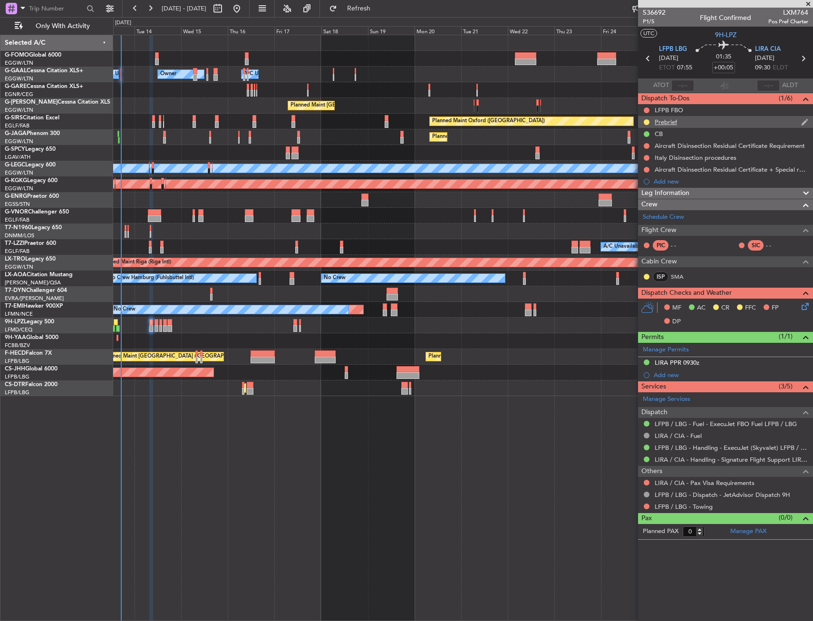
click at [682, 123] on div "Prebrief" at bounding box center [725, 122] width 175 height 12
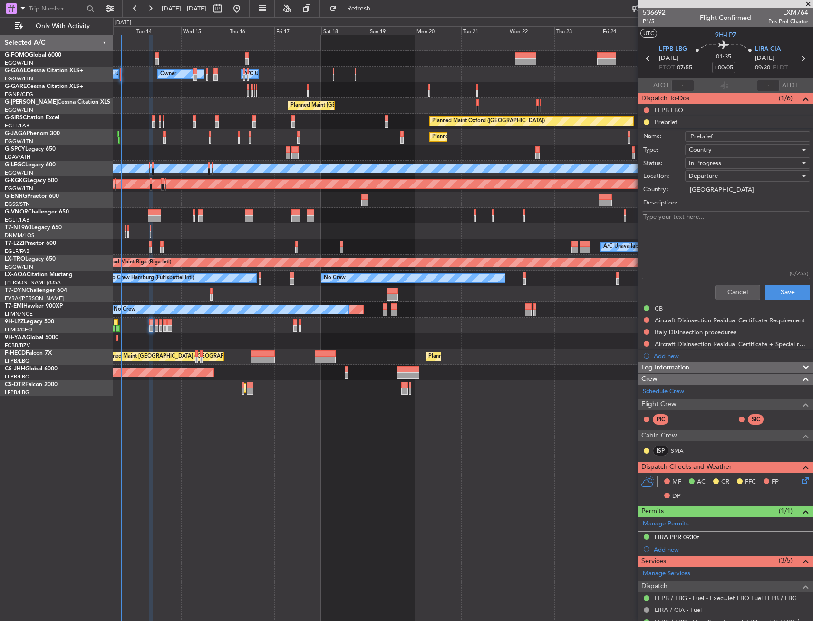
click at [694, 219] on textarea "Description:" at bounding box center [726, 245] width 168 height 68
paste textarea "LFPB LIRA 4500"
type textarea "LFPB LIRA 4500"
click at [703, 165] on span "In Progress" at bounding box center [705, 163] width 32 height 9
click at [710, 205] on span "Completed" at bounding box center [742, 210] width 111 height 14
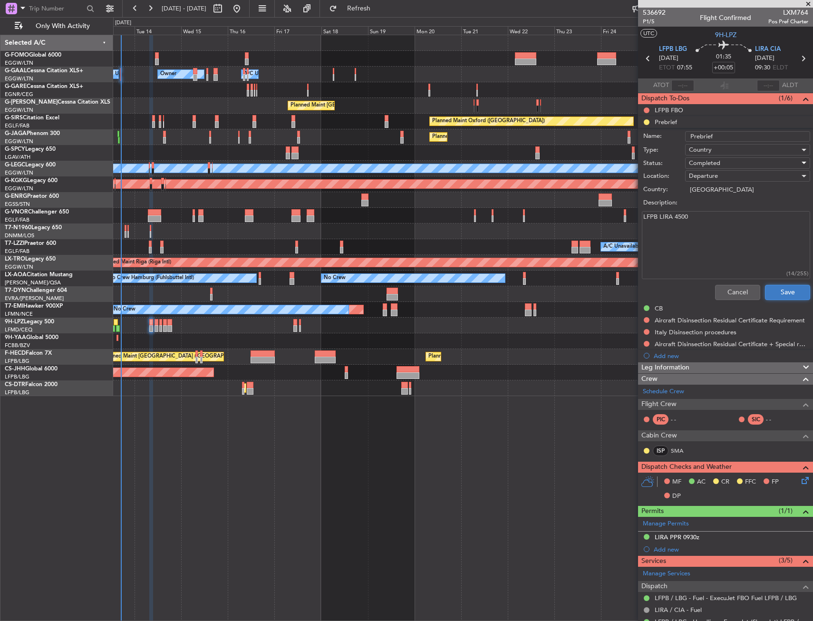
click at [781, 290] on button "Save" at bounding box center [787, 292] width 45 height 15
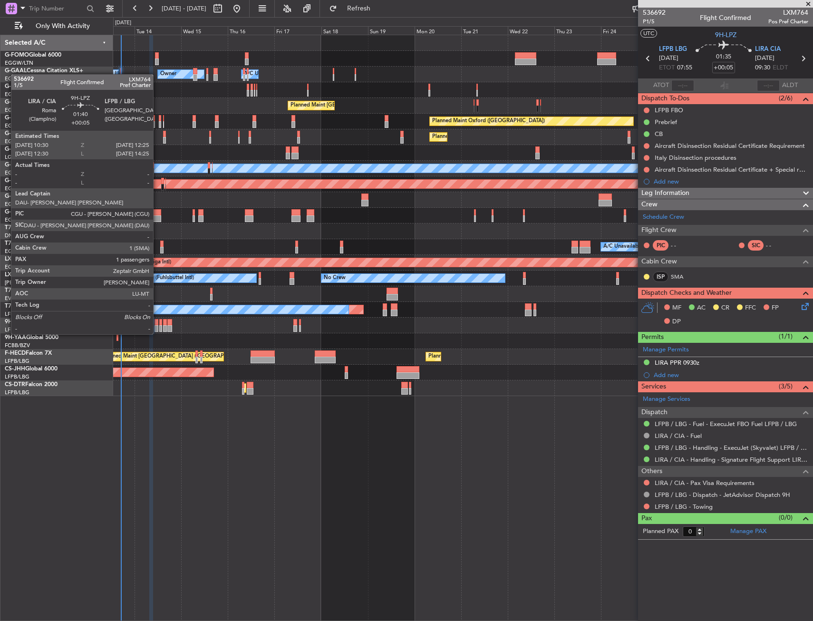
click at [157, 325] on div at bounding box center [157, 322] width 4 height 7
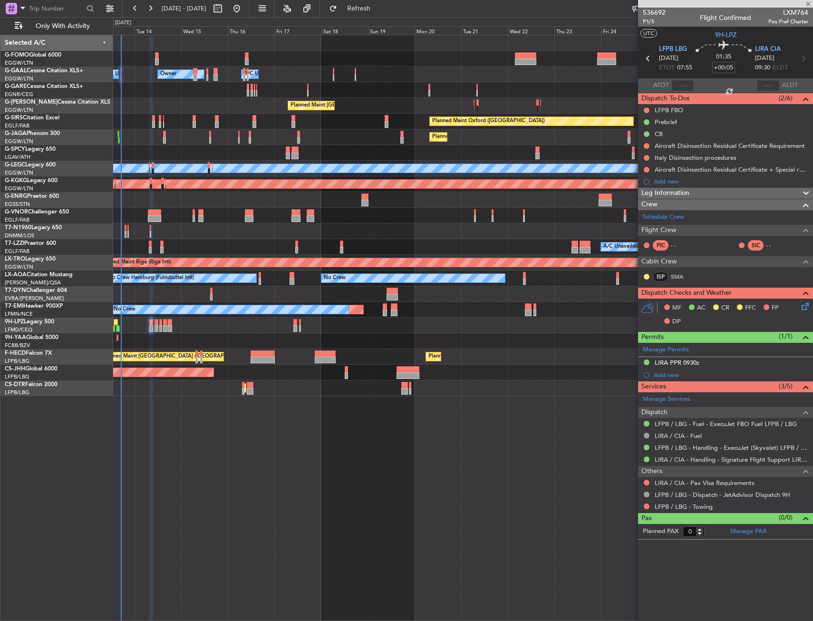
type input "1"
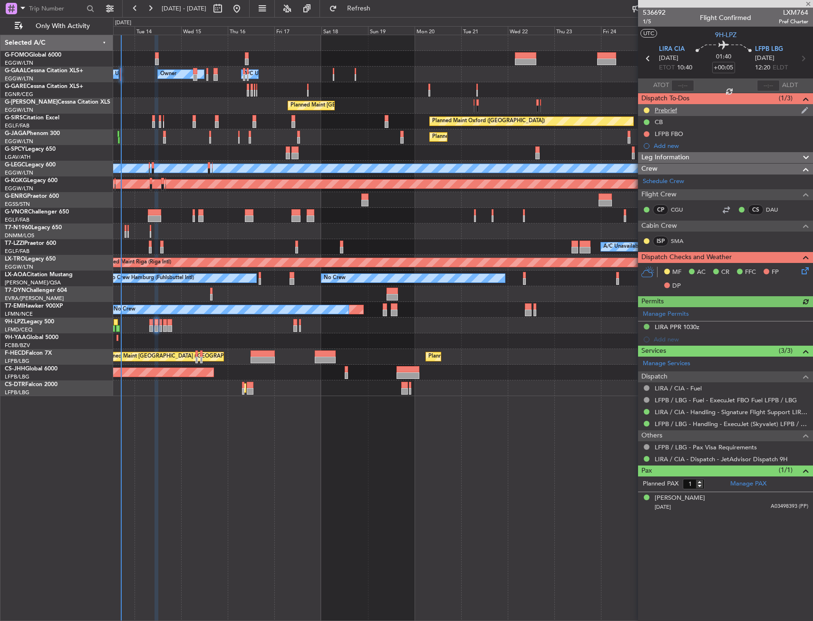
click at [689, 113] on div "Prebrief" at bounding box center [725, 110] width 175 height 12
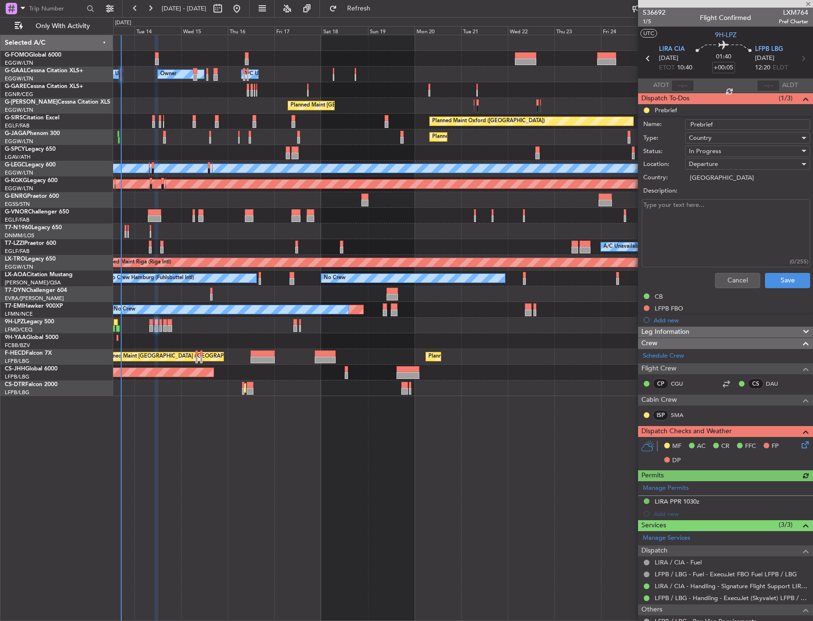
click at [686, 207] on textarea "Description:" at bounding box center [726, 233] width 168 height 68
paste textarea "LIRA LFPB Remaining"
type textarea "LIRA LFPB Remaining"
click at [711, 151] on span "In Progress" at bounding box center [705, 151] width 32 height 9
click at [708, 197] on span "Completed" at bounding box center [742, 199] width 111 height 14
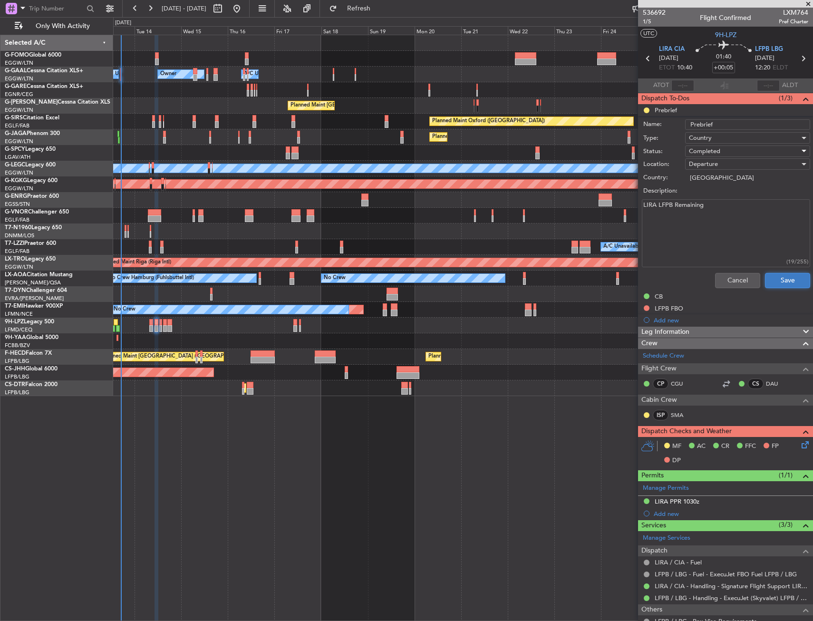
click at [772, 280] on button "Save" at bounding box center [787, 280] width 45 height 15
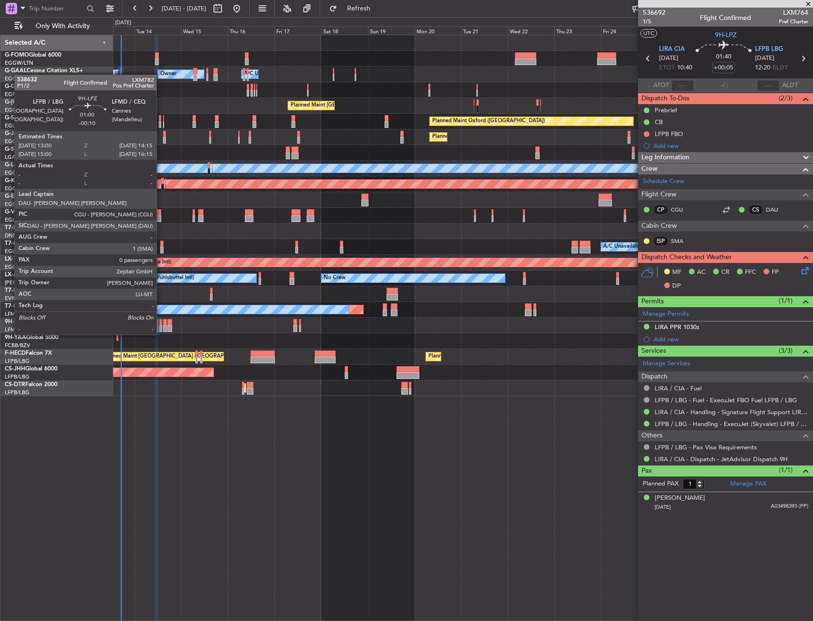
click at [161, 325] on div at bounding box center [160, 328] width 3 height 7
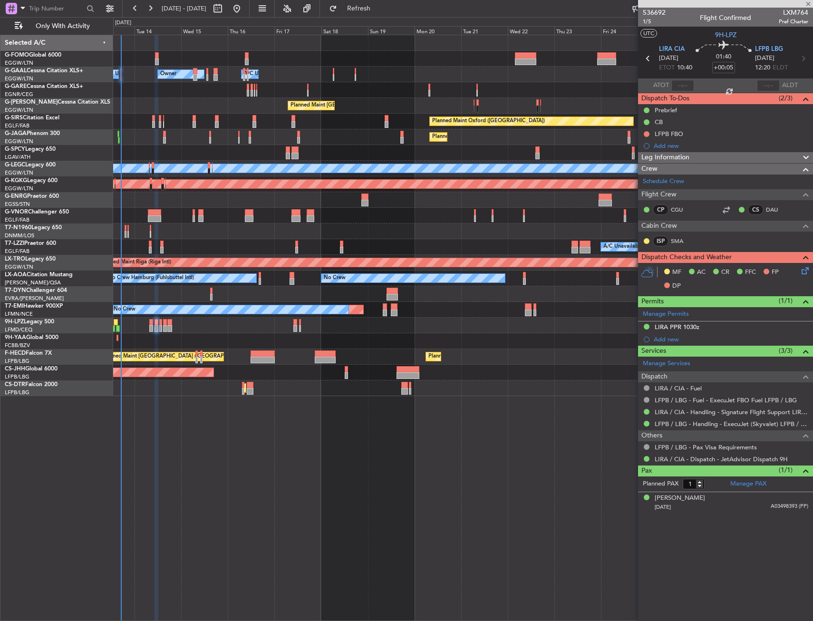
type input "-00:10"
type input "0"
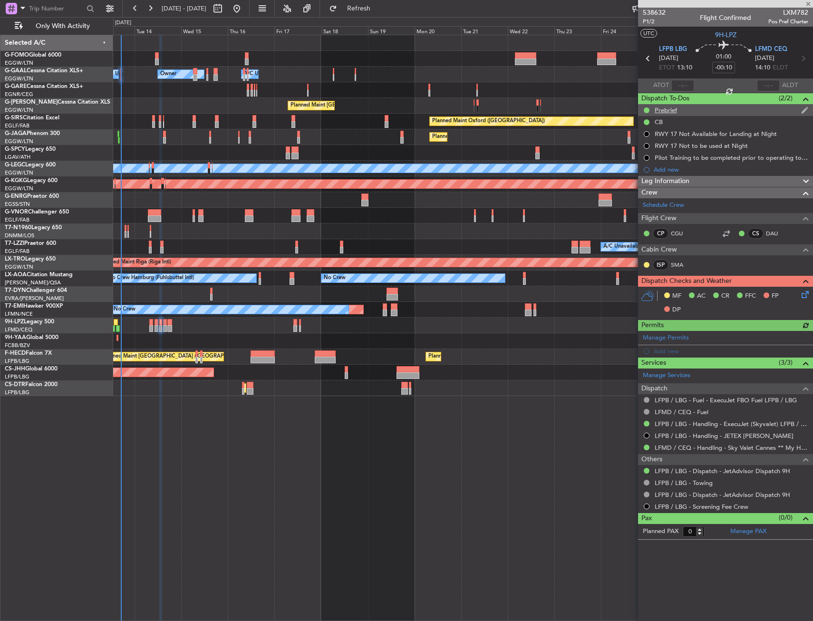
click at [693, 110] on div "Prebrief" at bounding box center [725, 110] width 175 height 12
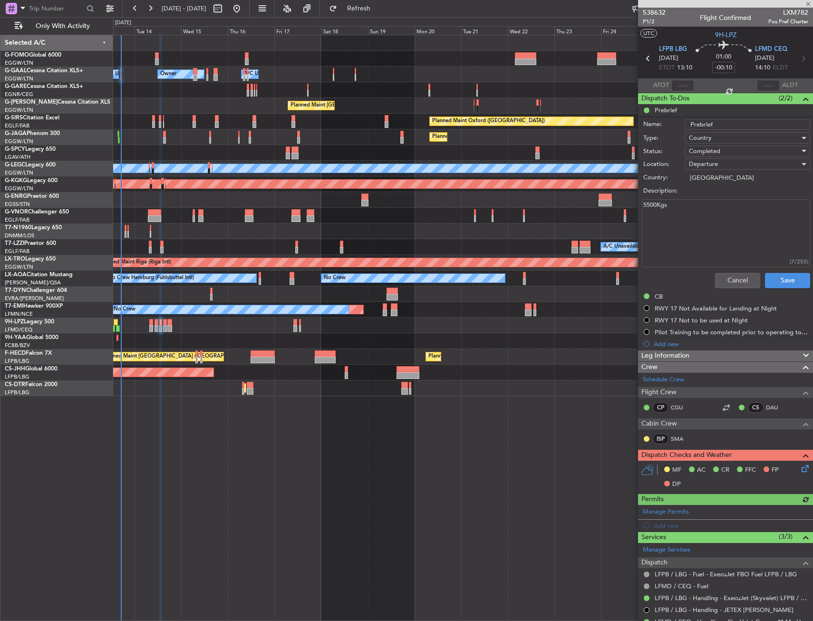
click at [696, 210] on textarea "5500Kgs" at bounding box center [726, 233] width 168 height 68
paste textarea "LFPB LFMD 5700"
type textarea "LFPB LFMD 5700"
click at [774, 285] on button "Save" at bounding box center [787, 280] width 45 height 15
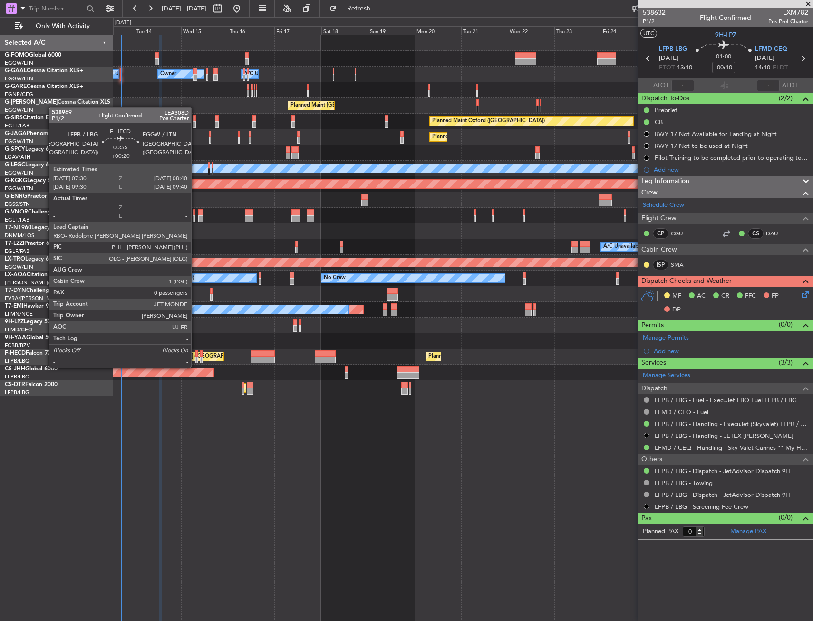
click at [195, 358] on div at bounding box center [196, 360] width 2 height 7
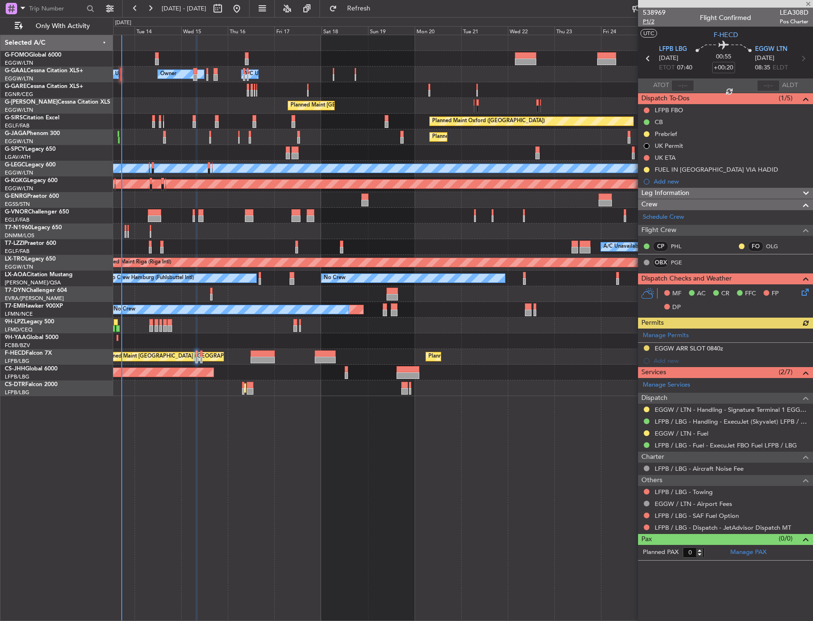
click at [650, 24] on span "P1/2" at bounding box center [654, 22] width 23 height 8
click at [678, 262] on link "PGE" at bounding box center [681, 262] width 21 height 9
click at [379, 10] on span "Refresh" at bounding box center [359, 8] width 40 height 7
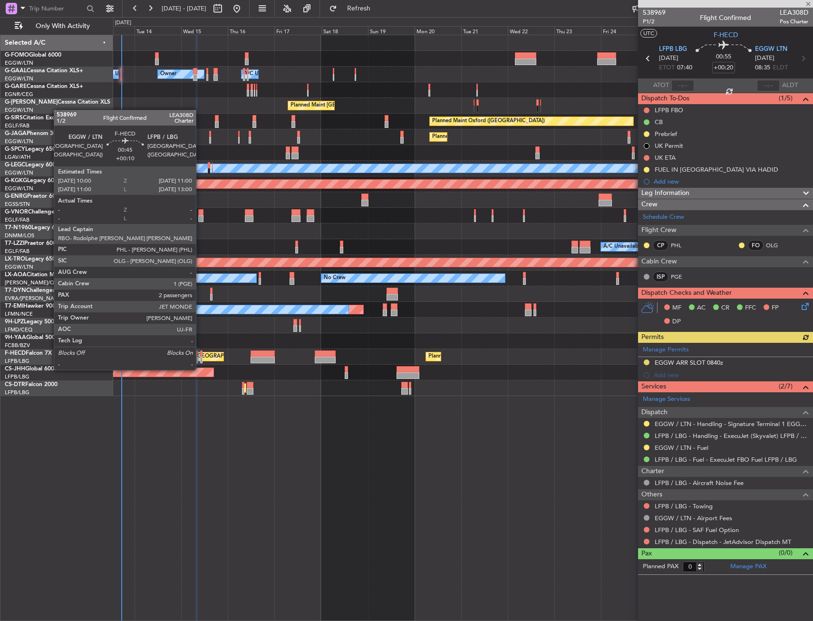
click at [200, 360] on div at bounding box center [201, 360] width 2 height 7
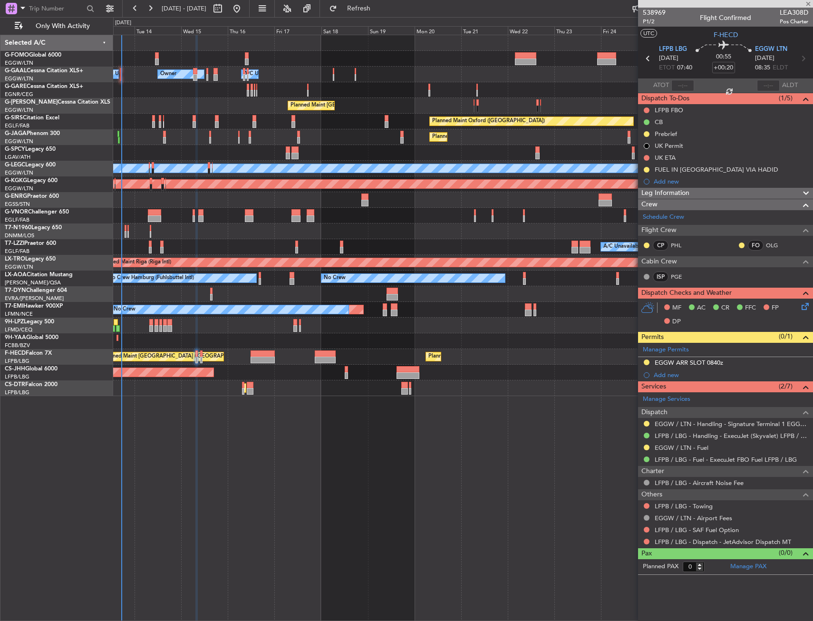
type input "+00:10"
type input "2"
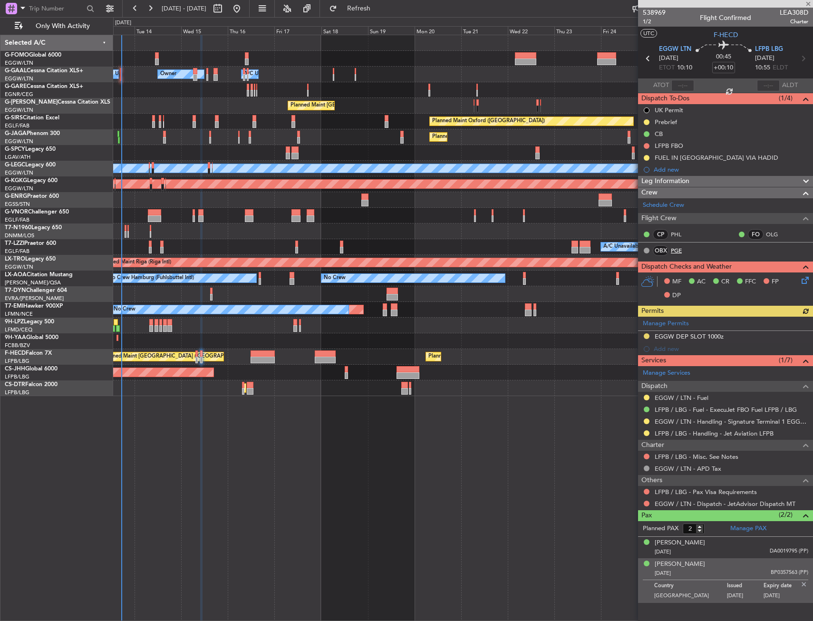
click at [680, 253] on link "PGE" at bounding box center [681, 250] width 21 height 9
click at [379, 10] on span "Refresh" at bounding box center [359, 8] width 40 height 7
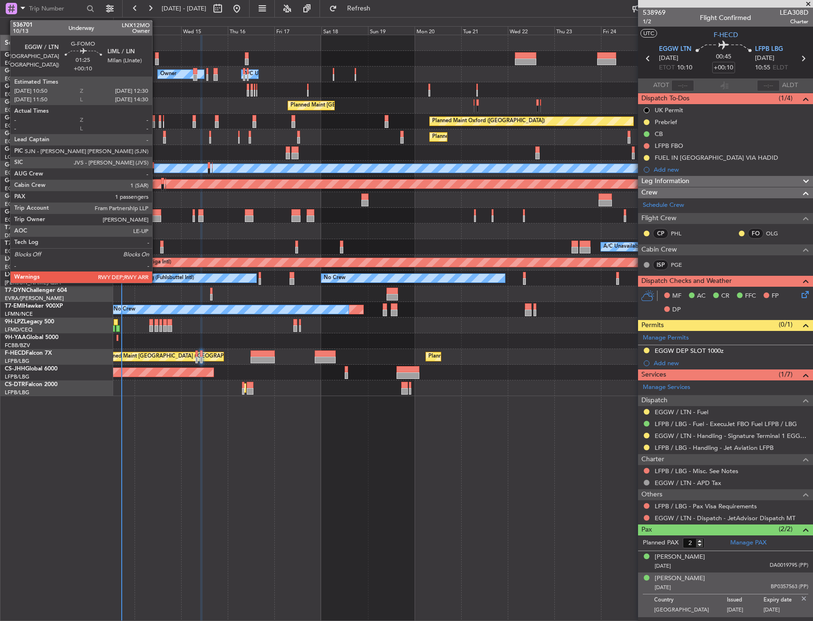
click at [156, 58] on div at bounding box center [156, 61] width 3 height 7
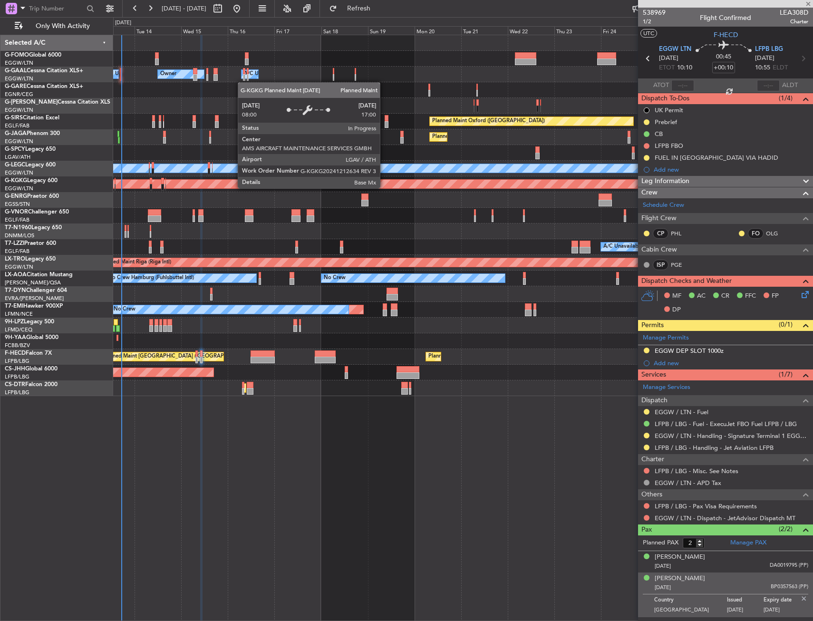
type input "1"
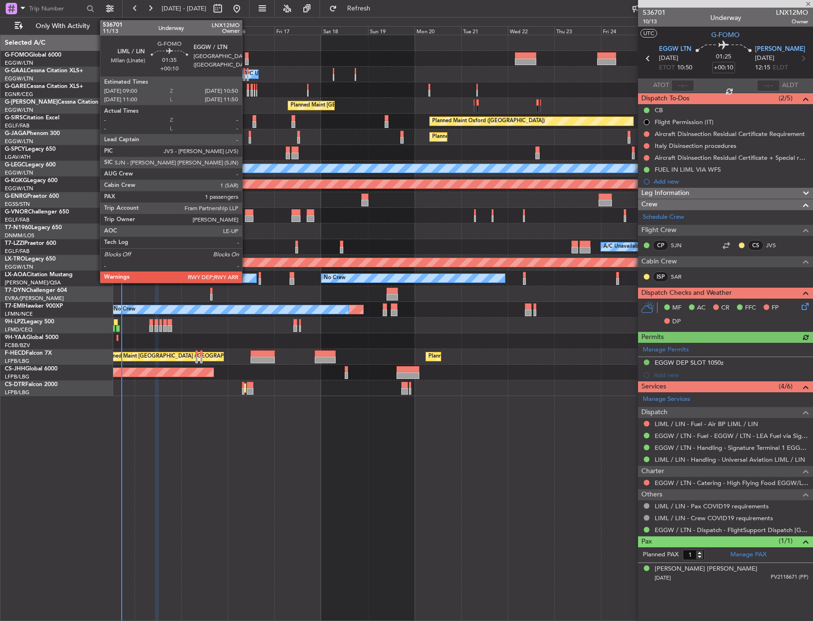
click at [246, 61] on div at bounding box center [247, 61] width 4 height 7
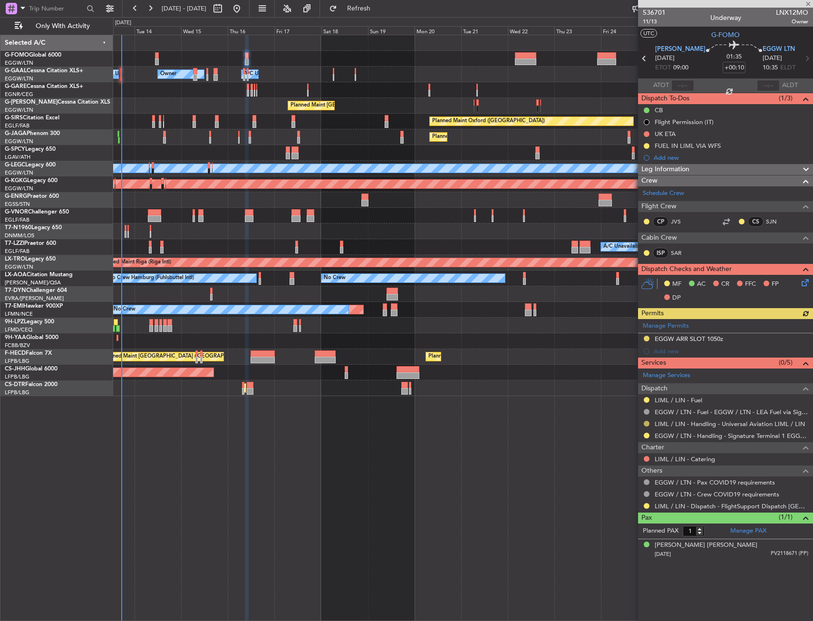
click at [646, 424] on button at bounding box center [647, 424] width 6 height 6
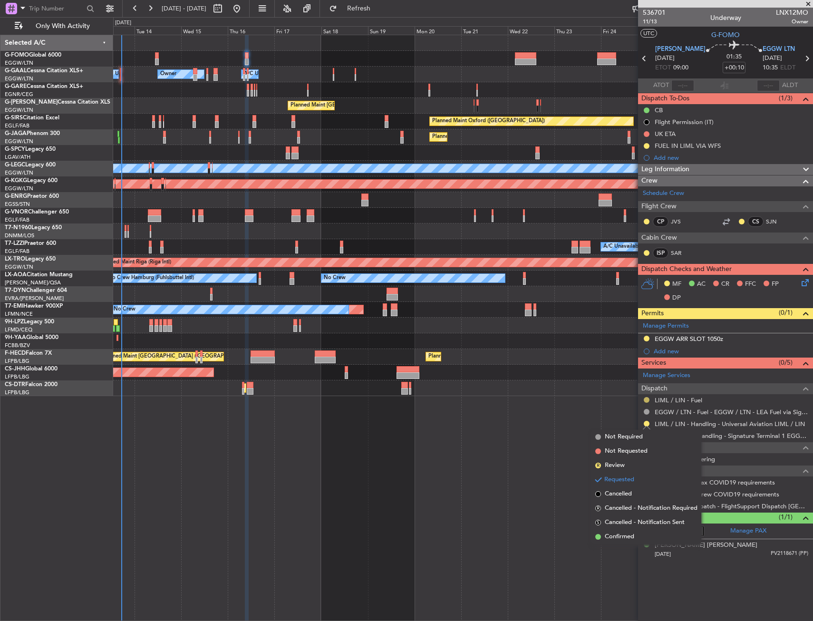
click at [645, 398] on button at bounding box center [647, 400] width 6 height 6
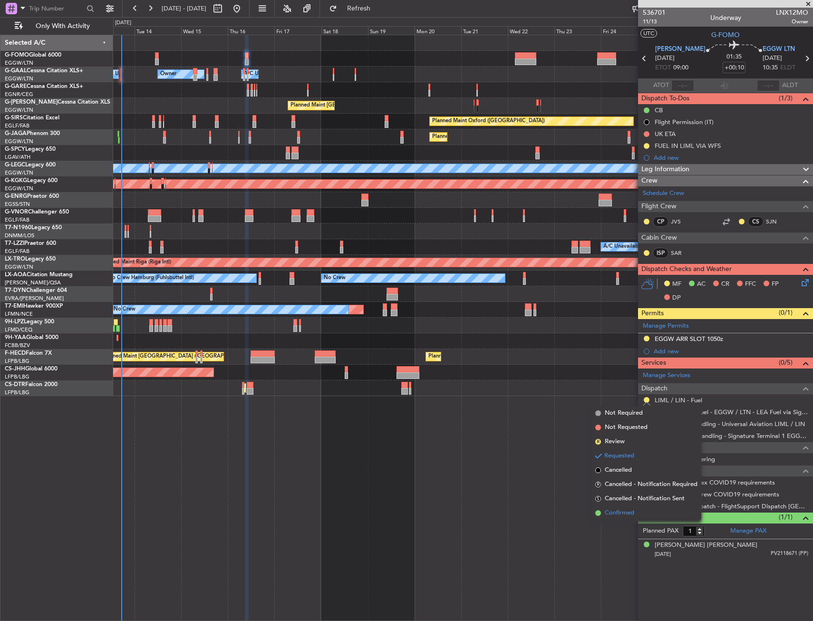
click at [630, 509] on span "Confirmed" at bounding box center [619, 513] width 29 height 10
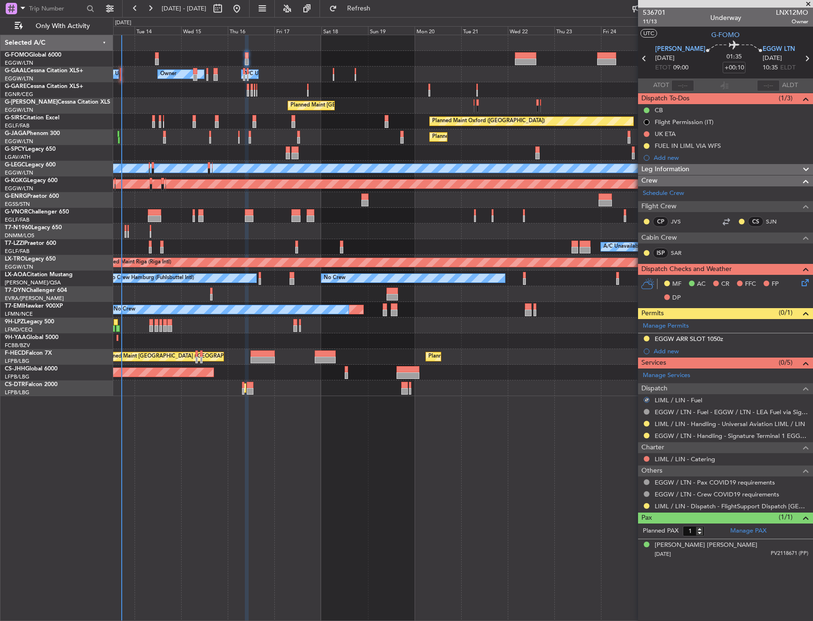
click at [645, 145] on mat-tooltip-component "Not Started" at bounding box center [647, 148] width 46 height 25
click at [646, 145] on button at bounding box center [647, 146] width 6 height 6
click at [641, 191] on span "Completed" at bounding box center [650, 188] width 31 height 10
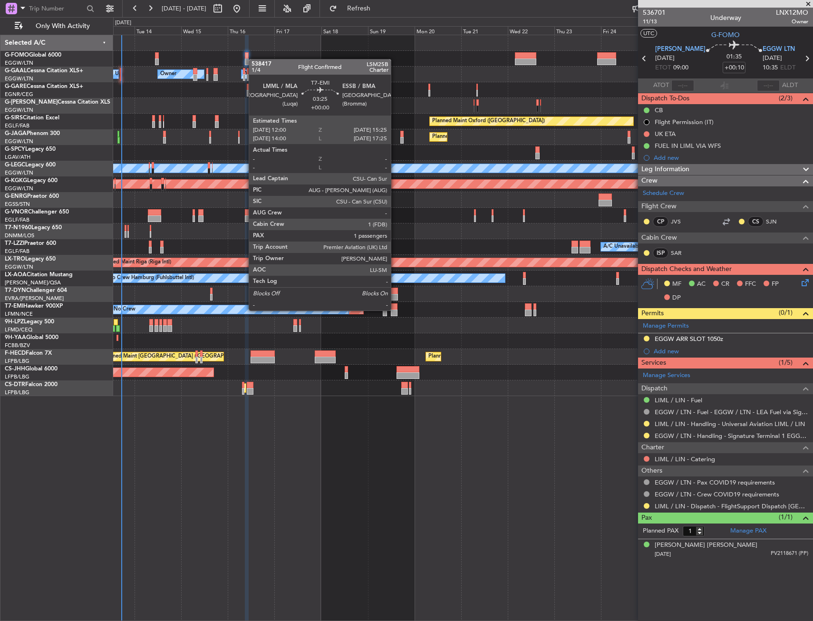
click at [395, 309] on div at bounding box center [394, 312] width 7 height 7
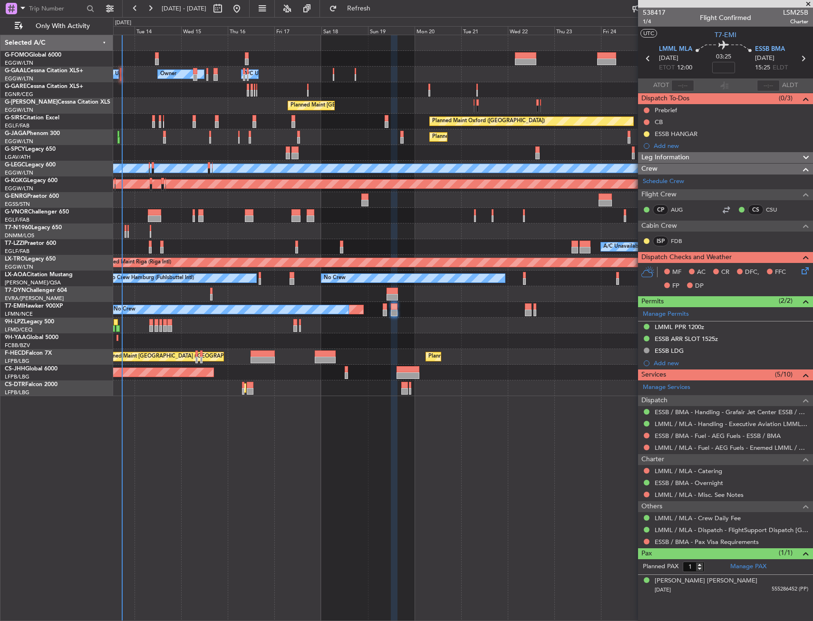
click at [360, 356] on div "Owner Owner Owner A/C Unavailable A/C Unavailable Owner Planned Maint [GEOGRAPH…" at bounding box center [462, 215] width 699 height 361
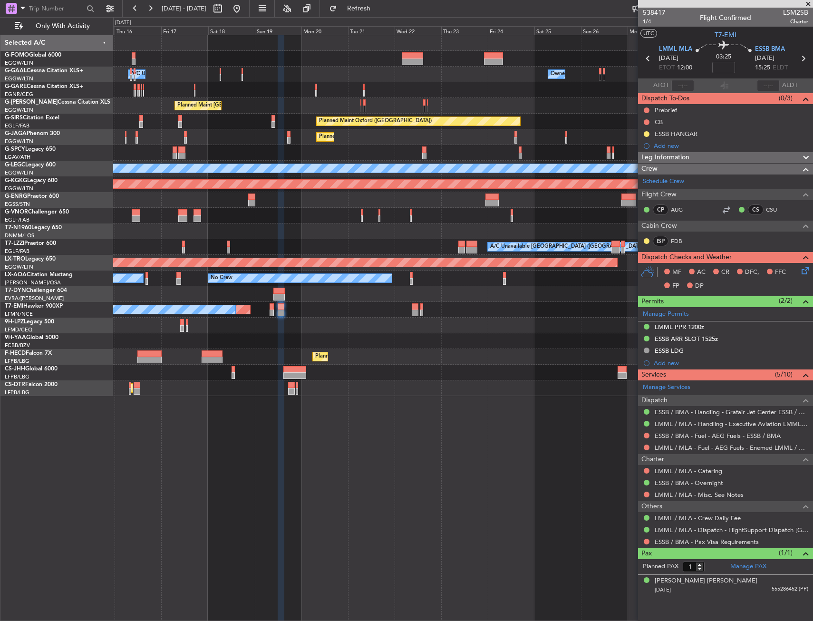
click at [353, 357] on div "Owner Owner A/C Unavailable Owner A/C Unavailable Owner Planned Maint [GEOGRAPH…" at bounding box center [462, 215] width 699 height 361
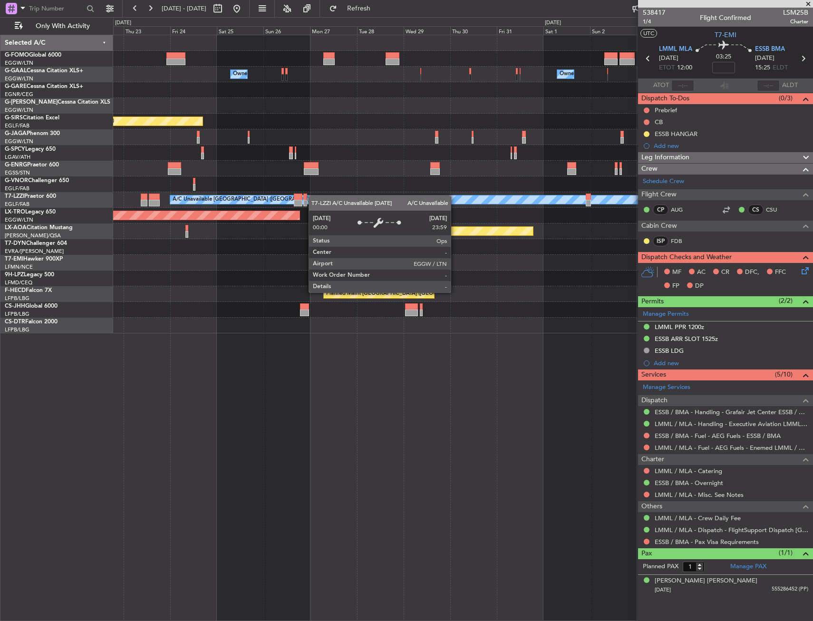
click at [214, 204] on div "Owner Owner Owner Planned Maint [GEOGRAPHIC_DATA] ([GEOGRAPHIC_DATA]) Planned M…" at bounding box center [462, 184] width 699 height 298
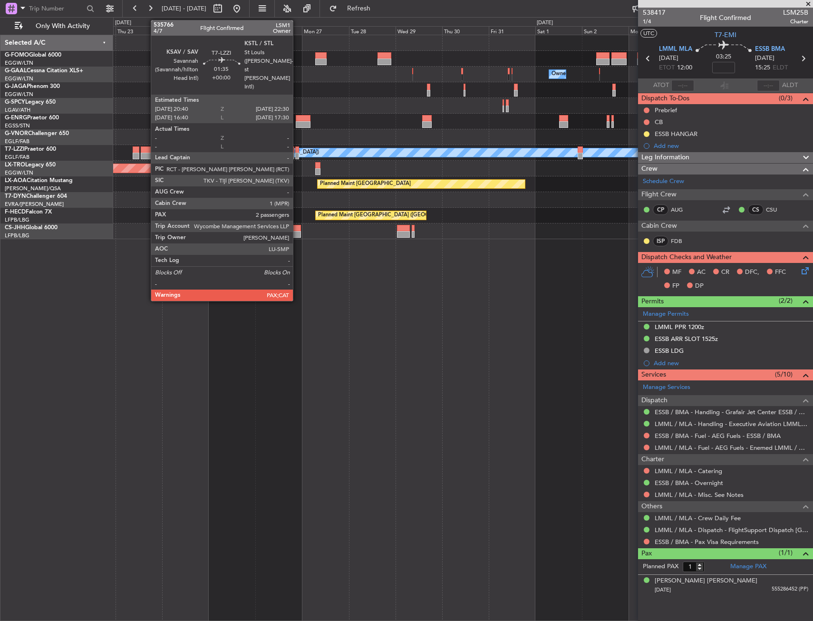
click at [297, 151] on div at bounding box center [297, 149] width 4 height 7
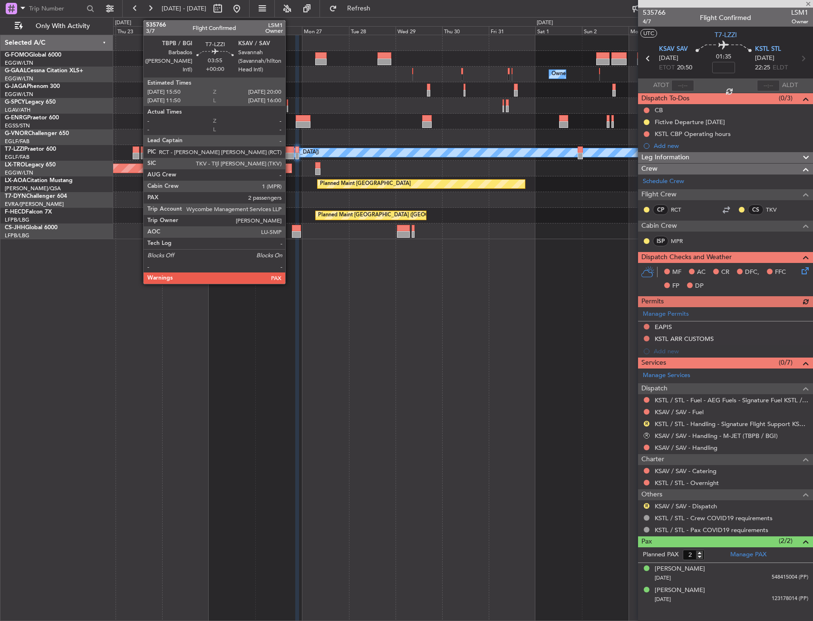
click at [290, 152] on div at bounding box center [290, 149] width 9 height 7
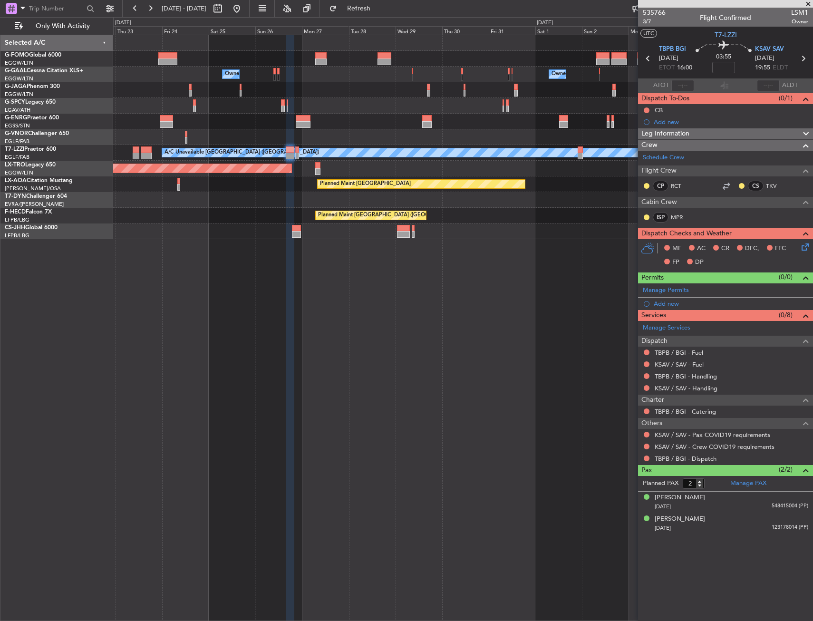
click at [244, 12] on button at bounding box center [236, 8] width 15 height 15
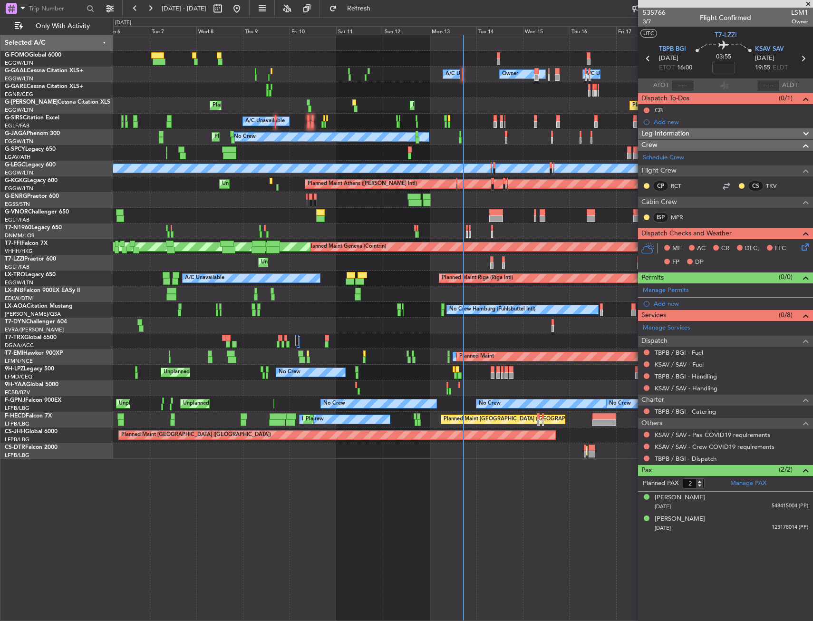
click at [164, 293] on div "Owner Owner A/C Unavailable A/C Unavailable Planned Maint [GEOGRAPHIC_DATA] ([G…" at bounding box center [462, 247] width 699 height 424
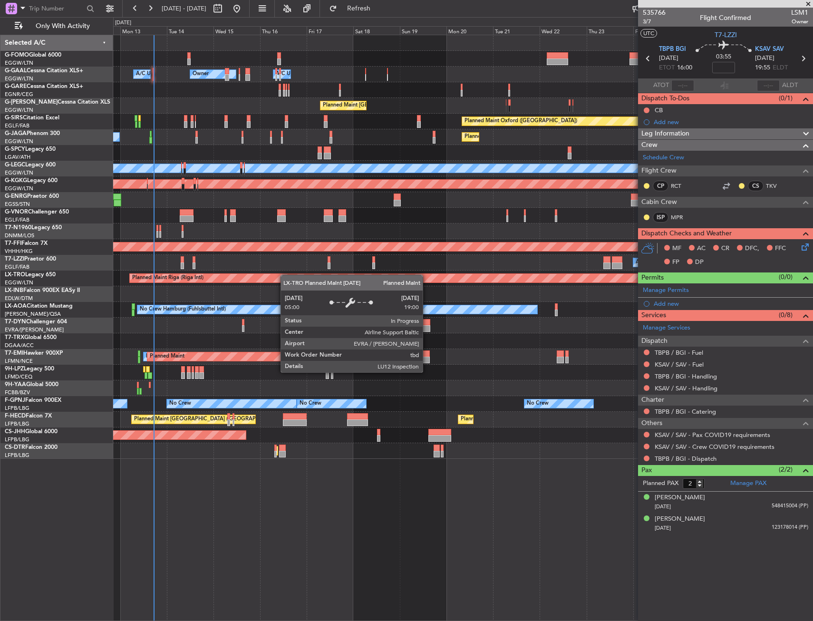
click at [260, 281] on div "Owner Owner A/C Unavailable A/C Unavailable Owner Planned Maint [GEOGRAPHIC_DAT…" at bounding box center [462, 247] width 699 height 424
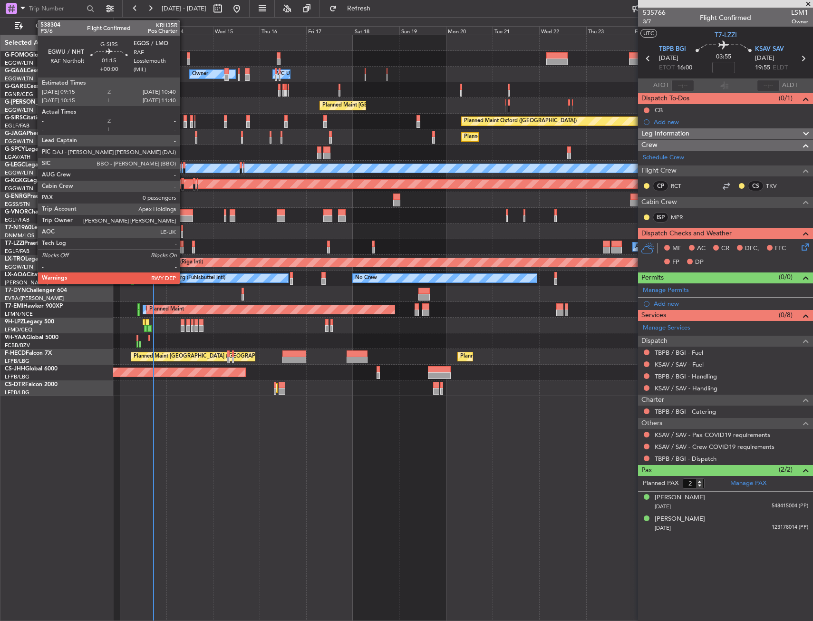
click at [184, 120] on div at bounding box center [184, 118] width 3 height 7
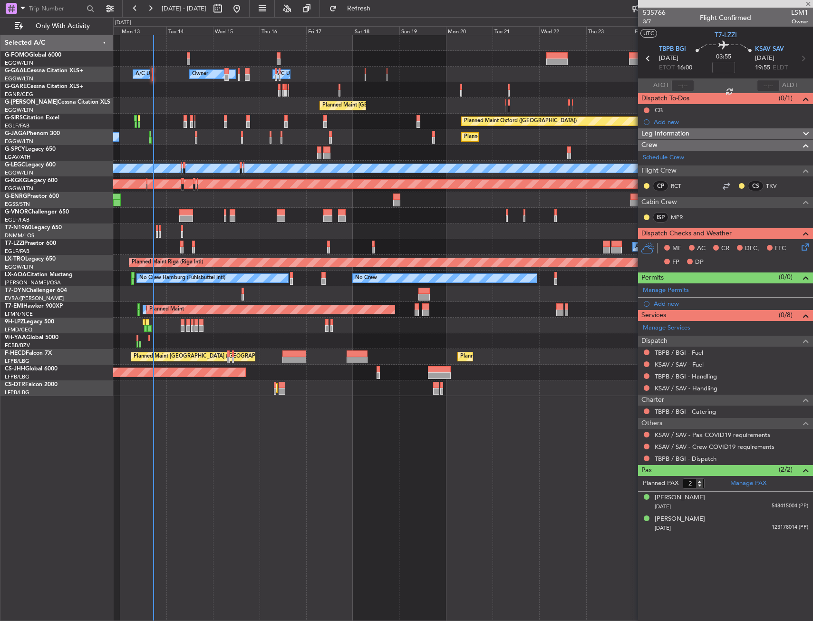
type input "0"
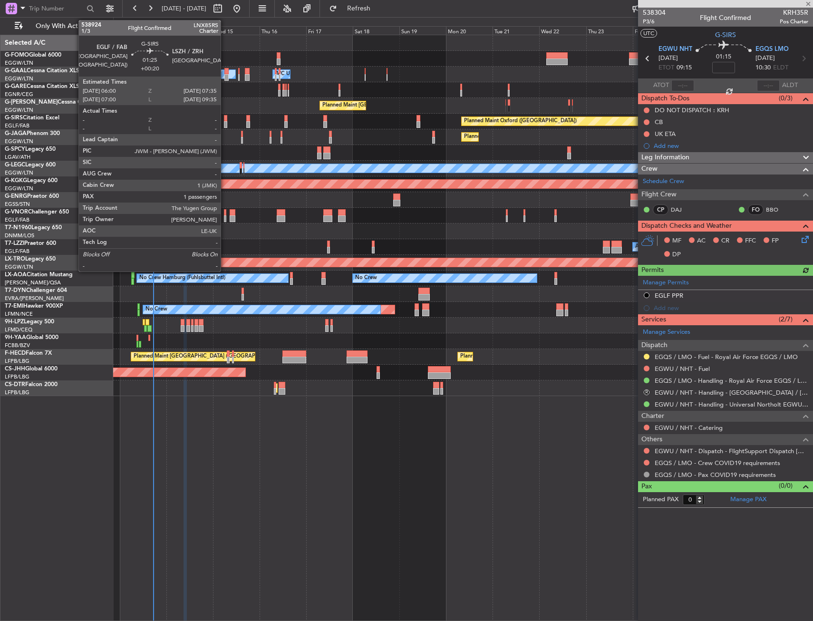
click at [225, 122] on div at bounding box center [225, 124] width 3 height 7
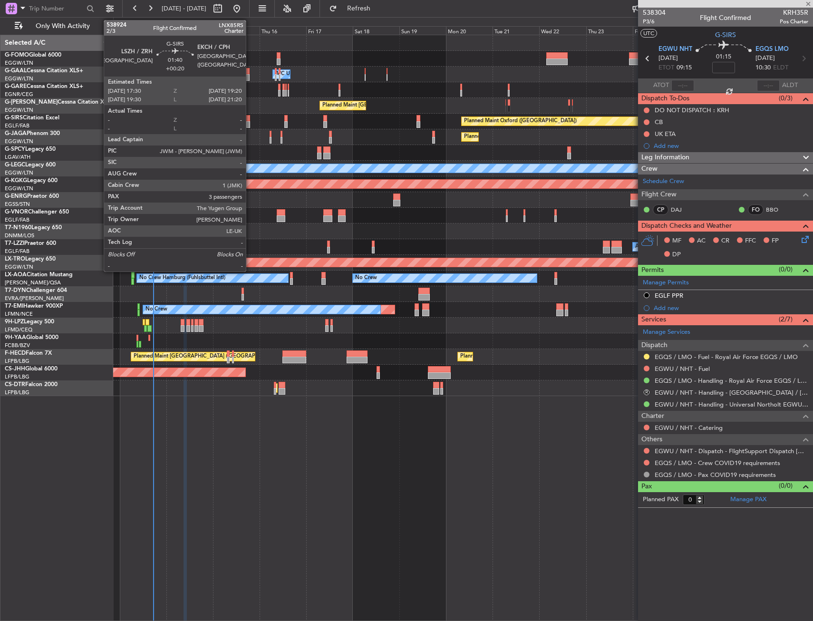
click at [250, 122] on div at bounding box center [248, 124] width 4 height 7
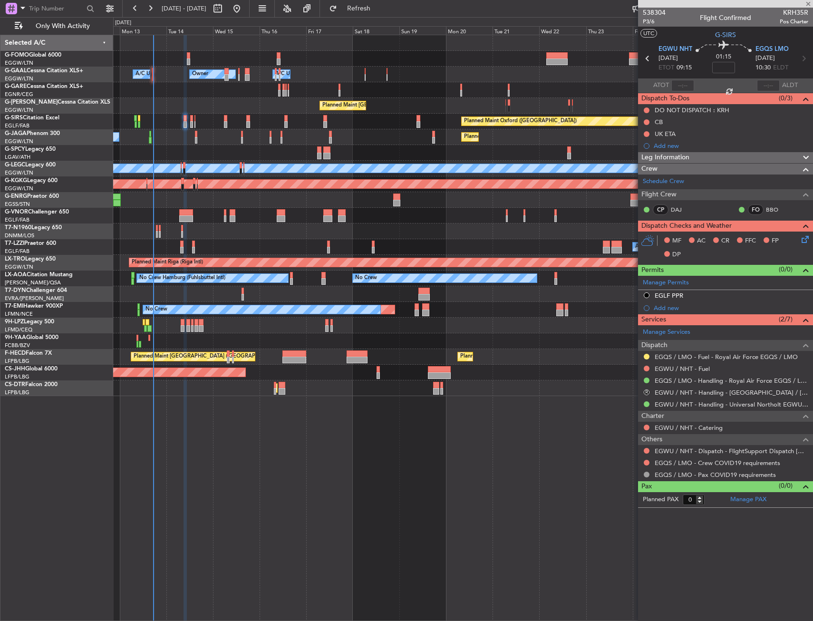
type input "+00:20"
type input "3"
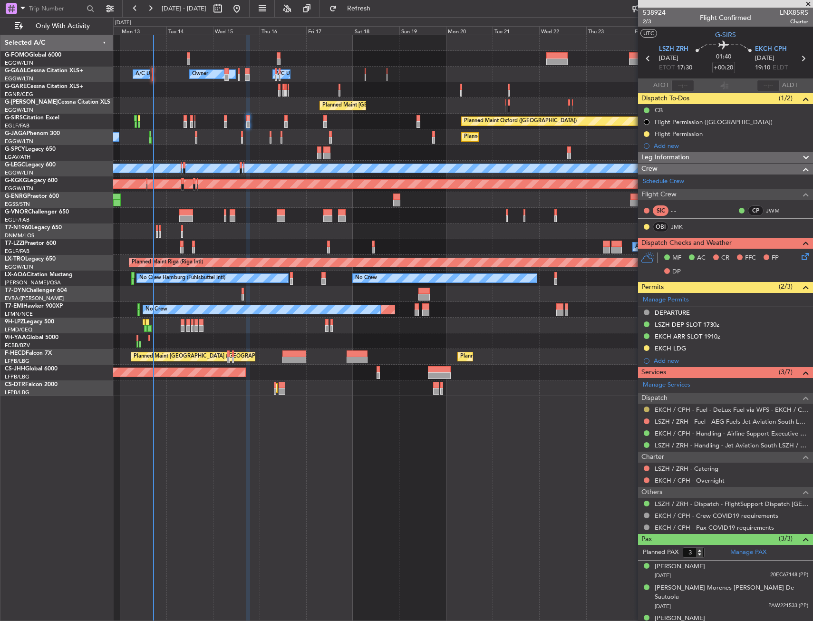
click at [644, 411] on button at bounding box center [647, 409] width 6 height 6
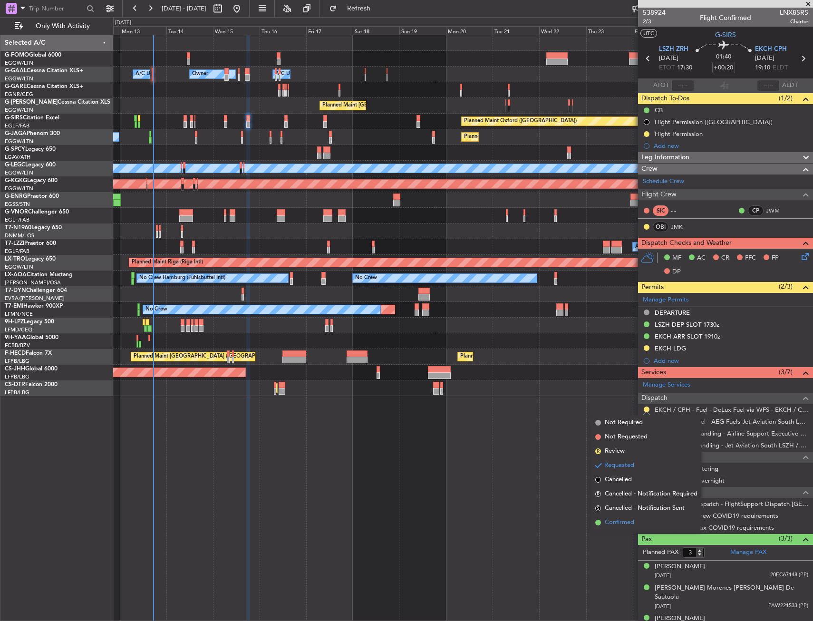
click at [621, 516] on li "Confirmed" at bounding box center [646, 522] width 110 height 14
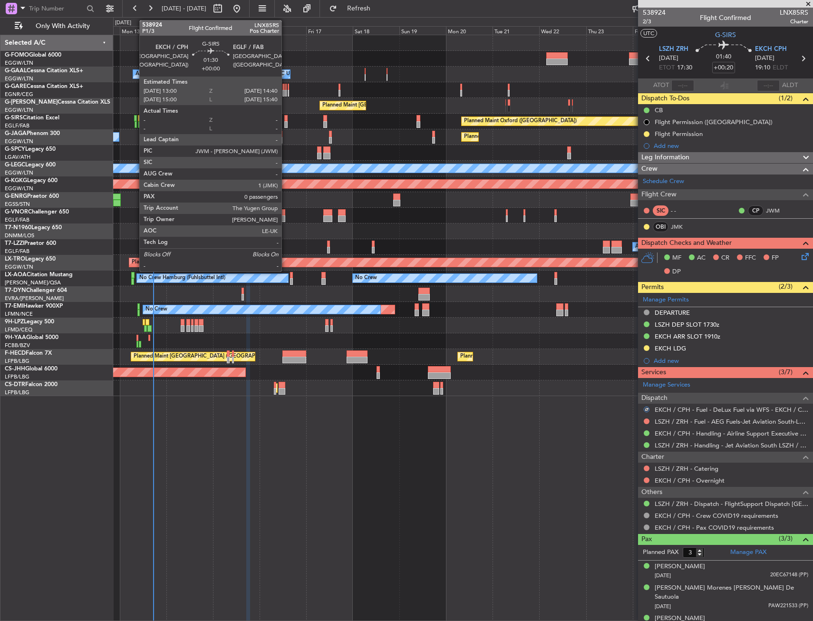
click at [286, 121] on div at bounding box center [285, 124] width 3 height 7
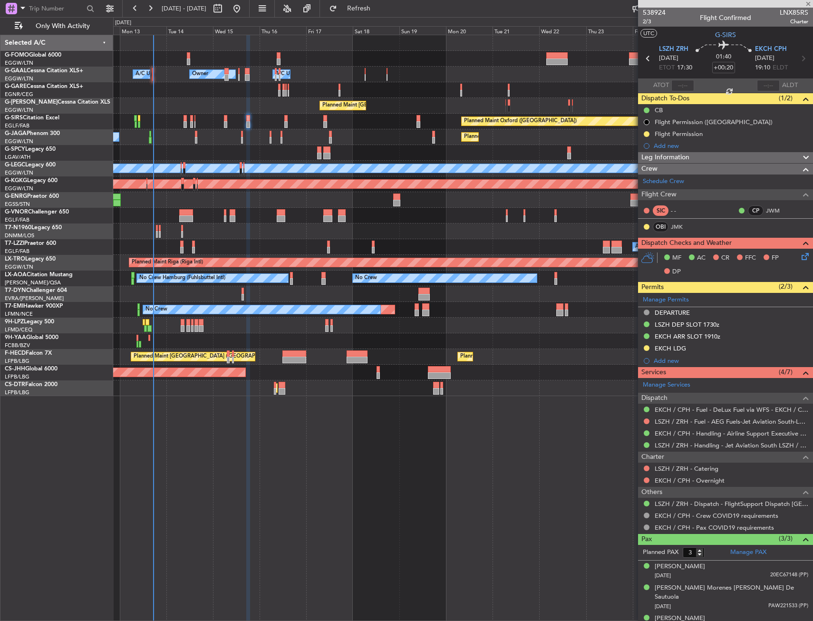
type input "0"
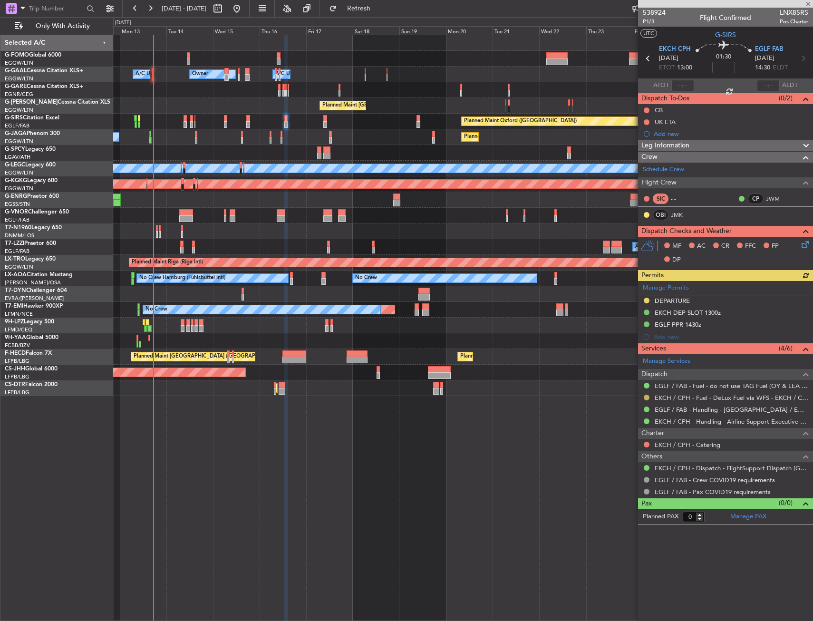
click at [647, 398] on button at bounding box center [647, 398] width 6 height 6
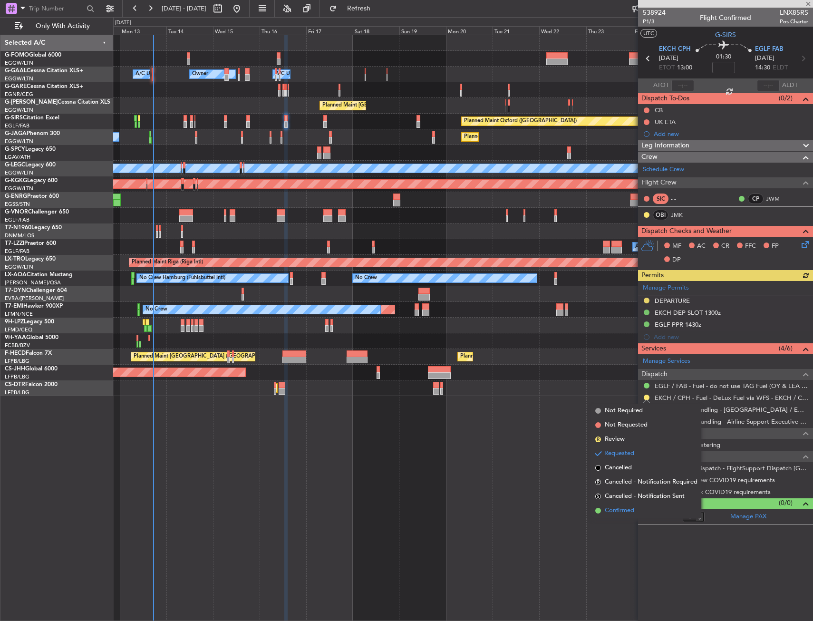
click at [623, 505] on li "Confirmed" at bounding box center [646, 510] width 110 height 14
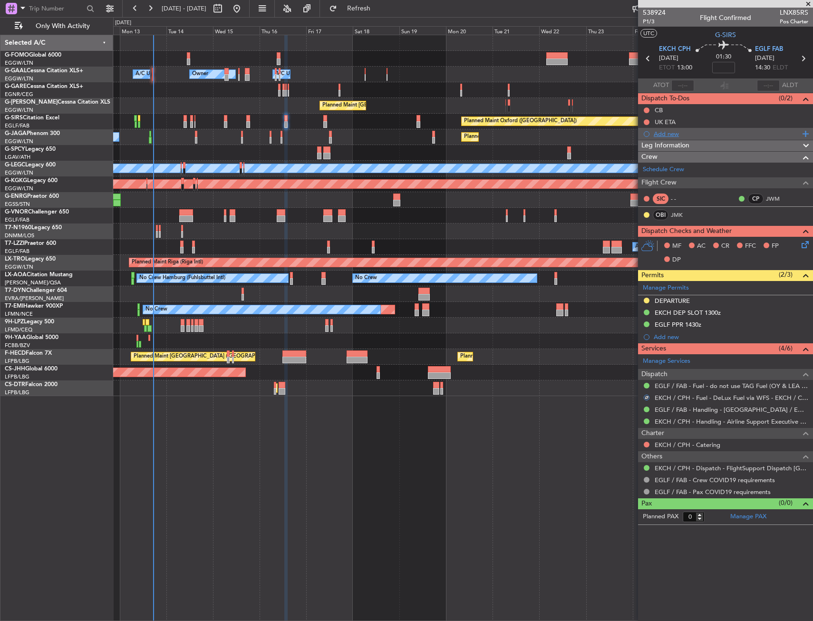
click at [665, 133] on div "Add new" at bounding box center [727, 134] width 146 height 8
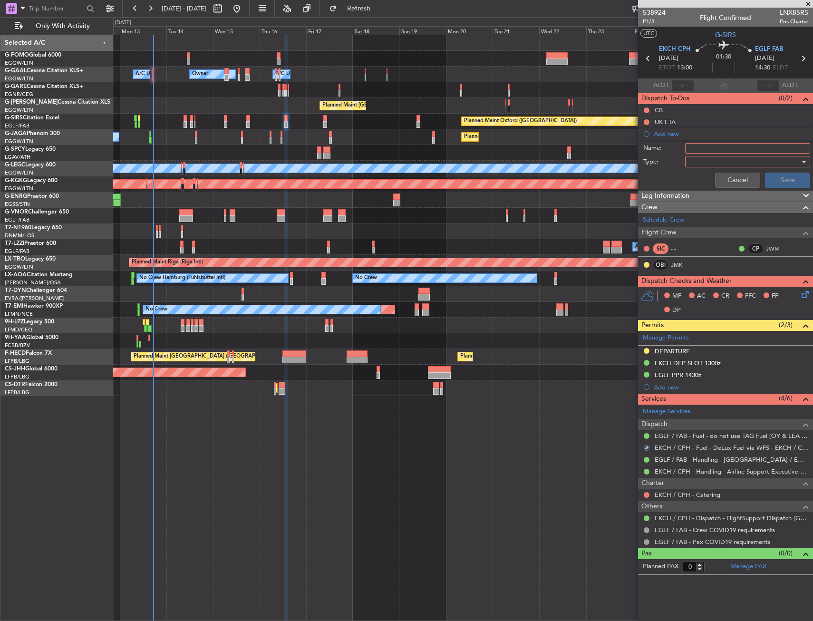
click at [692, 147] on input "Name:" at bounding box center [747, 148] width 125 height 10
type input "EKCH FUEL VIA WFS"
click at [692, 164] on div at bounding box center [744, 162] width 111 height 14
click at [706, 181] on span "Generic" at bounding box center [743, 181] width 116 height 14
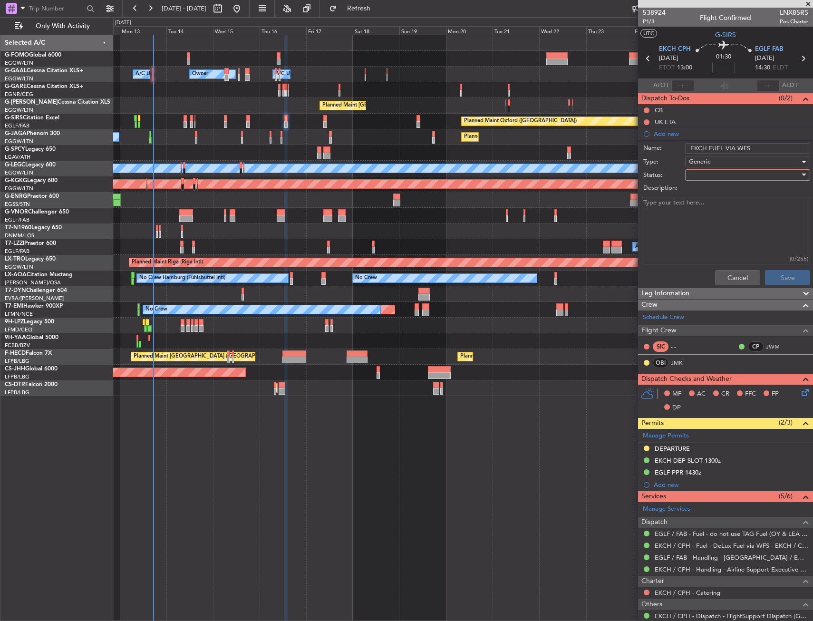
click at [706, 177] on div at bounding box center [744, 175] width 111 height 14
click at [705, 219] on span "Completed" at bounding box center [742, 222] width 111 height 14
click at [765, 271] on button "Save" at bounding box center [787, 277] width 45 height 15
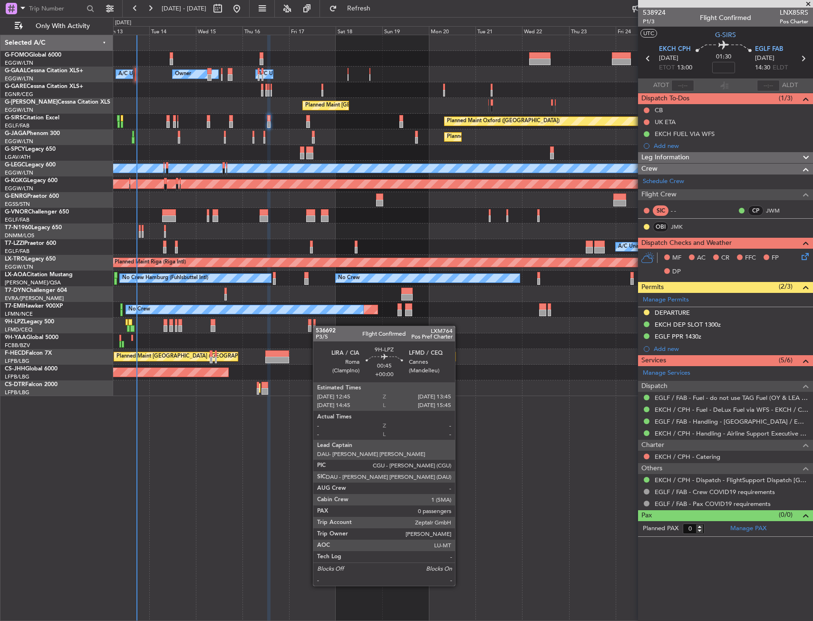
click at [311, 327] on div "No Crew" at bounding box center [462, 326] width 699 height 16
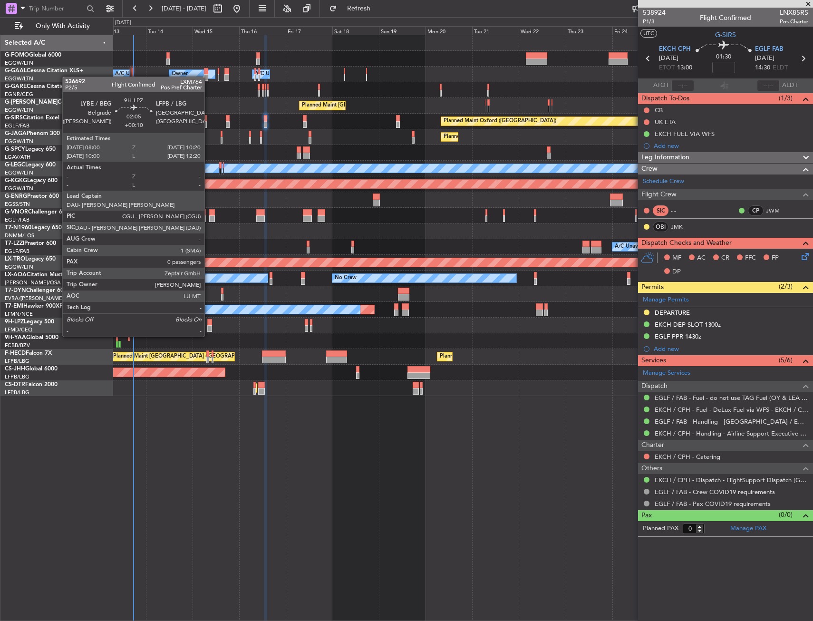
click at [209, 327] on div at bounding box center [209, 328] width 5 height 7
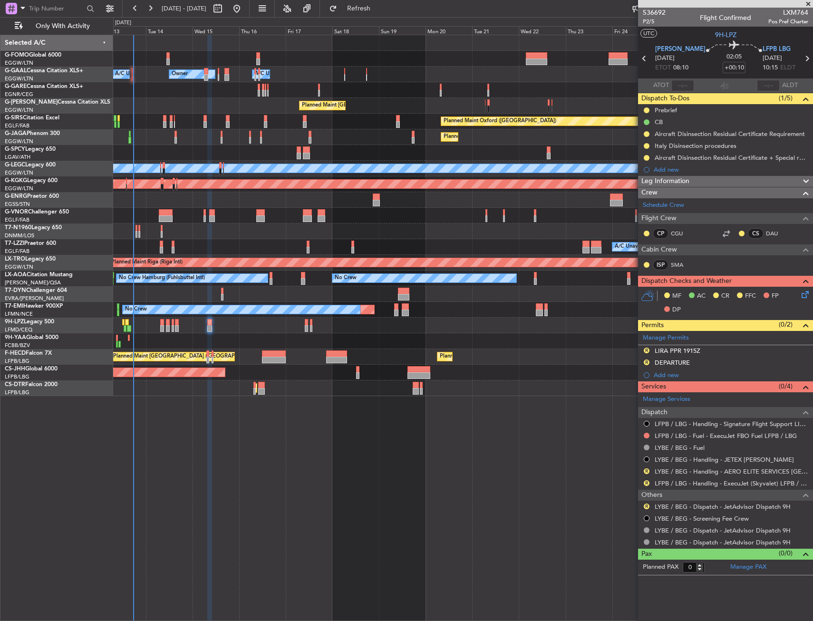
click at [164, 325] on div "No Crew" at bounding box center [462, 326] width 699 height 16
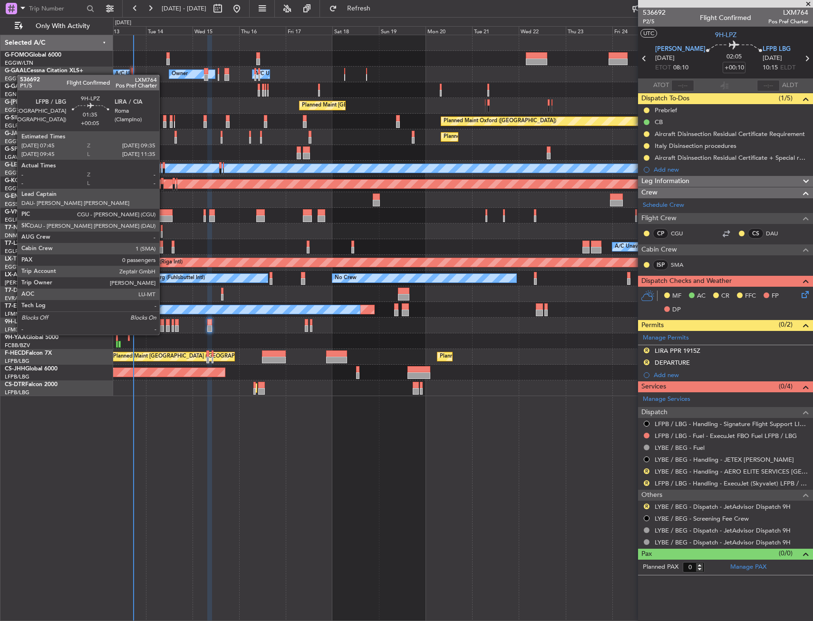
click at [164, 325] on div at bounding box center [162, 328] width 4 height 7
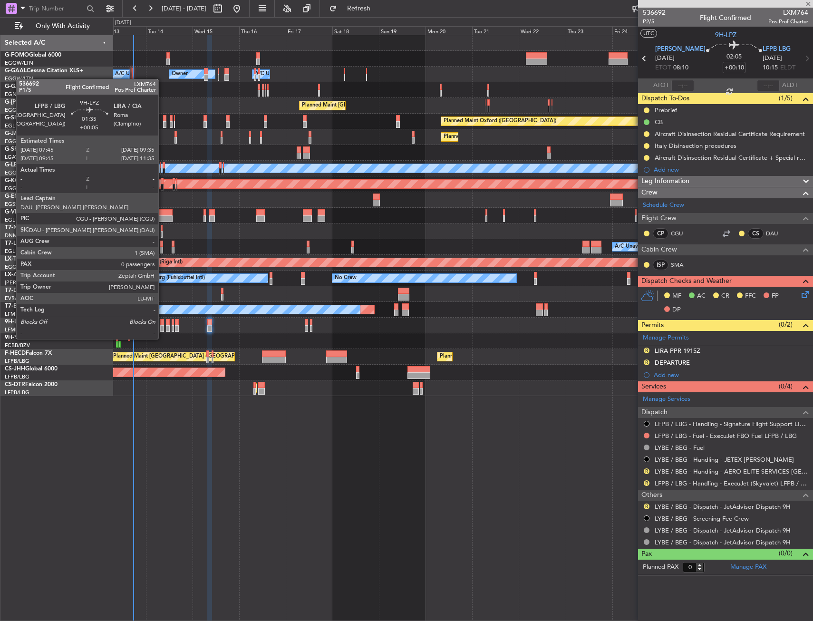
type input "+00:05"
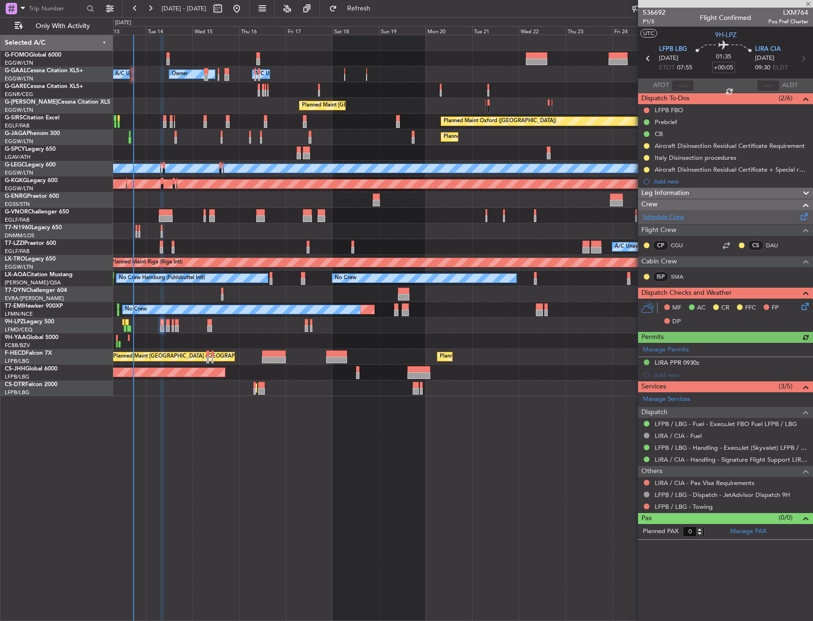
click at [654, 218] on link "Schedule Crew" at bounding box center [663, 217] width 41 height 10
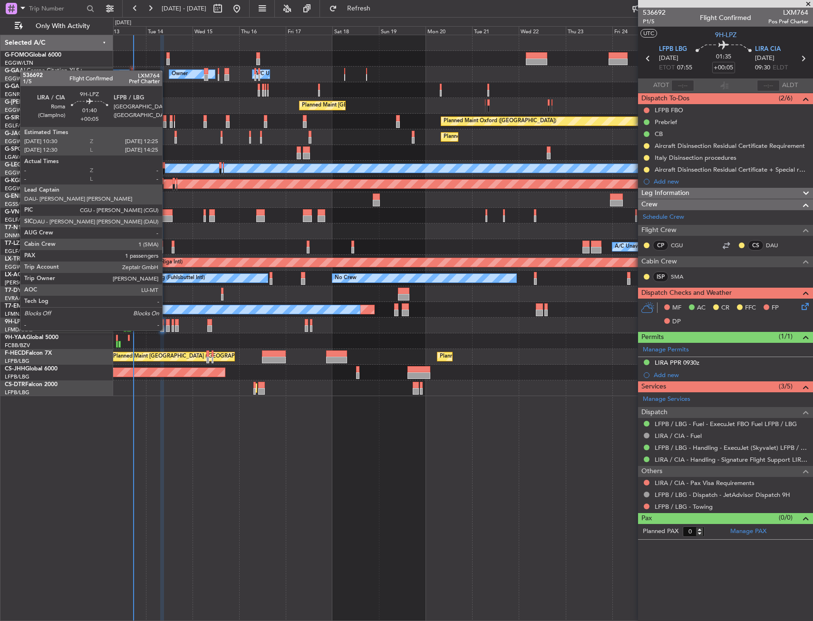
click at [166, 321] on div at bounding box center [168, 322] width 4 height 7
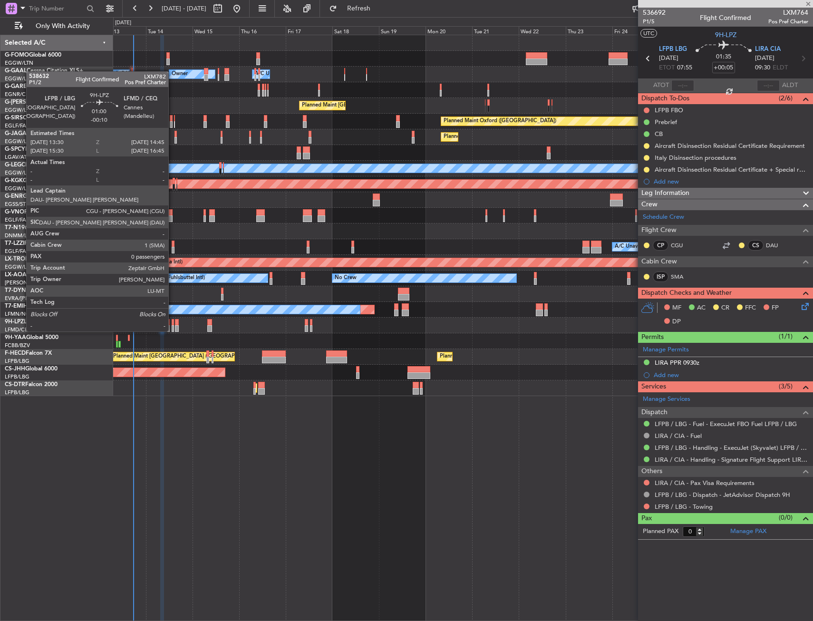
type input "1"
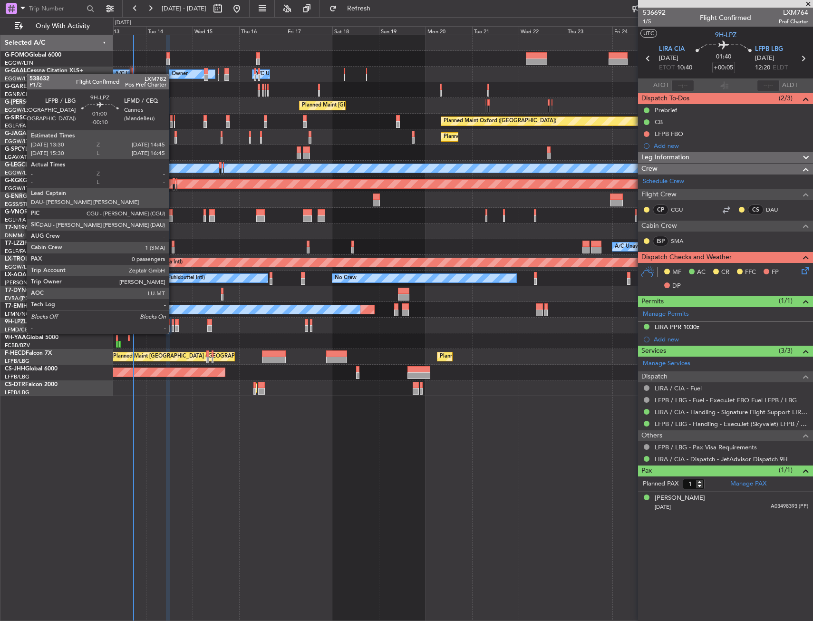
click at [173, 324] on div at bounding box center [173, 322] width 3 height 7
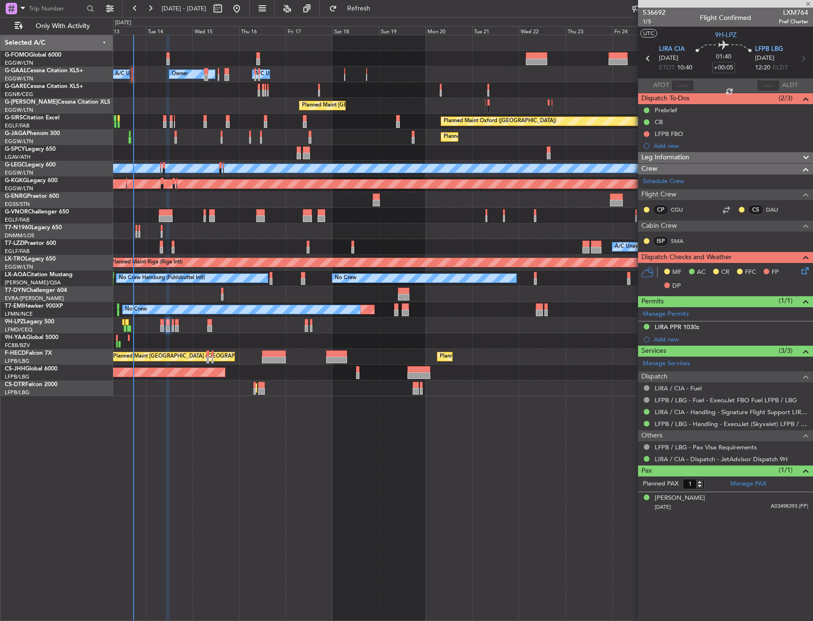
type input "-00:10"
type input "0"
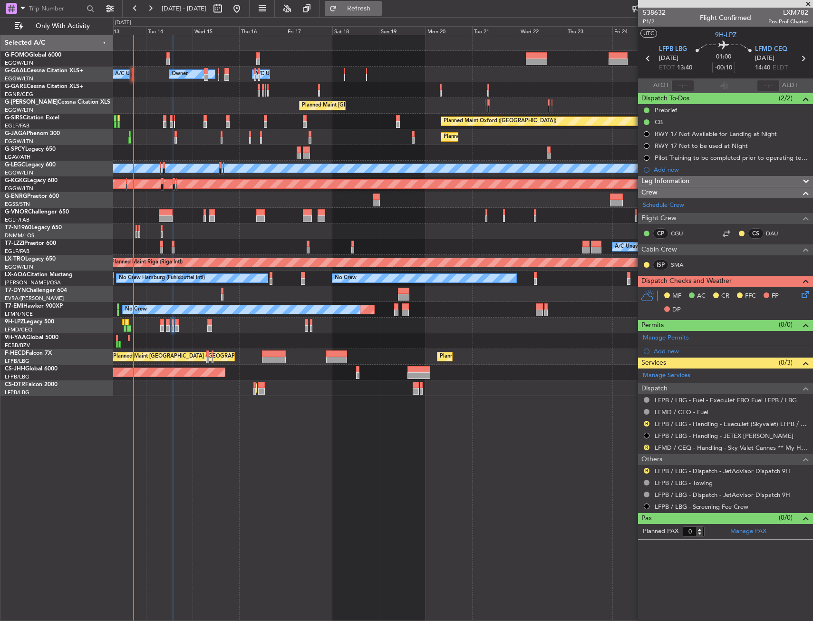
click at [377, 6] on span "Refresh" at bounding box center [359, 8] width 40 height 7
click at [379, 12] on span "Refresh" at bounding box center [359, 8] width 40 height 7
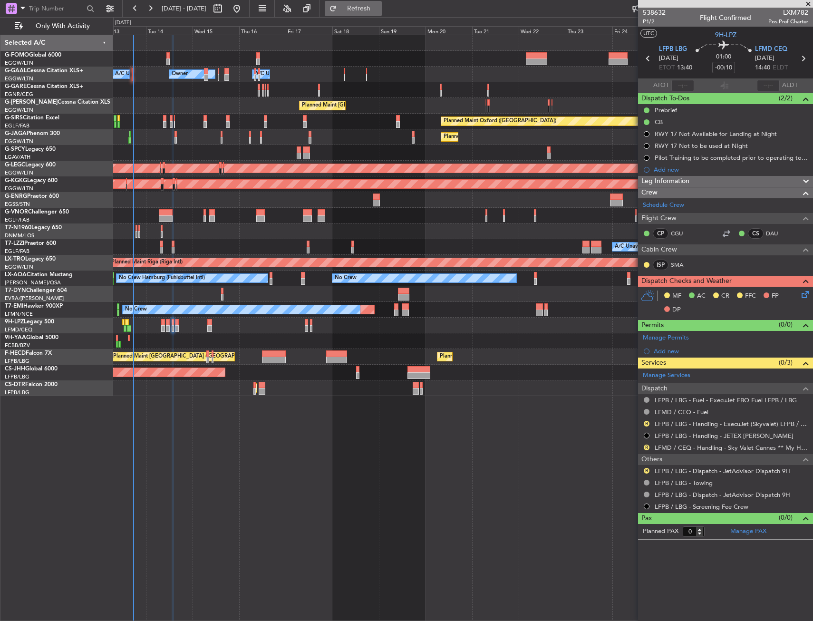
drag, startPoint x: 377, startPoint y: 3, endPoint x: 375, endPoint y: 9, distance: 6.0
click at [377, 3] on button "Refresh" at bounding box center [353, 8] width 57 height 15
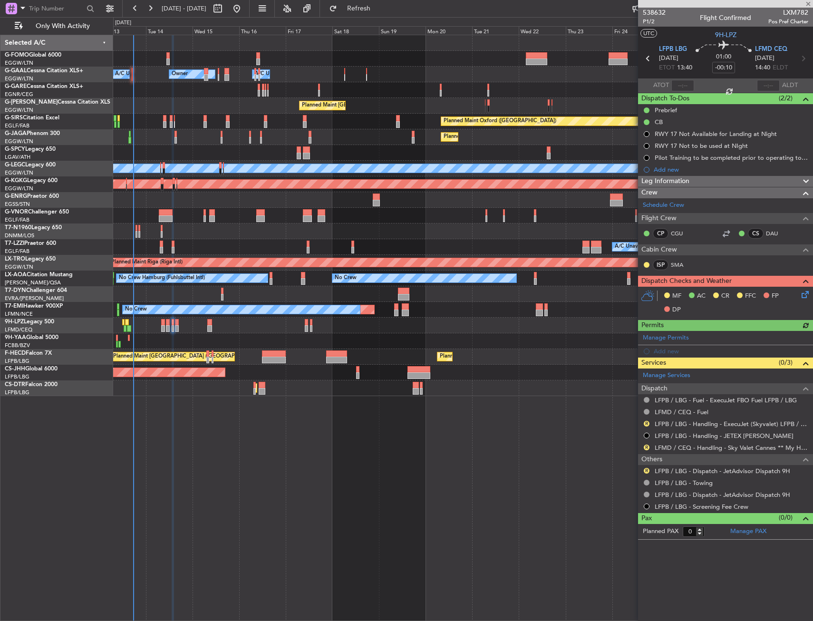
click at [380, 18] on div "0 0 Mon 13 Tue 14 Wed 15 Thu 16 Fri 17 Sat 18 [DATE] Mon 20 Tue 21 Wed 22 Thu 2…" at bounding box center [463, 26] width 699 height 17
click at [379, 14] on button "Refresh" at bounding box center [353, 8] width 57 height 15
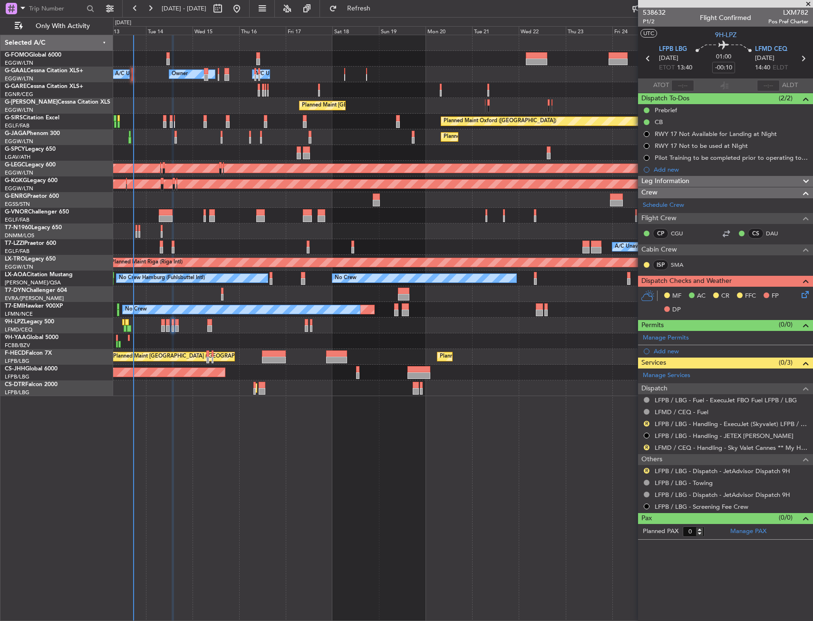
drag, startPoint x: 246, startPoint y: 289, endPoint x: 249, endPoint y: 318, distance: 29.1
click at [248, 293] on div at bounding box center [462, 294] width 699 height 16
click at [376, 7] on span "Refresh" at bounding box center [359, 8] width 40 height 7
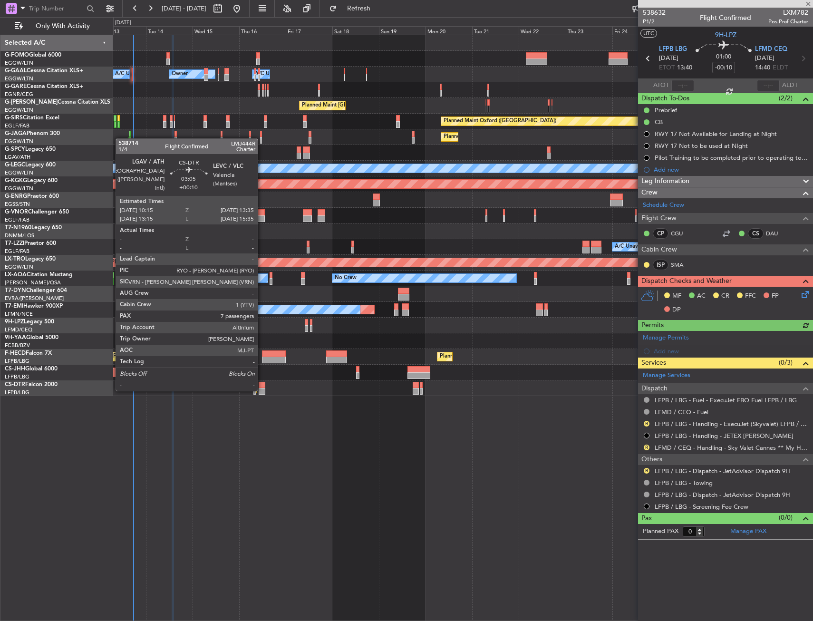
click at [262, 390] on div at bounding box center [262, 391] width 7 height 7
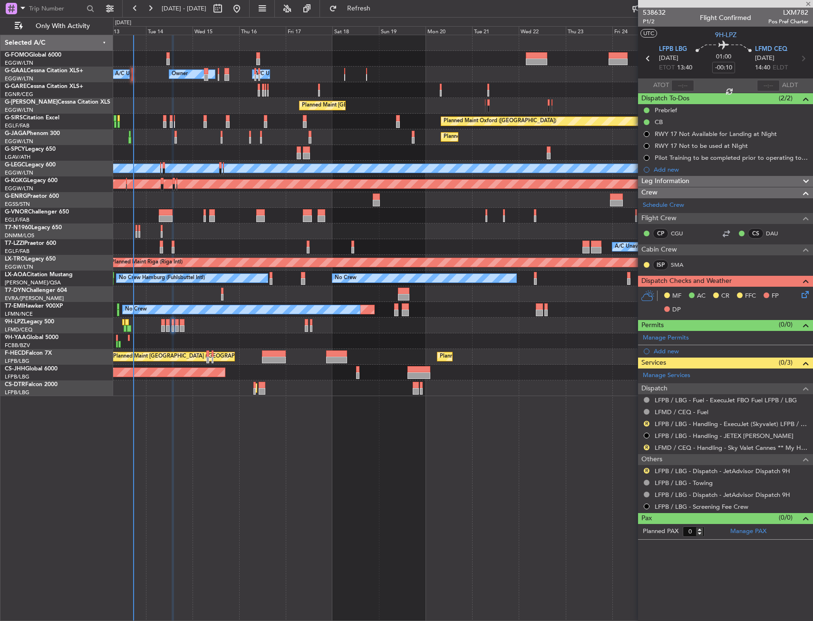
type input "+00:10"
type input "7"
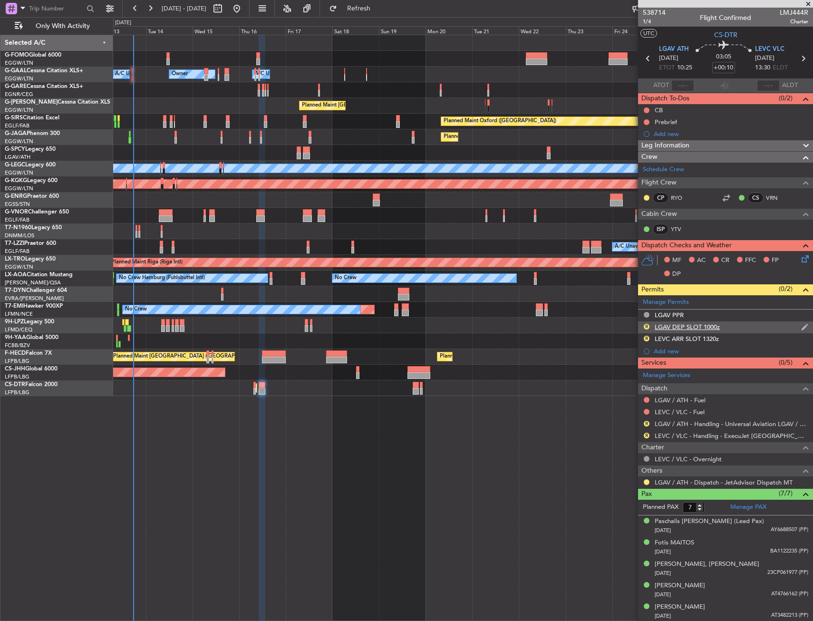
click at [742, 328] on div "R LGAV DEP SLOT 1000z" at bounding box center [725, 327] width 175 height 12
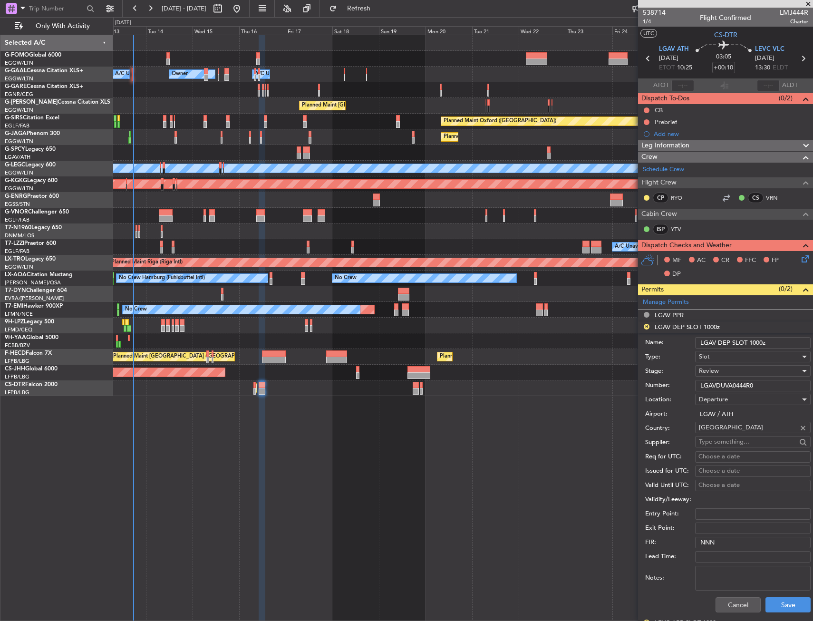
click at [761, 343] on input "LGAV DEP SLOT 1000z" at bounding box center [753, 342] width 116 height 11
click at [733, 605] on button "Cancel" at bounding box center [737, 604] width 45 height 15
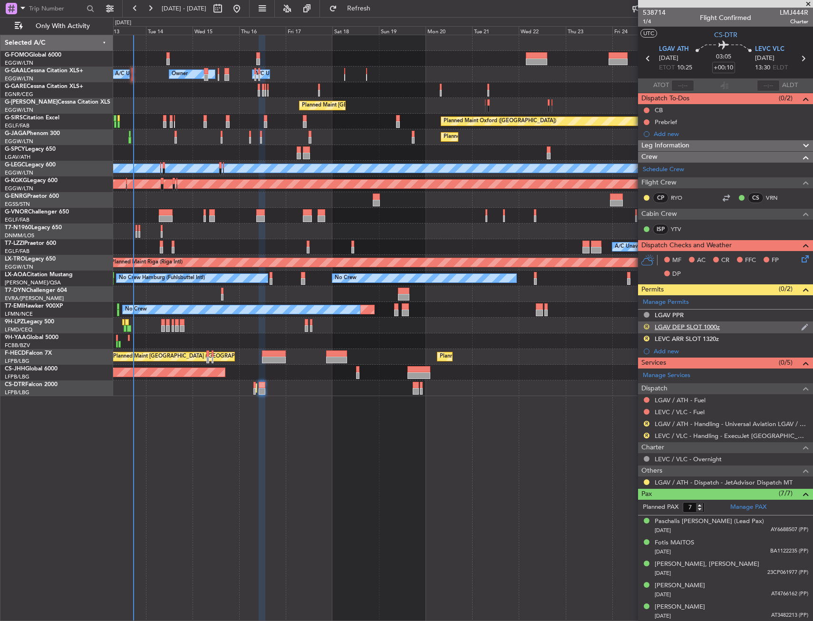
click at [646, 325] on button "R" at bounding box center [647, 327] width 6 height 6
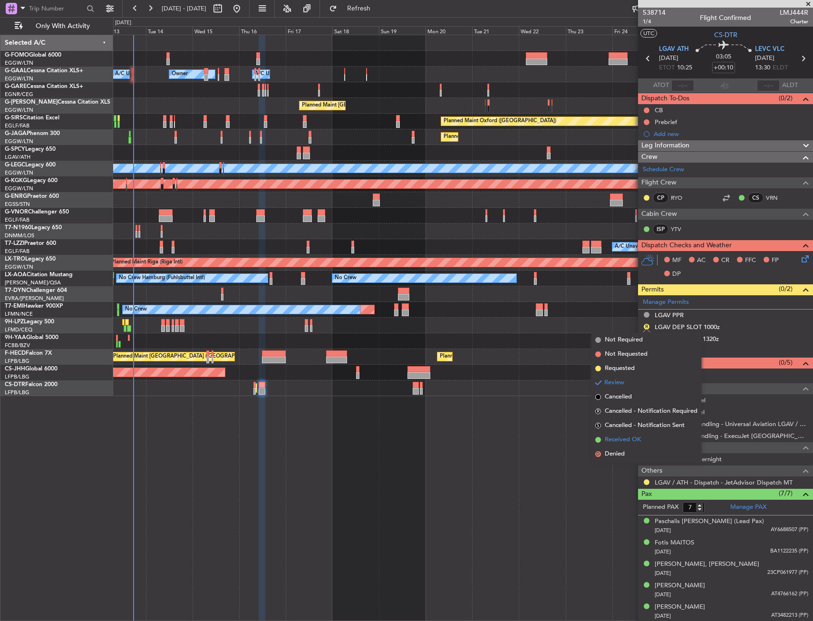
click at [614, 441] on span "Received OK" at bounding box center [623, 440] width 36 height 10
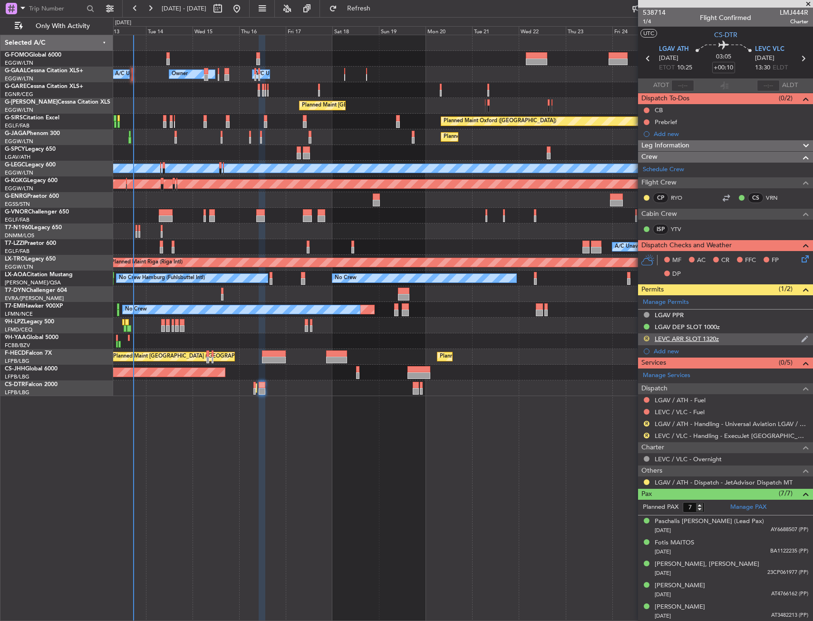
click at [647, 339] on button "R" at bounding box center [647, 339] width 6 height 6
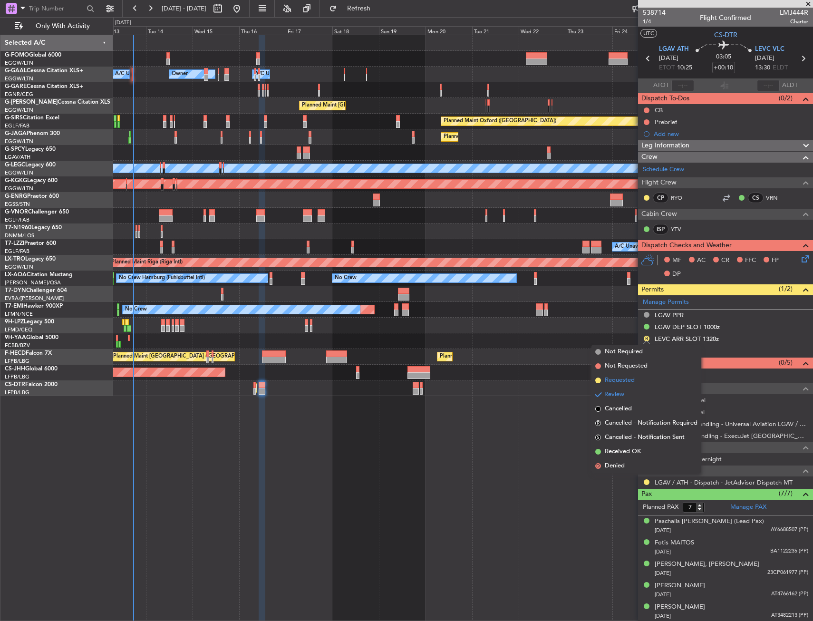
click at [621, 380] on span "Requested" at bounding box center [620, 381] width 30 height 10
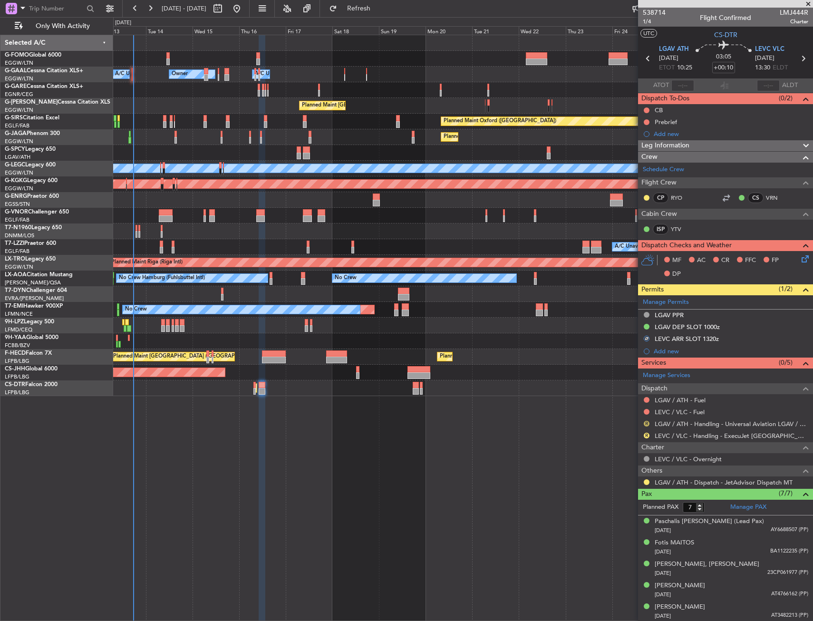
click at [645, 422] on button "R" at bounding box center [647, 424] width 6 height 6
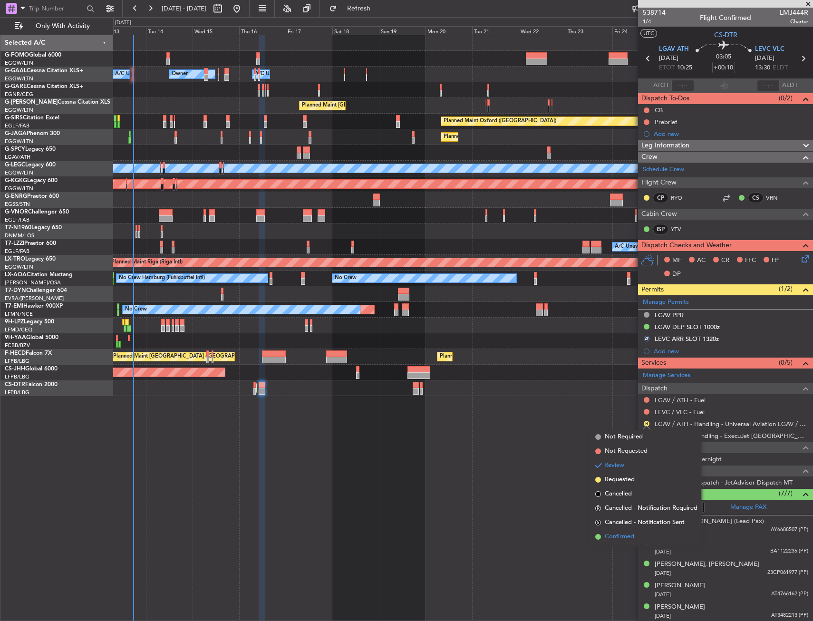
click at [609, 538] on span "Confirmed" at bounding box center [619, 537] width 29 height 10
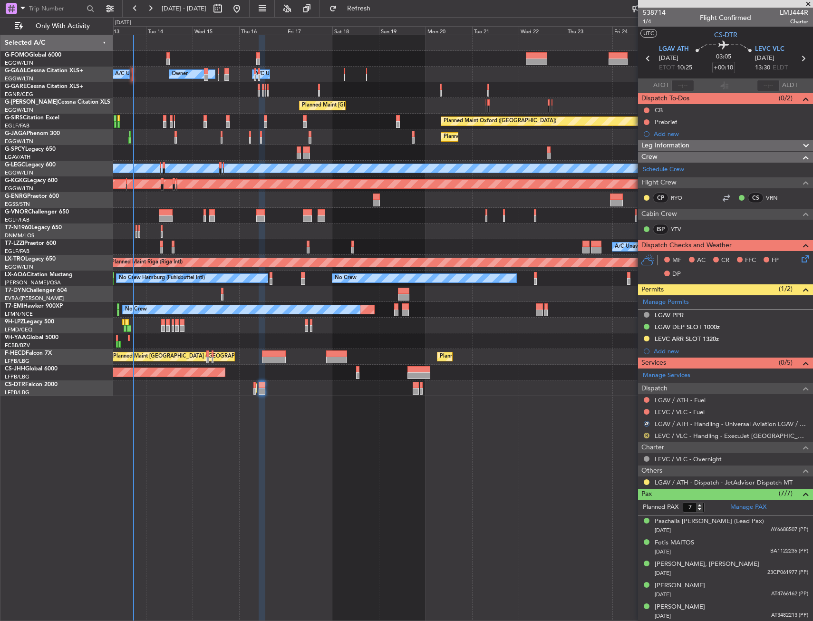
click at [647, 435] on button "R" at bounding box center [647, 436] width 6 height 6
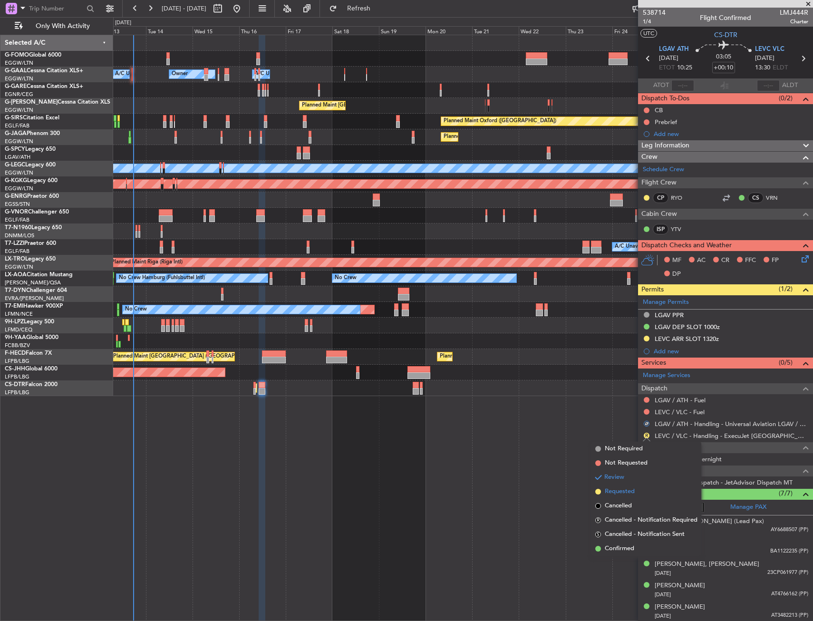
click at [621, 493] on span "Requested" at bounding box center [620, 492] width 30 height 10
